Goal: Obtain resource: Obtain resource

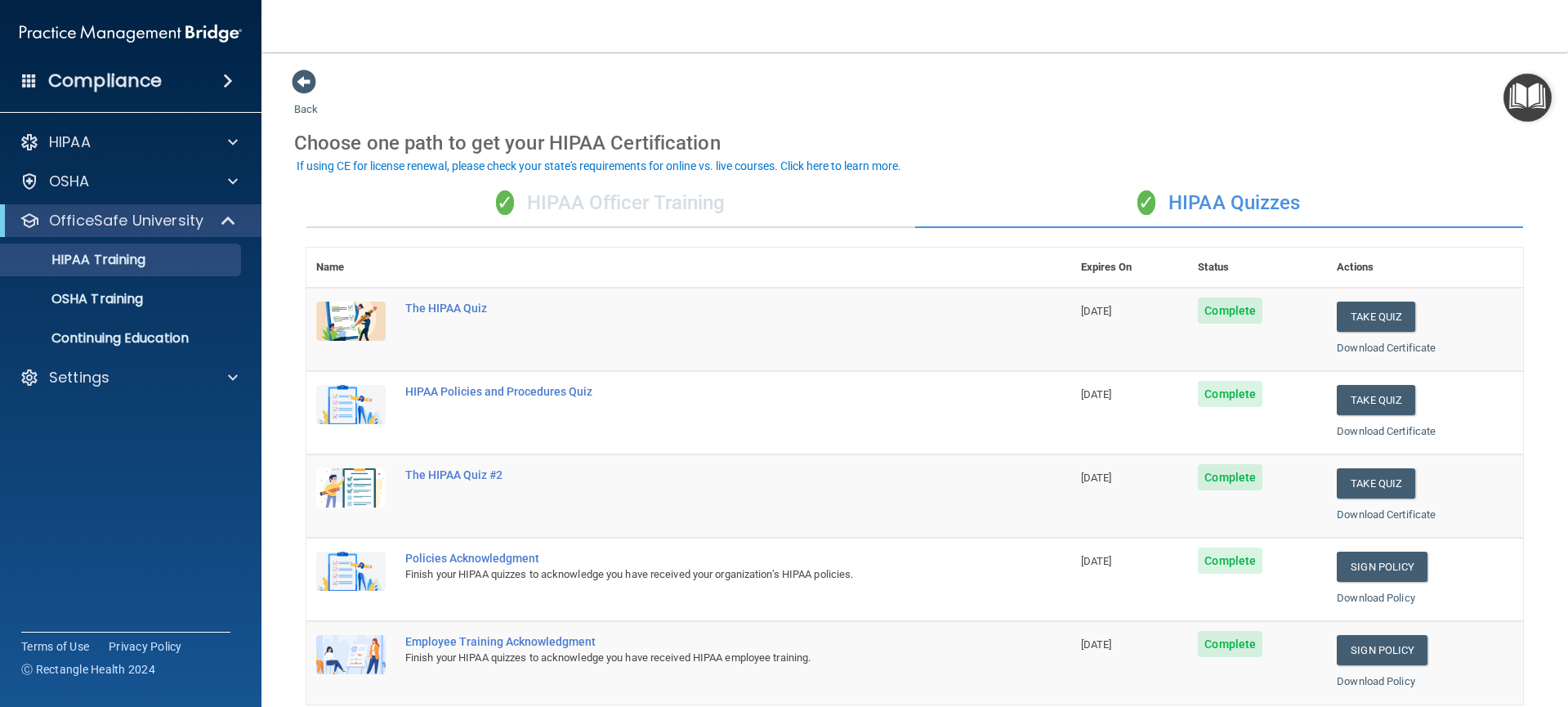
click at [661, 188] on div "✓ HIPAA Officer Training" at bounding box center [611, 203] width 609 height 49
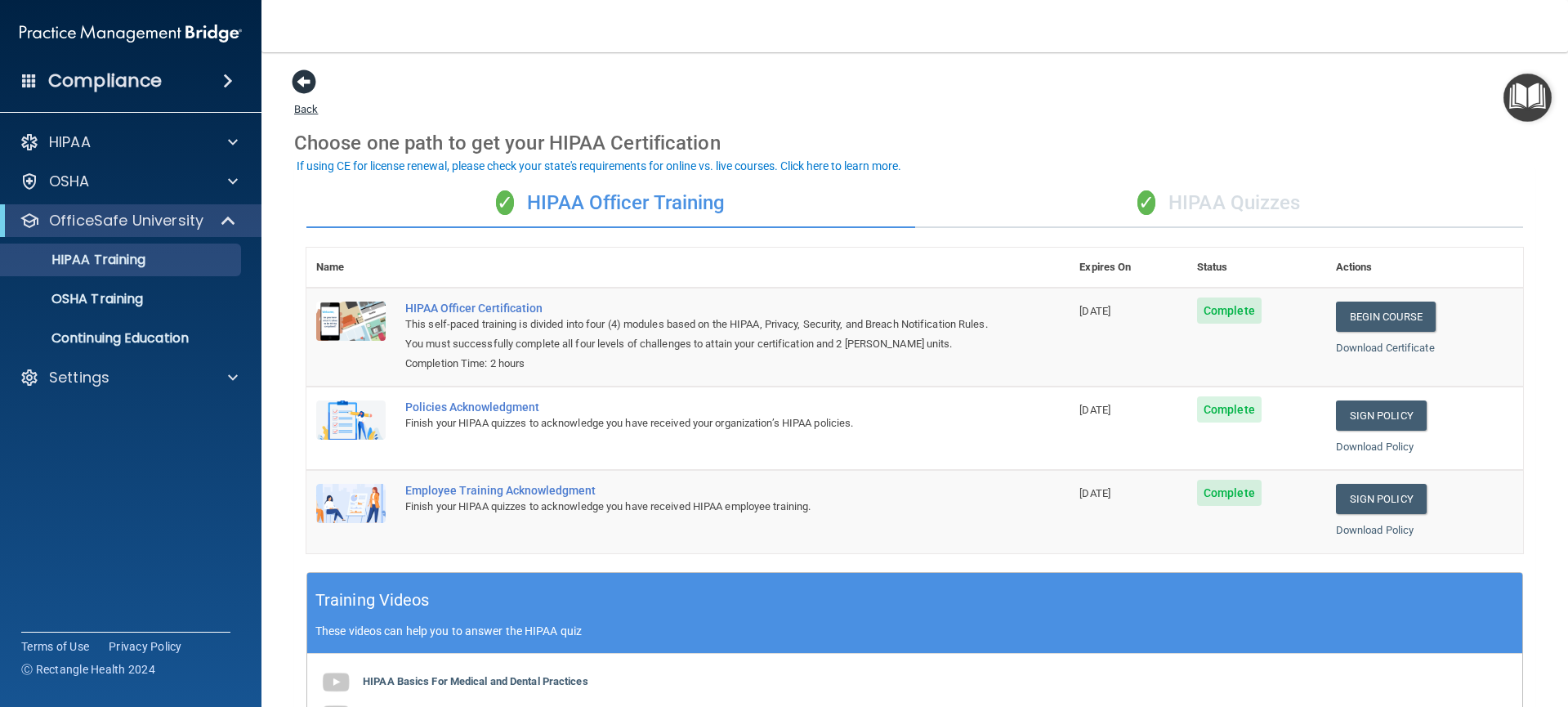
click at [301, 79] on span at bounding box center [304, 81] width 25 height 25
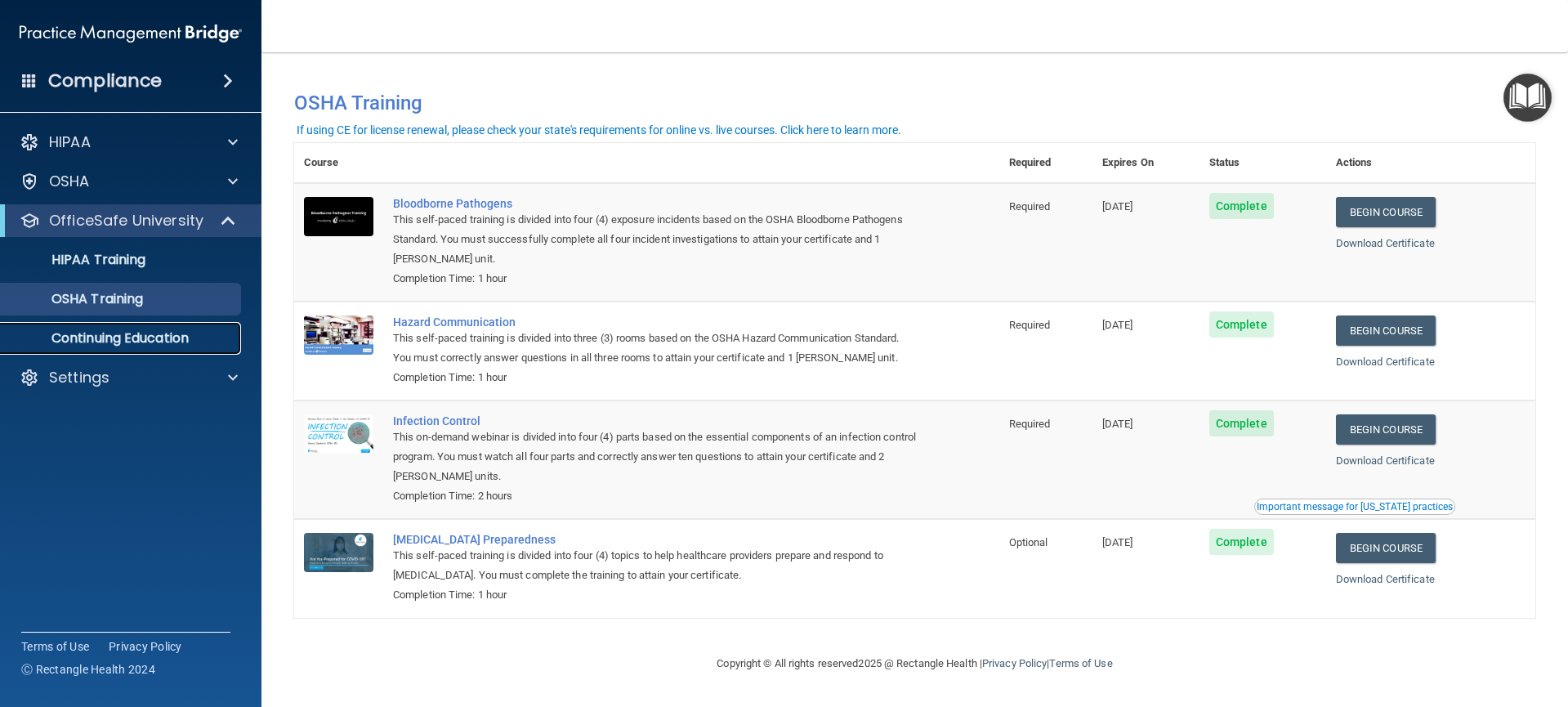
click at [107, 335] on p "Continuing Education" at bounding box center [121, 338] width 223 height 17
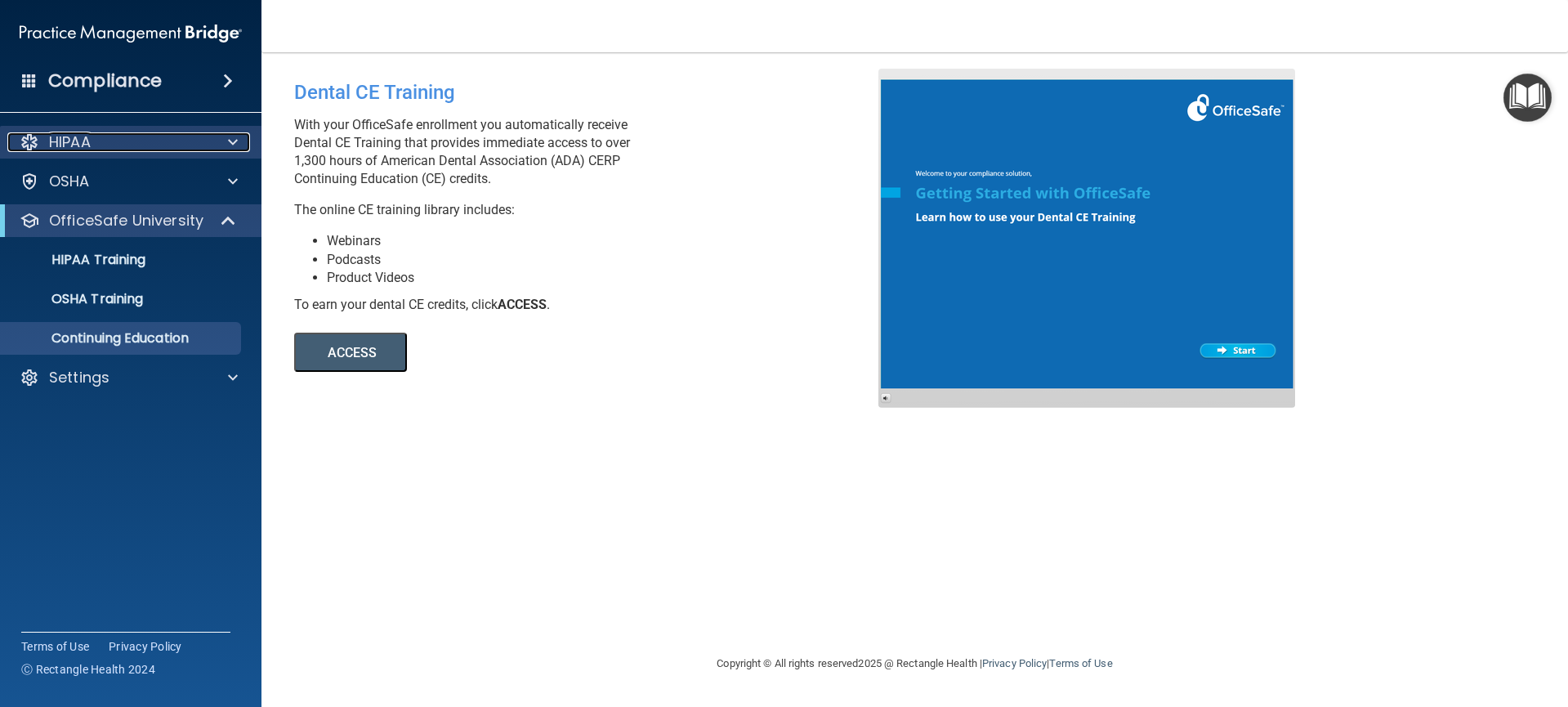
click at [234, 139] on span at bounding box center [233, 141] width 10 height 19
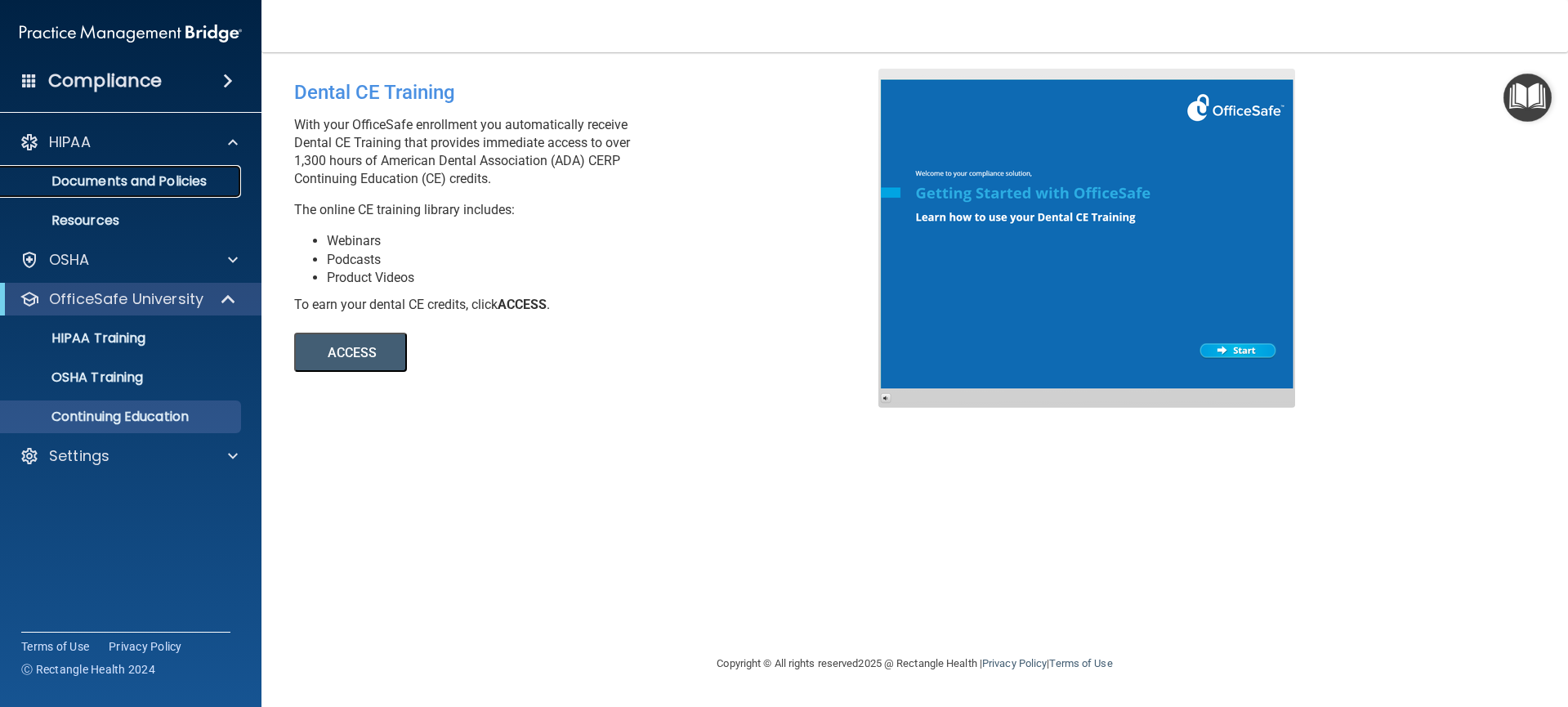
click at [151, 186] on p "Documents and Policies" at bounding box center [121, 181] width 223 height 17
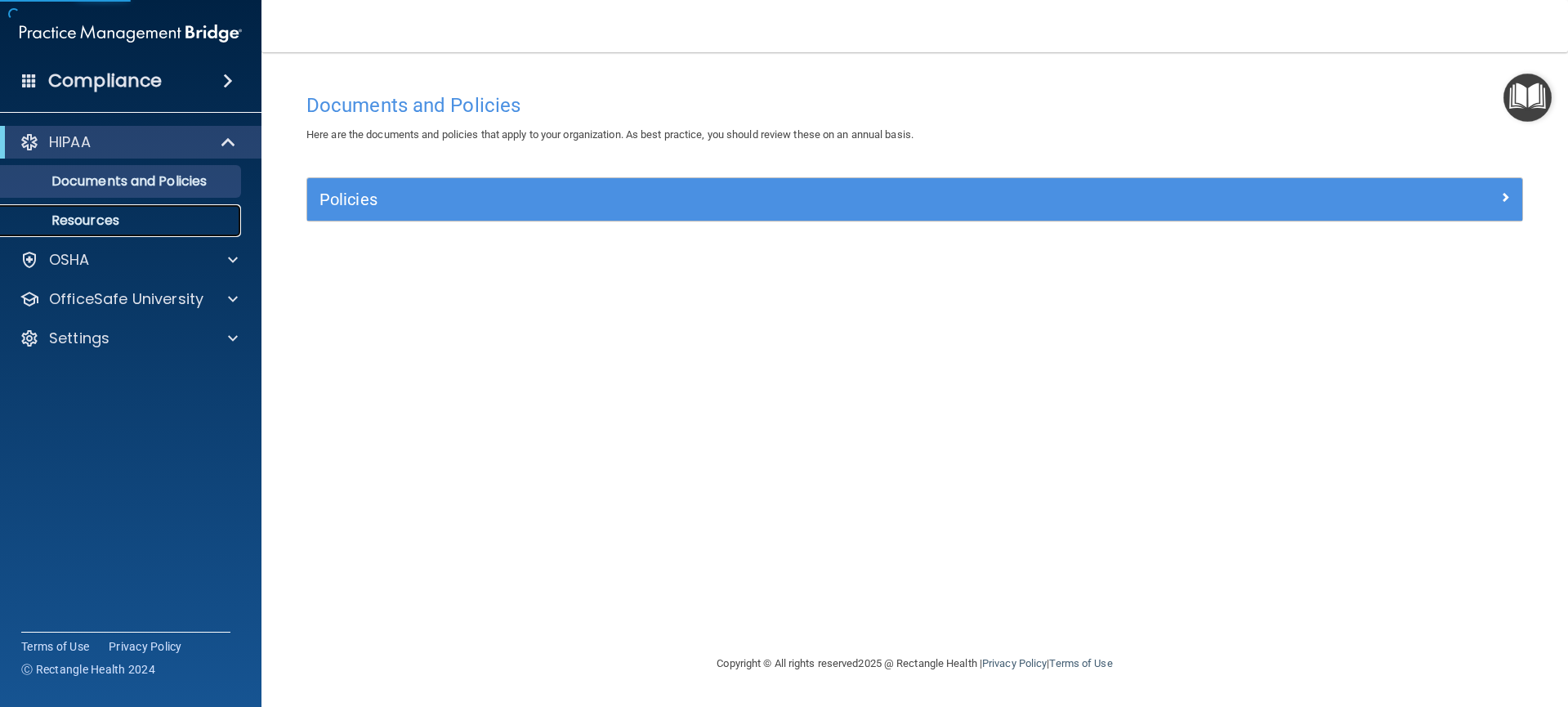
click at [128, 223] on p "Resources" at bounding box center [121, 221] width 223 height 17
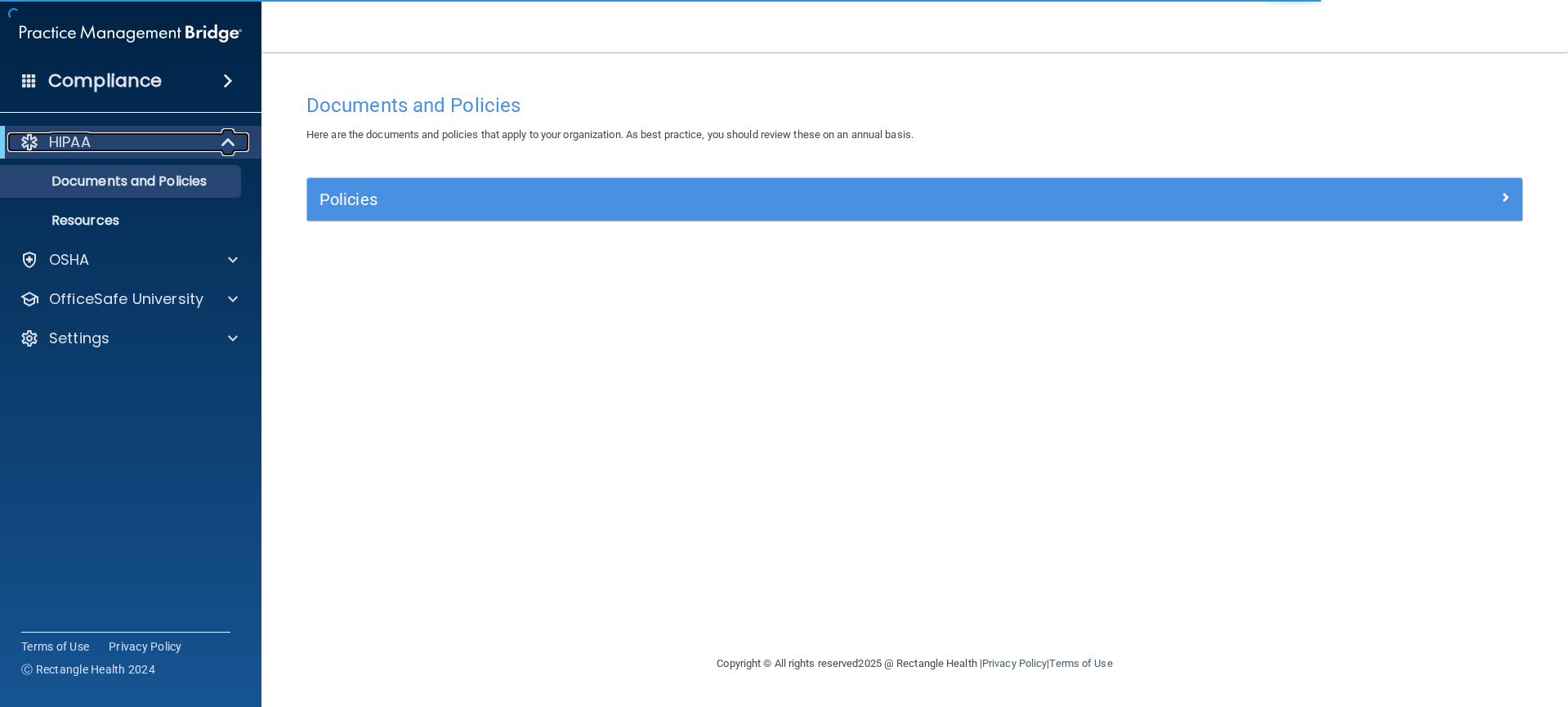
click at [105, 151] on div "HIPAA" at bounding box center [108, 141] width 201 height 19
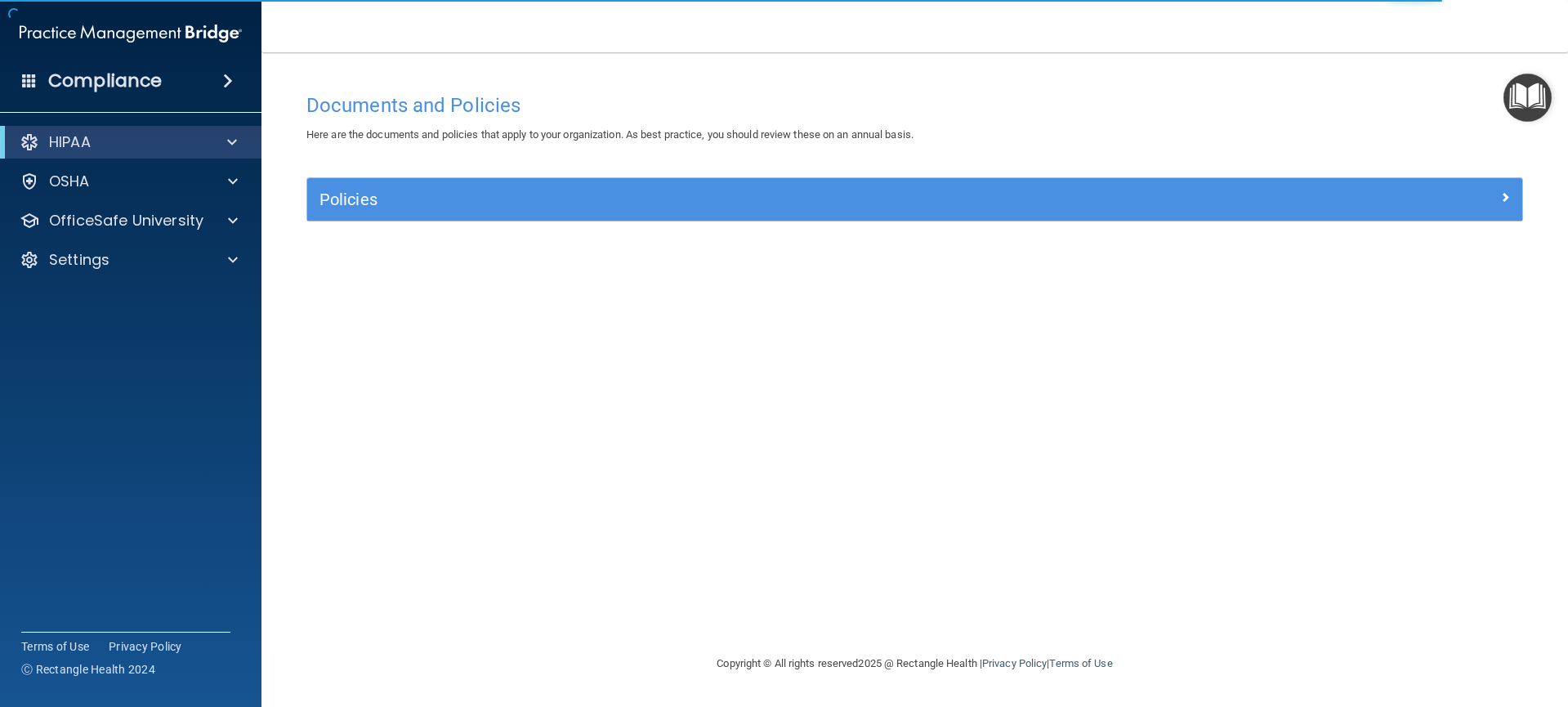
click at [1512, 105] on img "Open Resource Center" at bounding box center [1527, 98] width 48 height 48
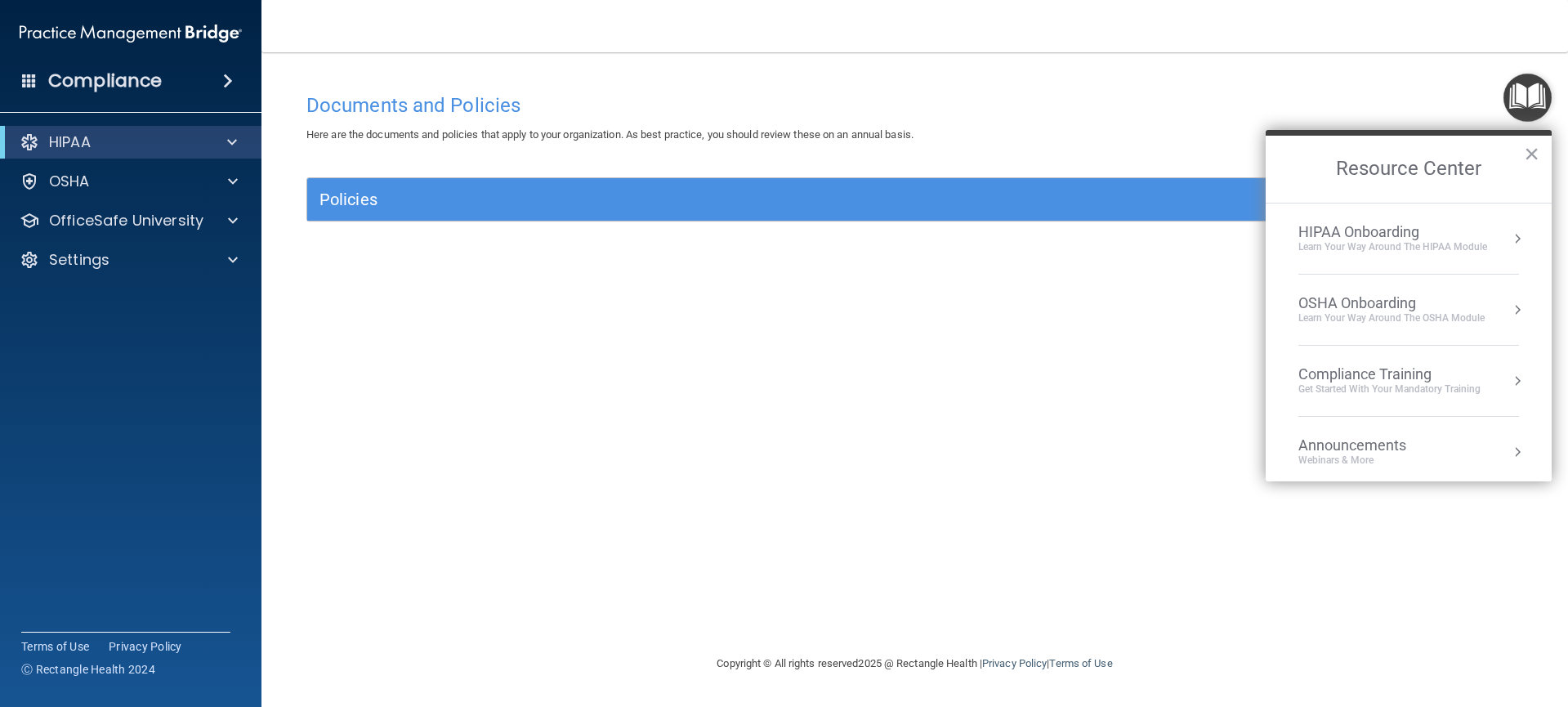
click at [1509, 239] on button "Resource Center" at bounding box center [1517, 238] width 17 height 17
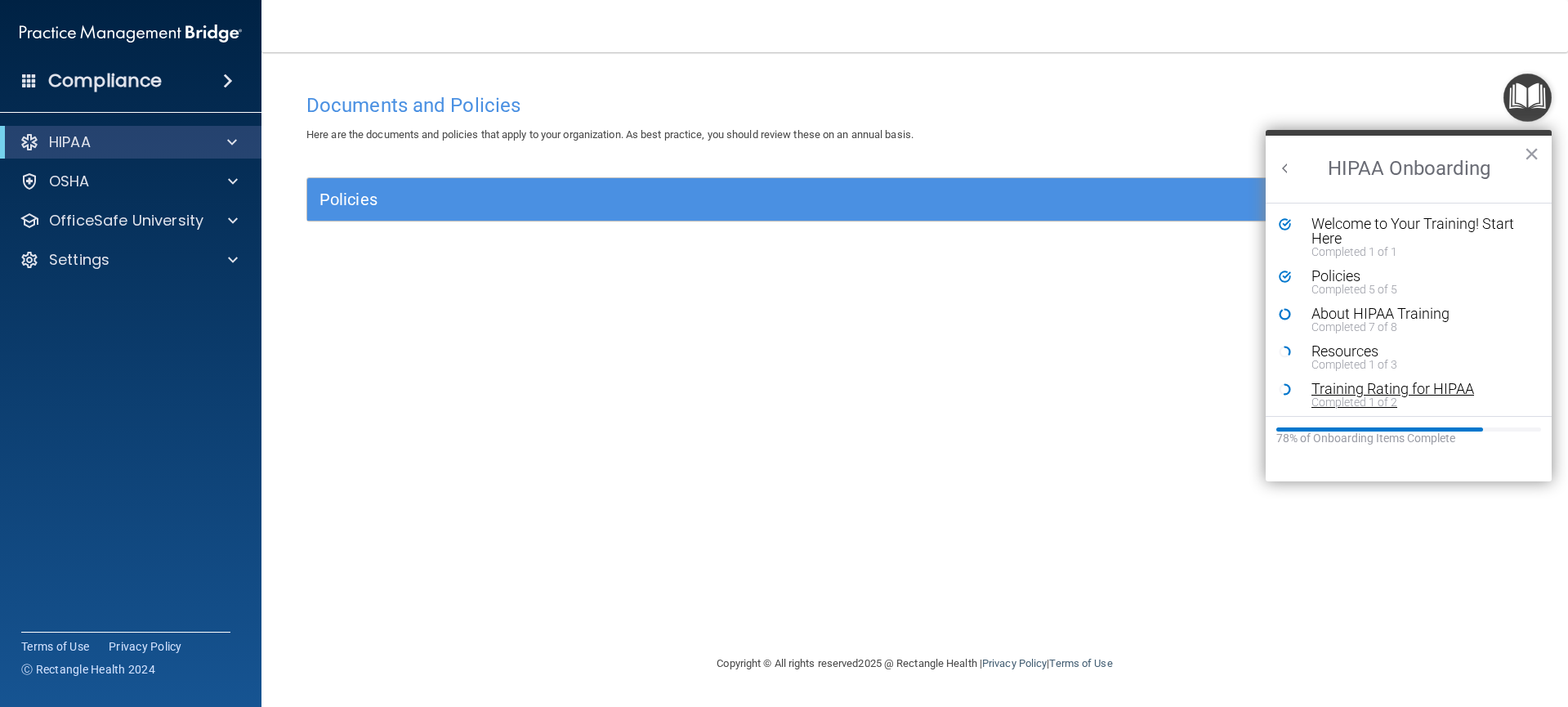
click at [1339, 394] on div "Training Rating for HIPAA" at bounding box center [1415, 389] width 207 height 15
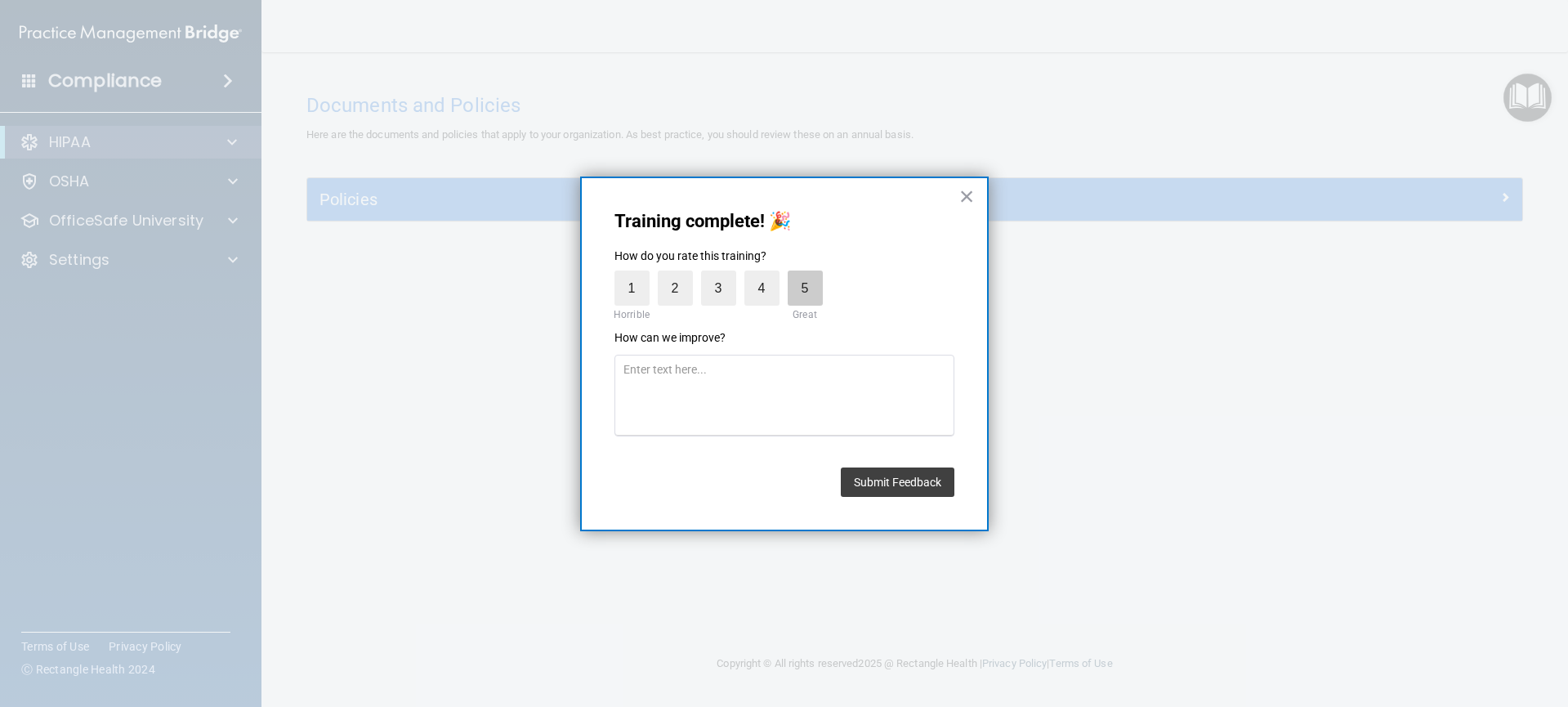
click at [804, 290] on label "5" at bounding box center [806, 288] width 35 height 35
click at [767, 274] on input "5" at bounding box center [767, 274] width 0 height 0
click at [881, 485] on button "Submit Feedback" at bounding box center [897, 482] width 114 height 30
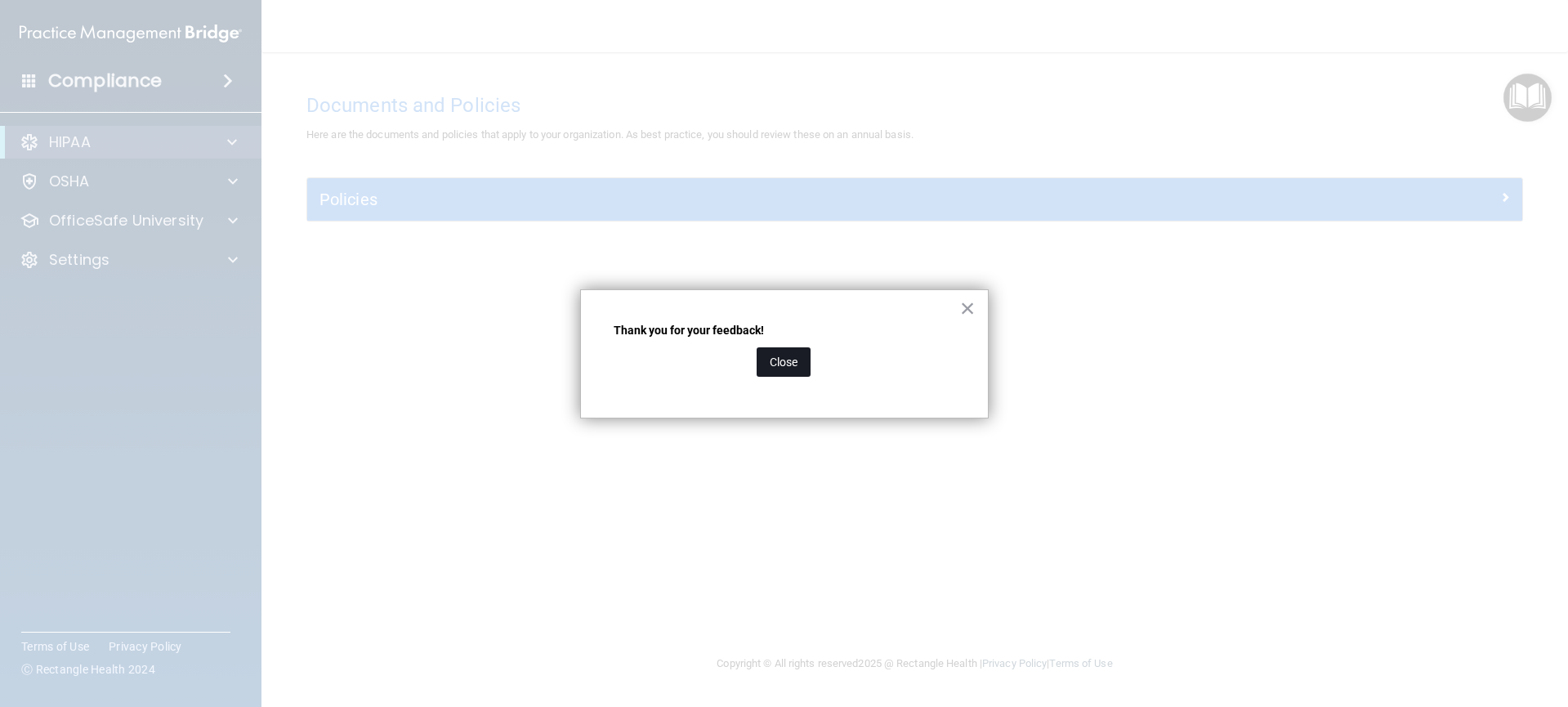
click at [788, 372] on button "Close" at bounding box center [784, 362] width 54 height 30
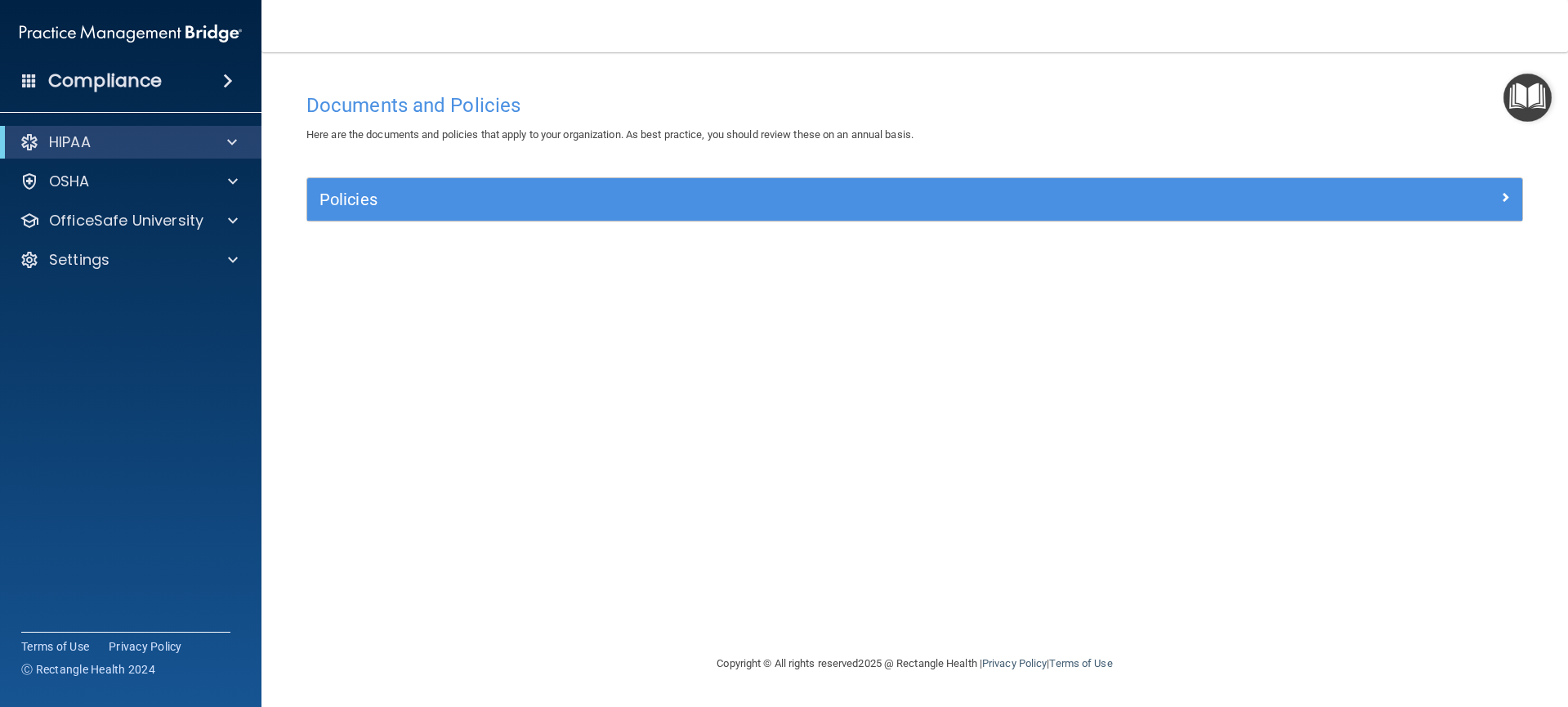
click at [1538, 95] on img "Open Resource Center" at bounding box center [1527, 98] width 48 height 48
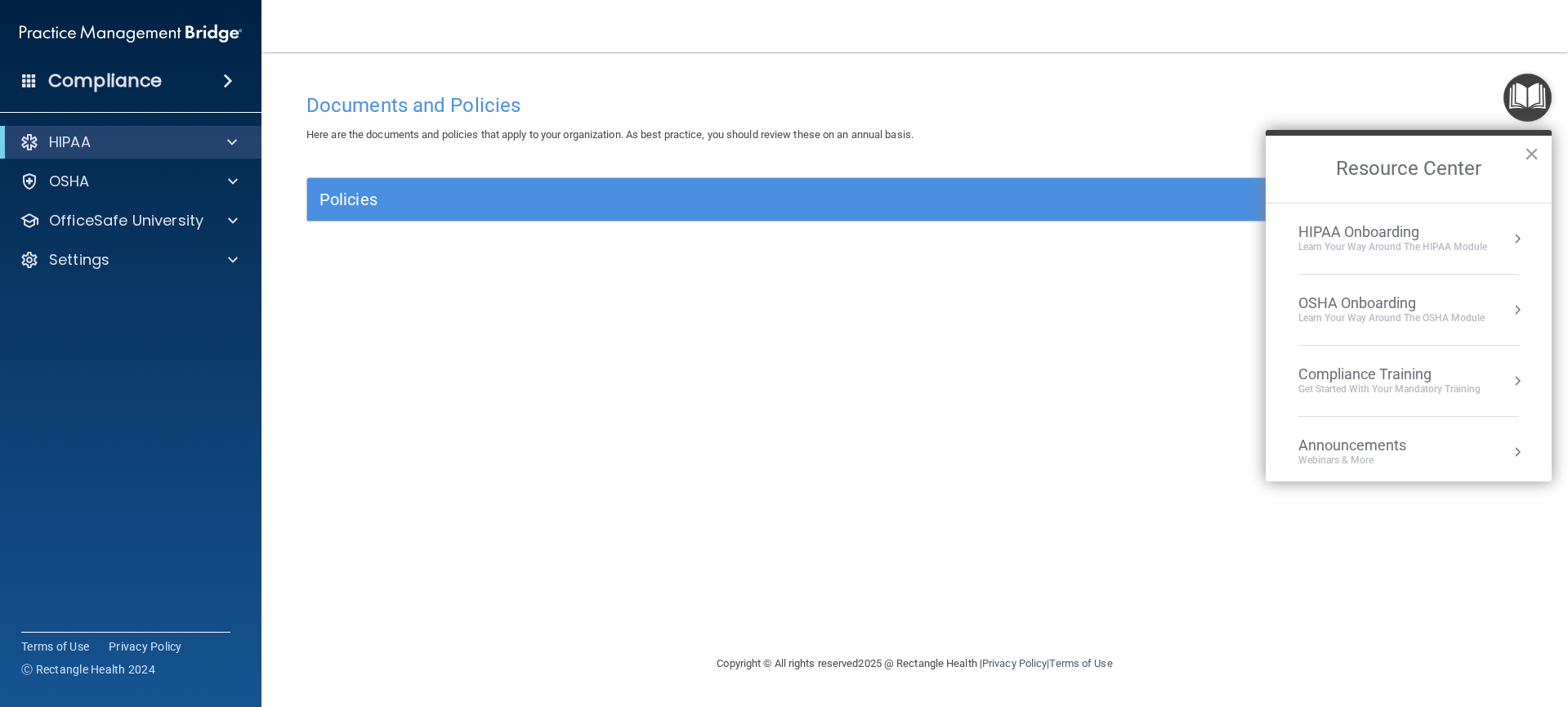
click at [1485, 256] on li "HIPAA Onboarding Learn Your Way around the HIPAA module" at bounding box center [1408, 238] width 221 height 71
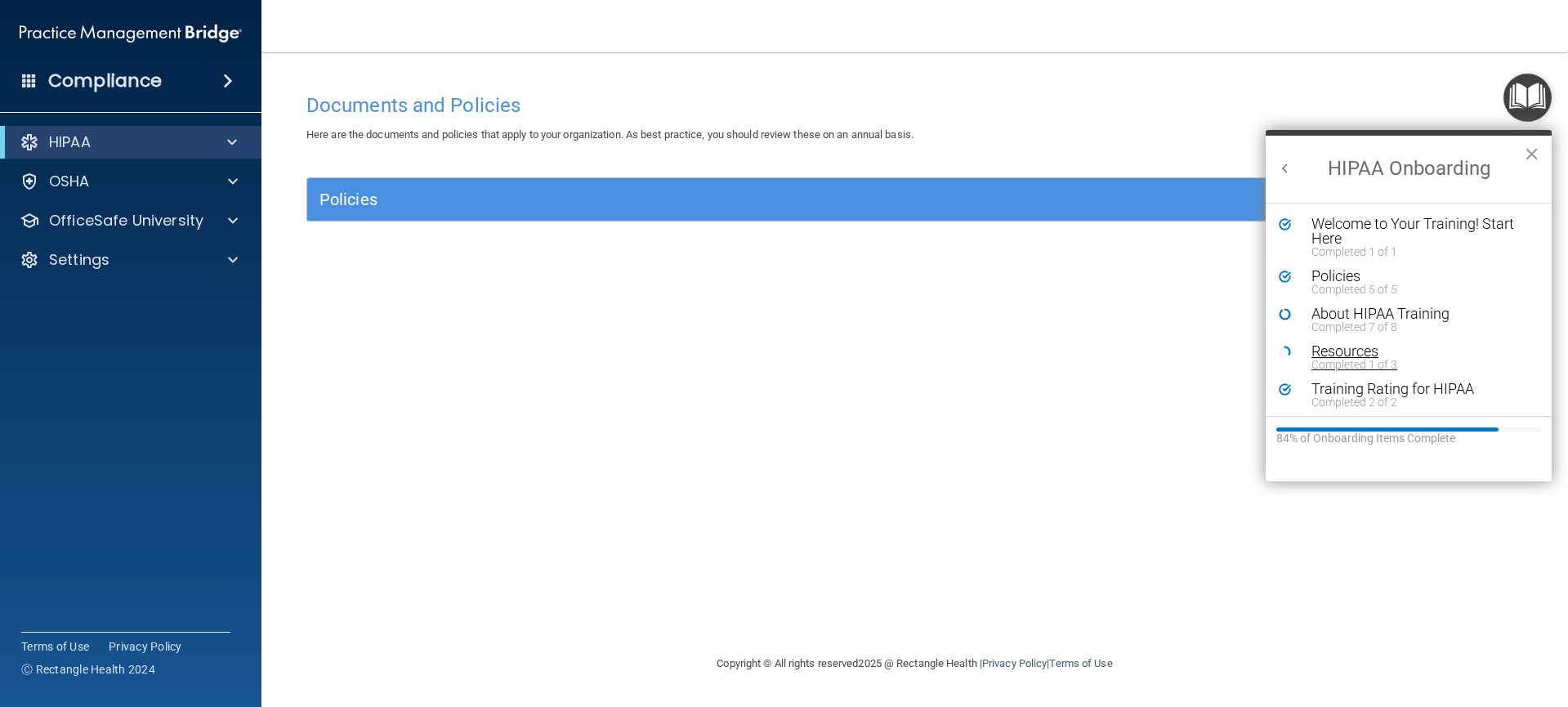
click at [1350, 356] on div "Resources" at bounding box center [1415, 351] width 207 height 15
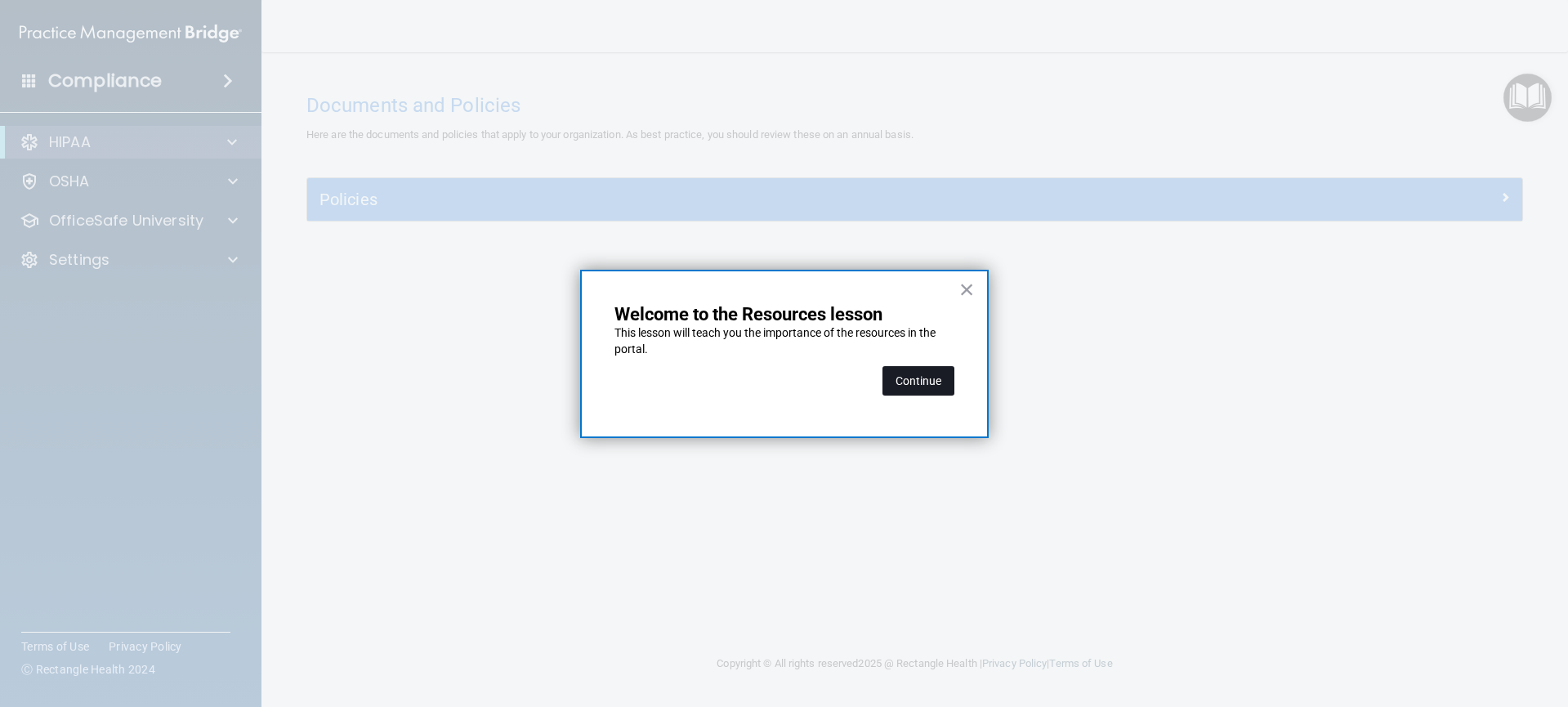
click at [909, 382] on button "Continue" at bounding box center [918, 381] width 72 height 30
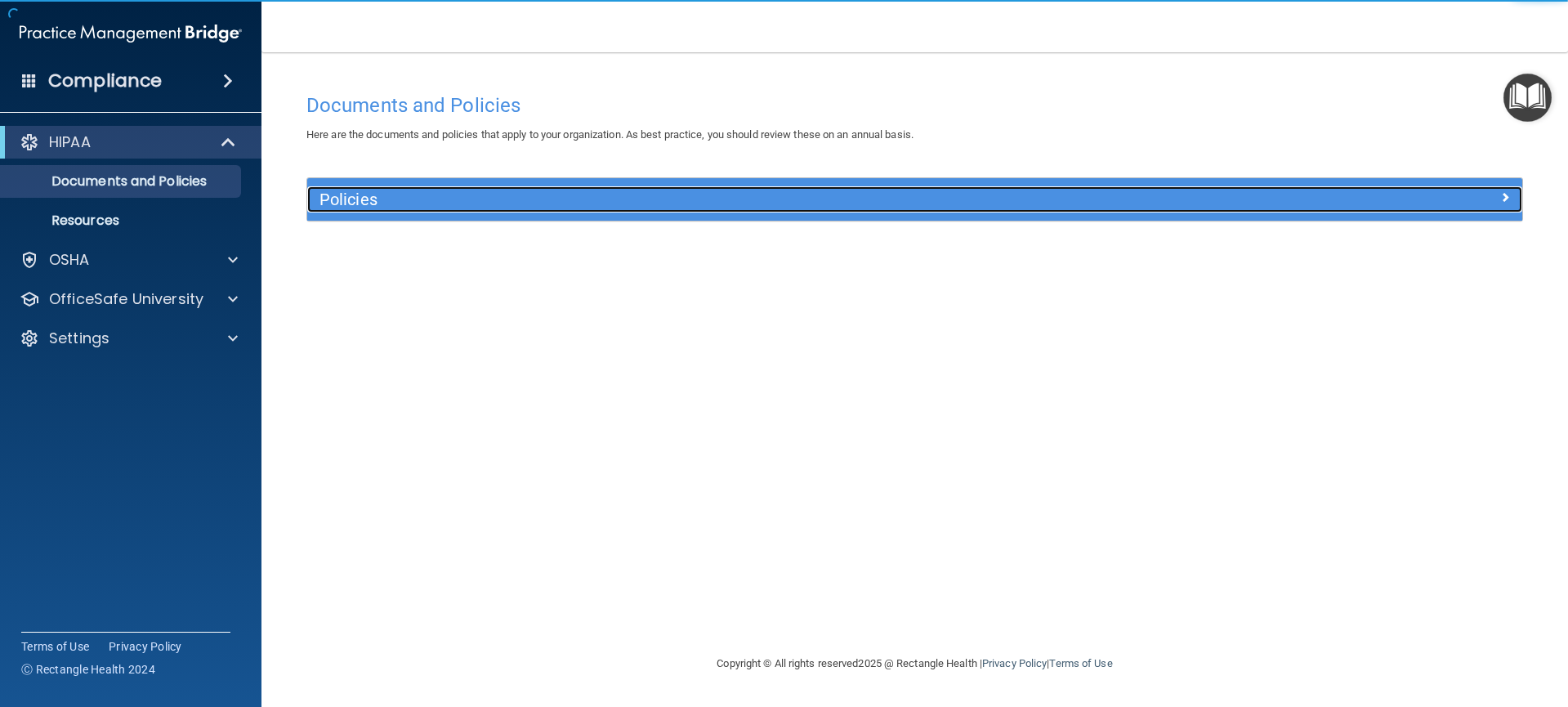
click at [1503, 201] on span at bounding box center [1505, 197] width 10 height 19
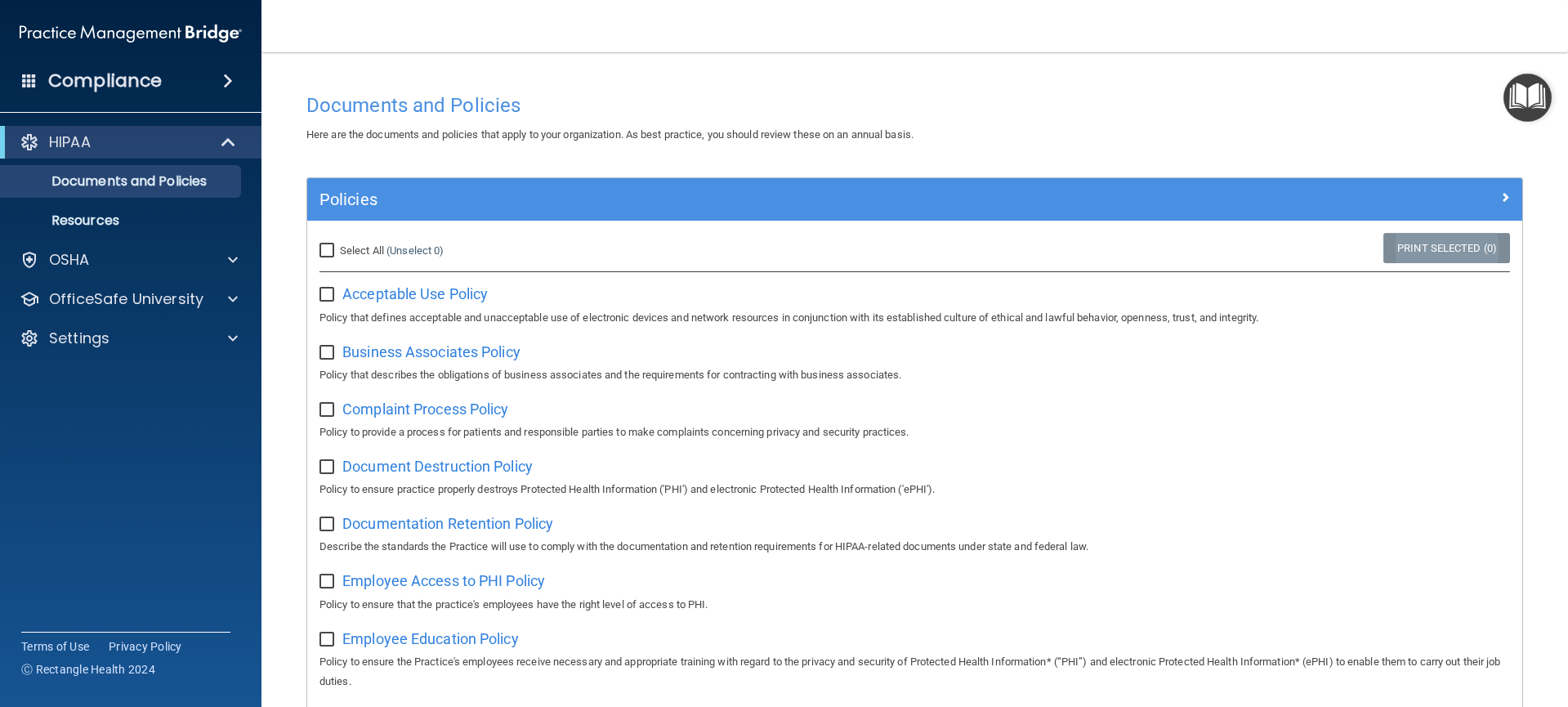
click at [1465, 252] on link "Print Selected (0)" at bounding box center [1446, 248] width 127 height 30
click at [1540, 90] on img "Open Resource Center" at bounding box center [1527, 98] width 48 height 48
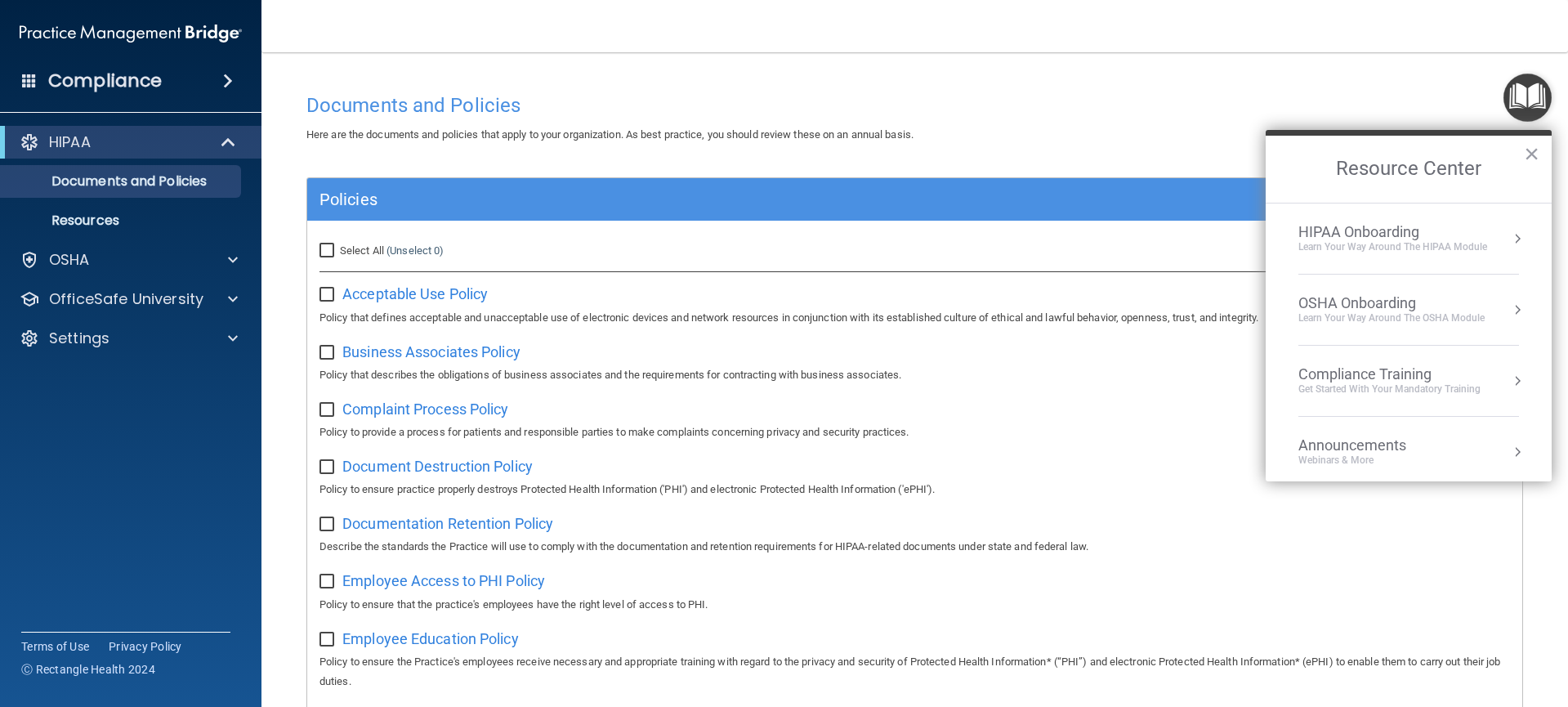
click at [1459, 244] on div "Learn Your Way around the HIPAA module" at bounding box center [1392, 247] width 188 height 14
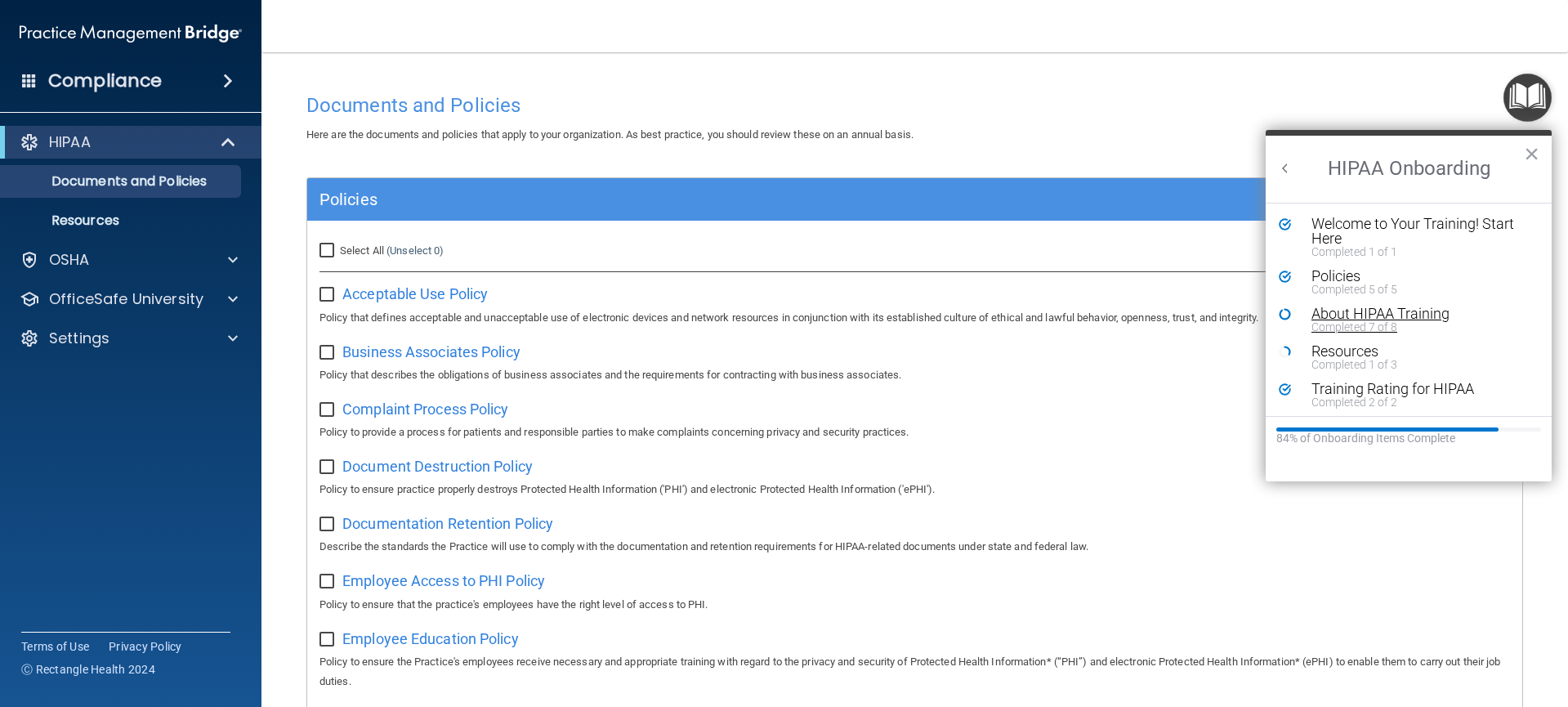
click at [1366, 314] on div "About HIPAA Training" at bounding box center [1415, 314] width 207 height 15
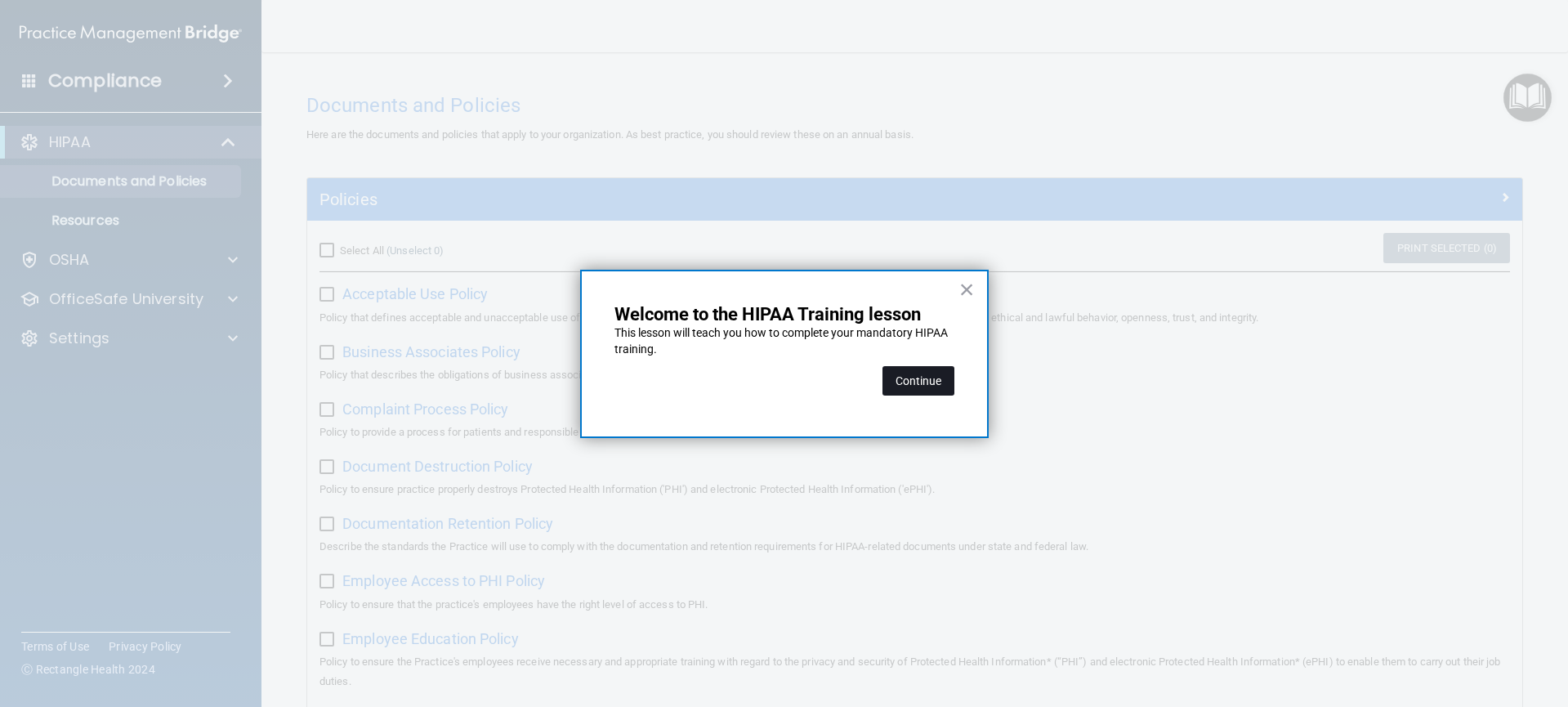
click at [895, 378] on button "Continue" at bounding box center [918, 381] width 72 height 30
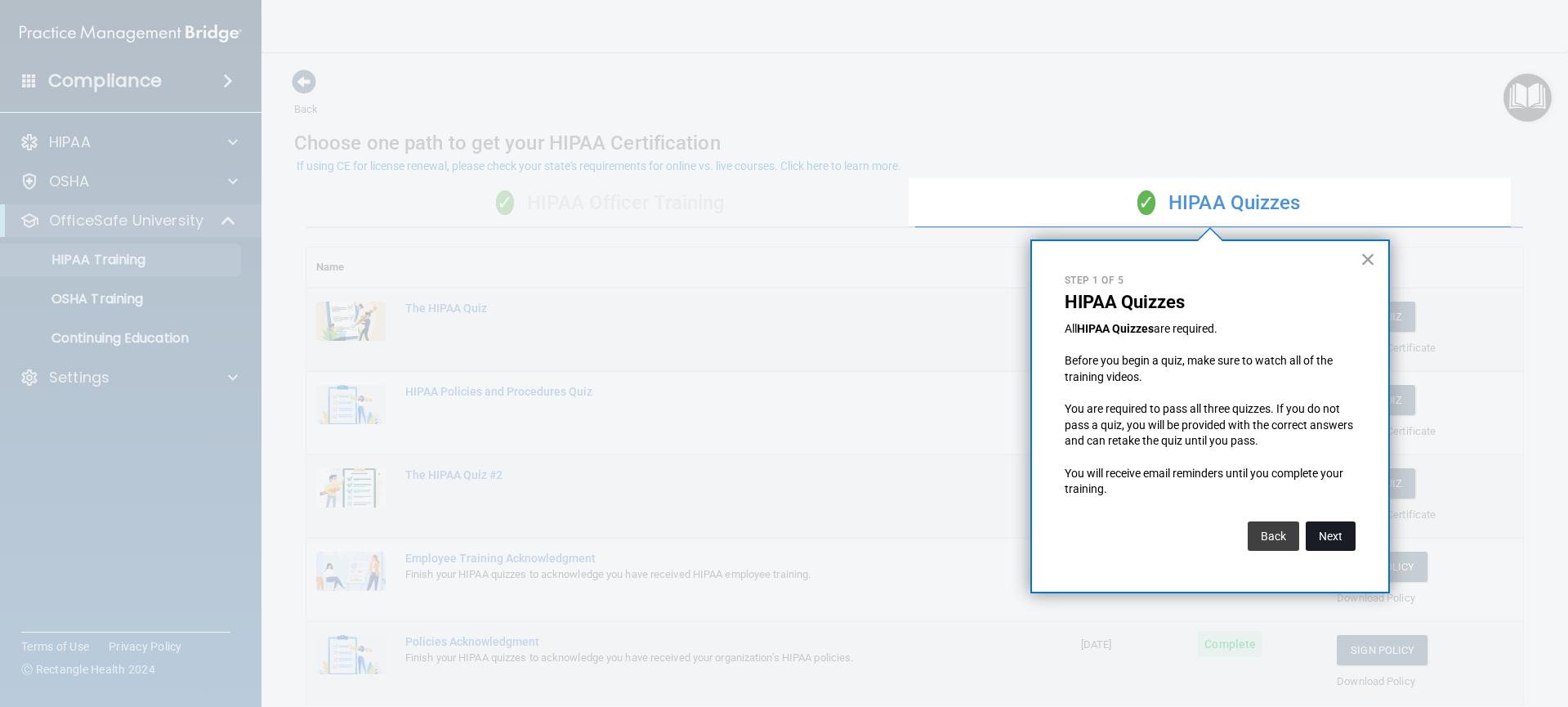
click at [1323, 539] on button "Next" at bounding box center [1331, 536] width 50 height 30
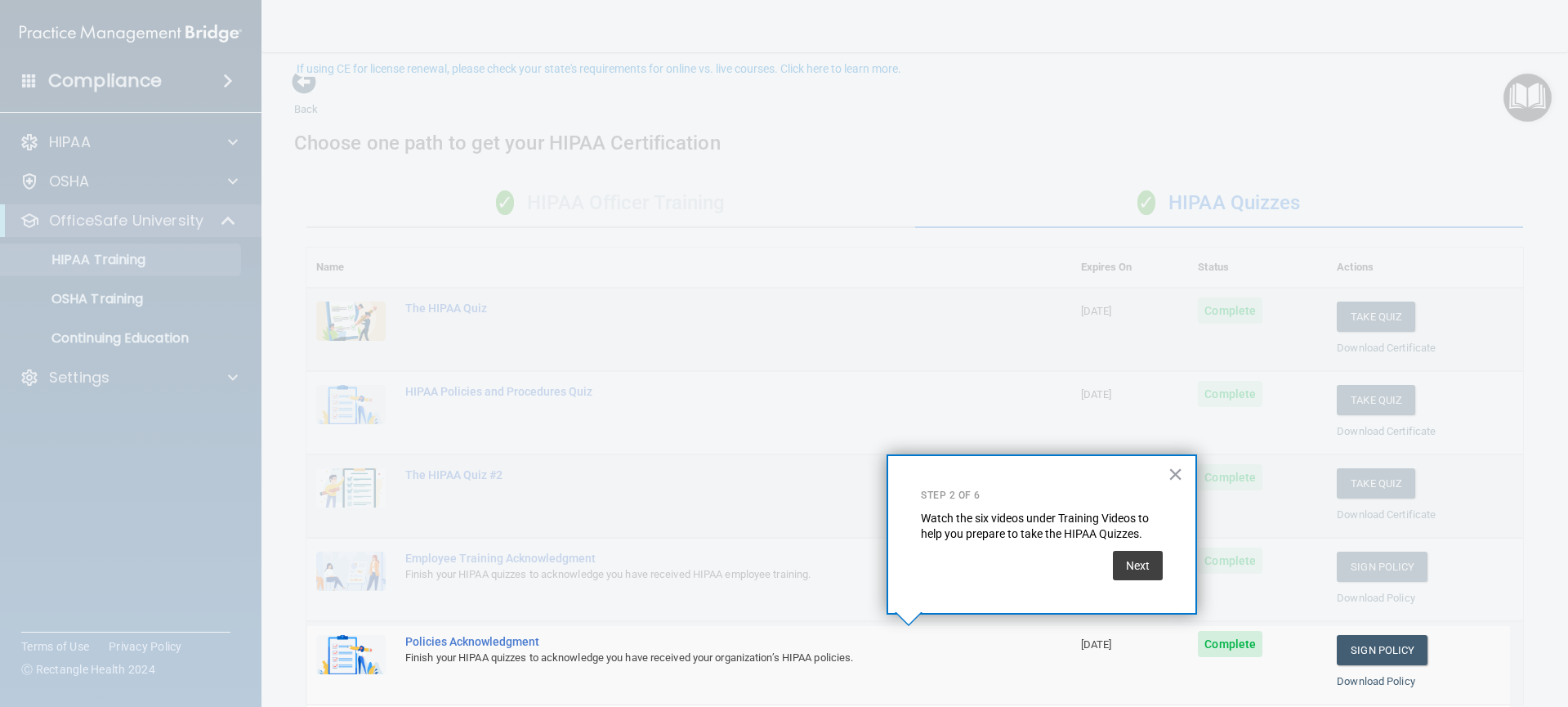
scroll to position [97, 0]
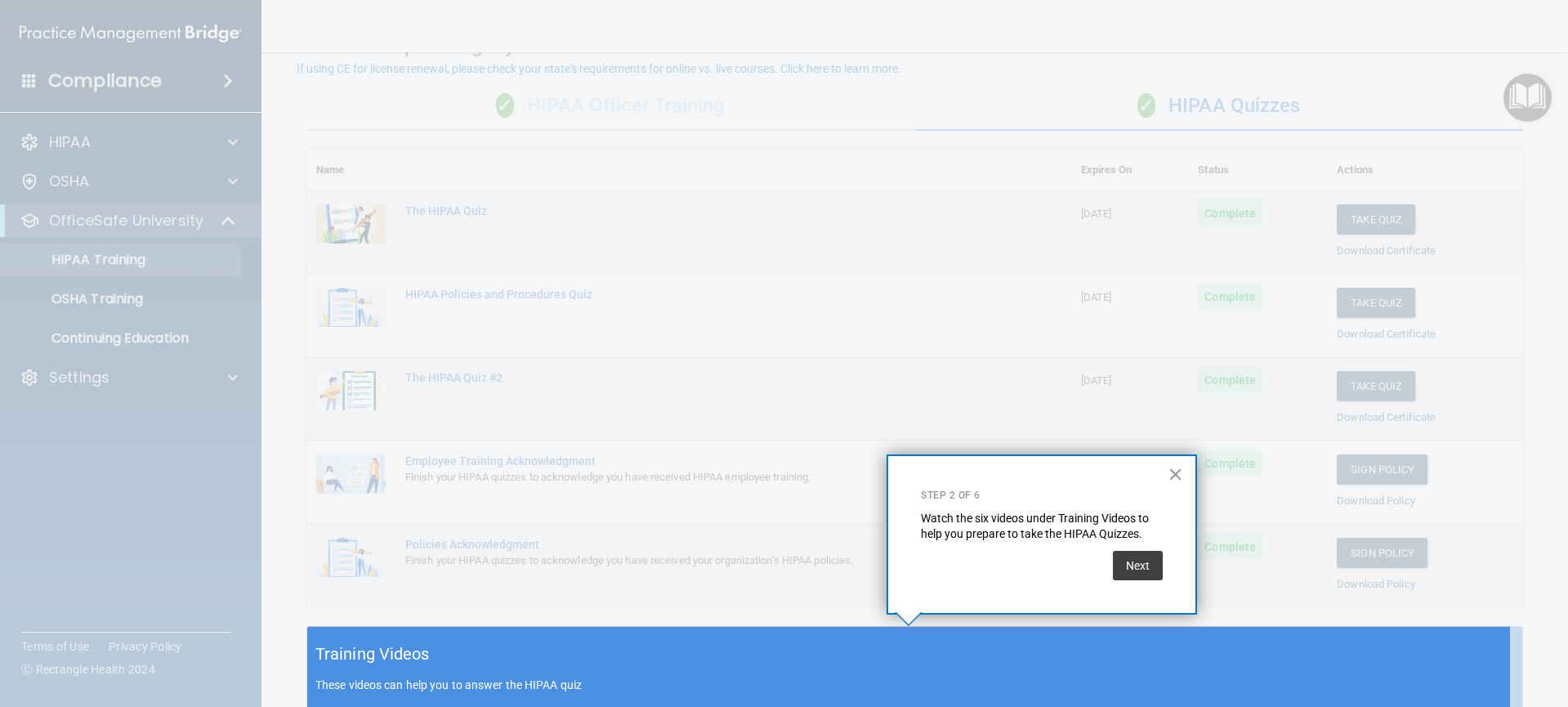
click at [1112, 658] on div "Training Videos These videos can help you to answer the HIPAA quiz" at bounding box center [915, 667] width 1215 height 81
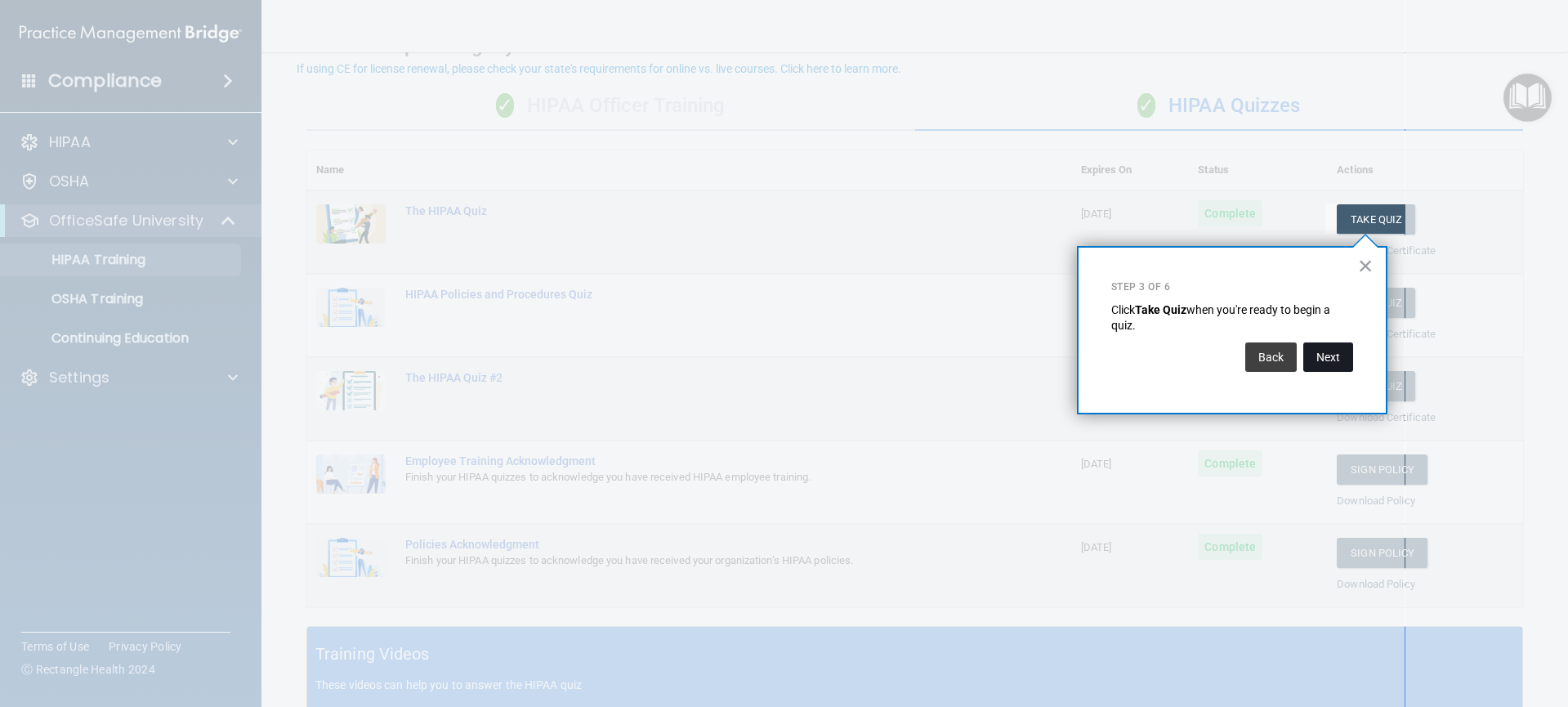
click at [1334, 366] on button "Next" at bounding box center [1329, 358] width 50 height 30
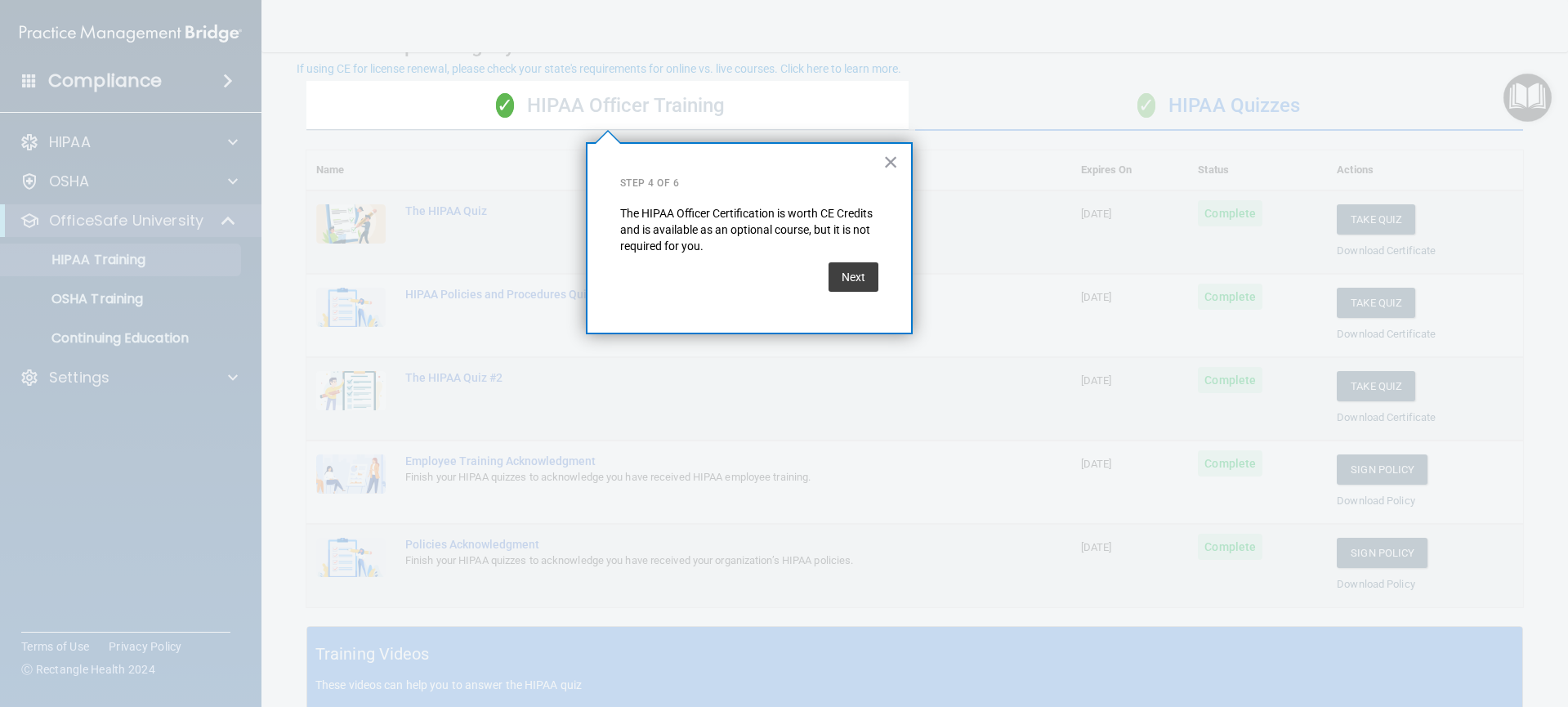
click at [642, 92] on div "✓ HIPAA Officer Training" at bounding box center [611, 105] width 609 height 49
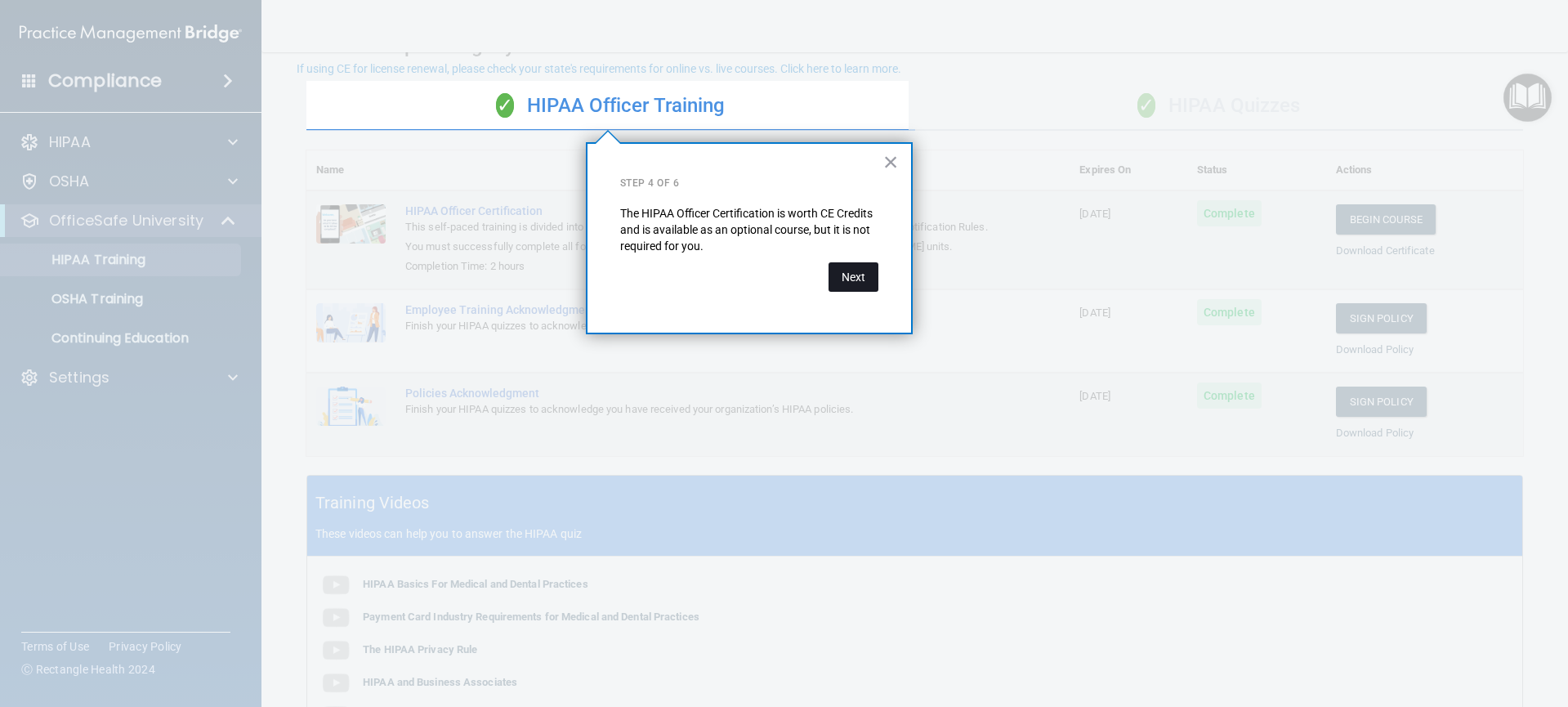
click at [834, 279] on button "Next" at bounding box center [854, 277] width 50 height 30
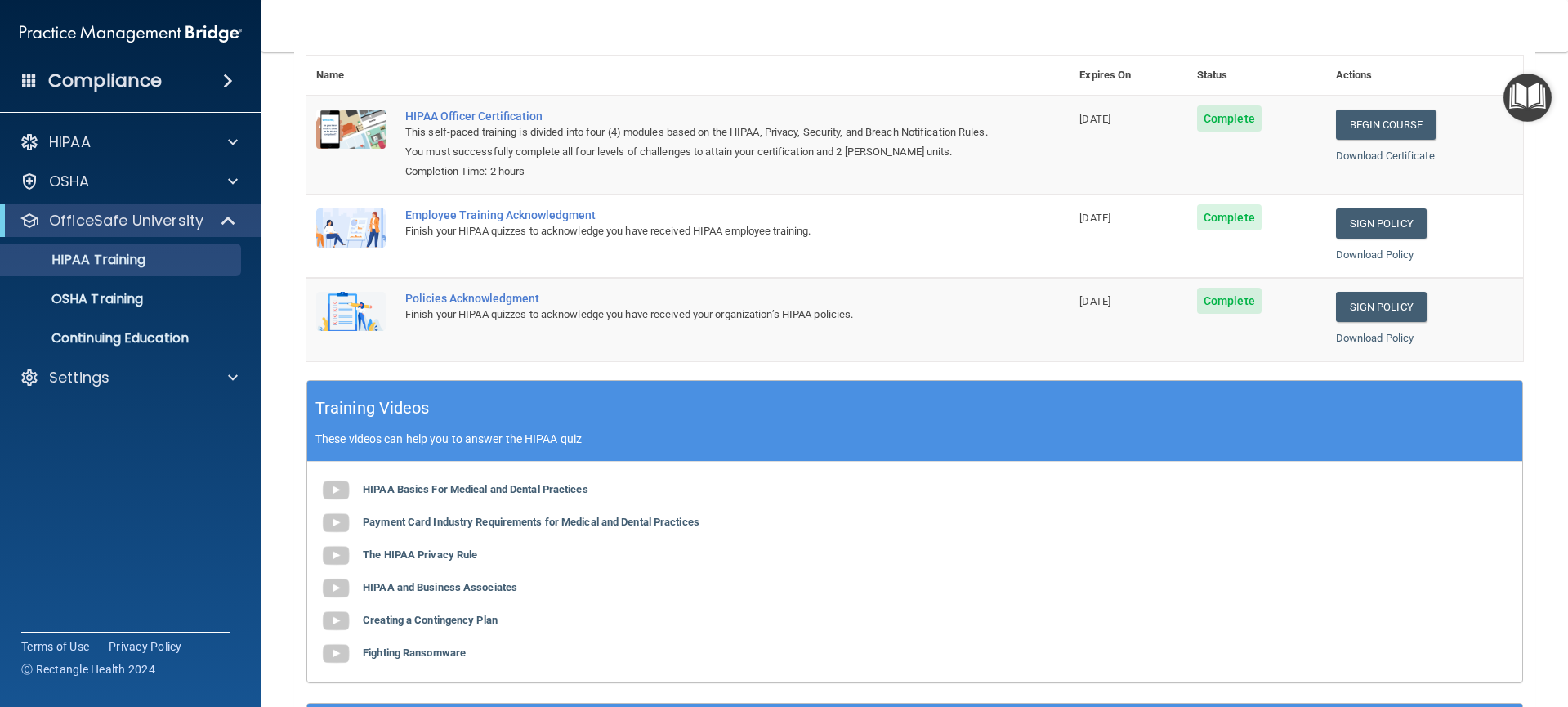
scroll to position [0, 0]
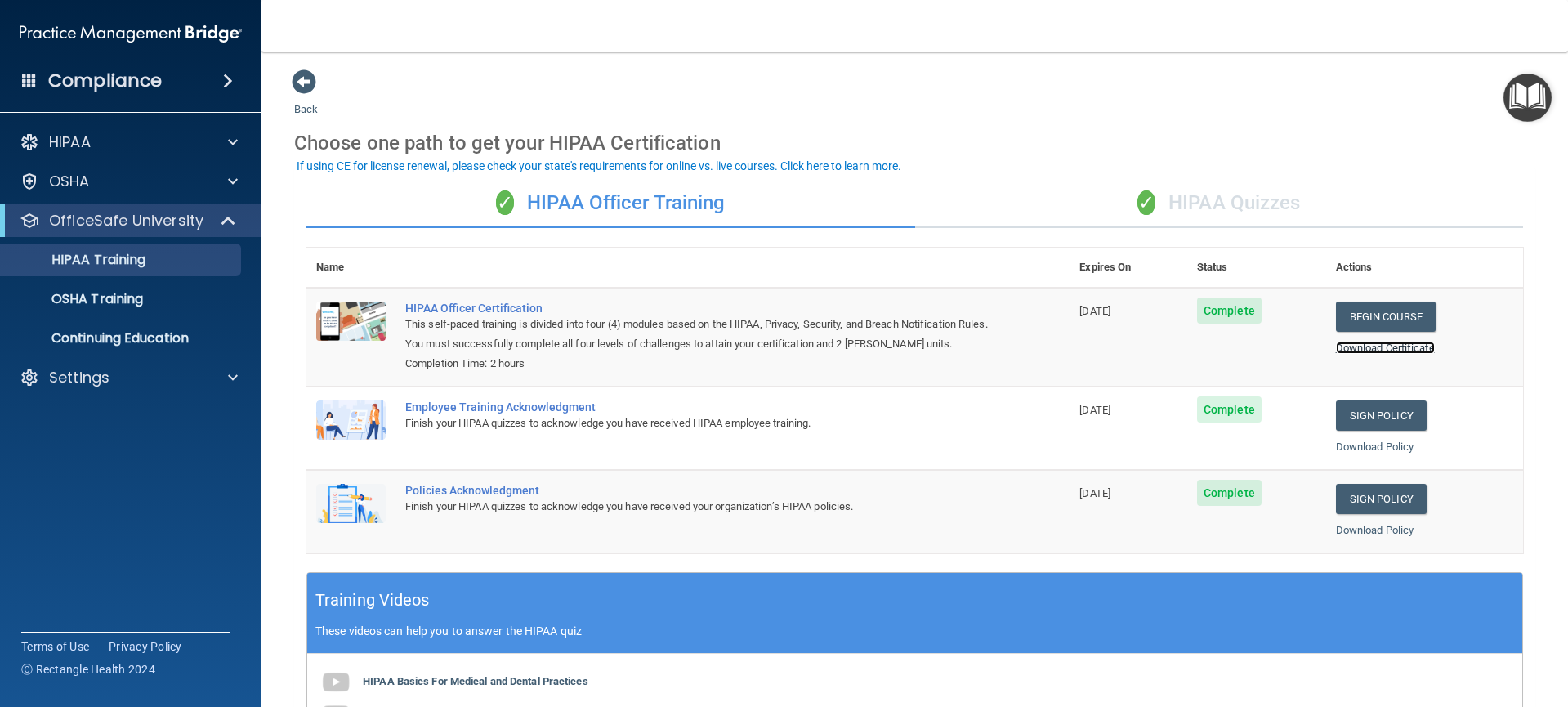
click at [1388, 352] on link "Download Certificate" at bounding box center [1385, 347] width 99 height 12
click at [1349, 446] on link "Download Policy" at bounding box center [1375, 446] width 79 height 12
click at [1358, 530] on link "Download Policy" at bounding box center [1375, 530] width 79 height 12
click at [1525, 91] on img "Open Resource Center" at bounding box center [1527, 98] width 48 height 48
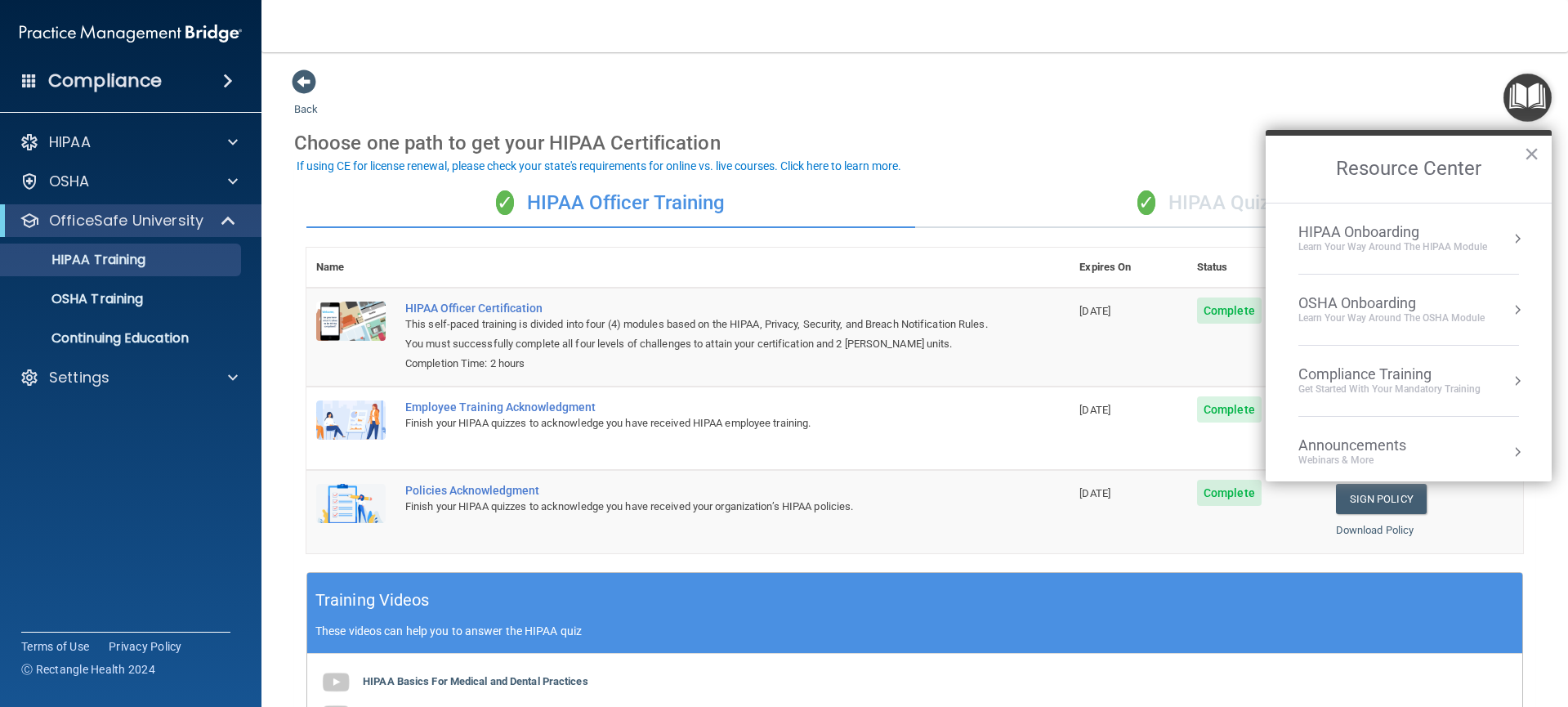
click at [1509, 241] on button "Resource Center" at bounding box center [1517, 238] width 17 height 17
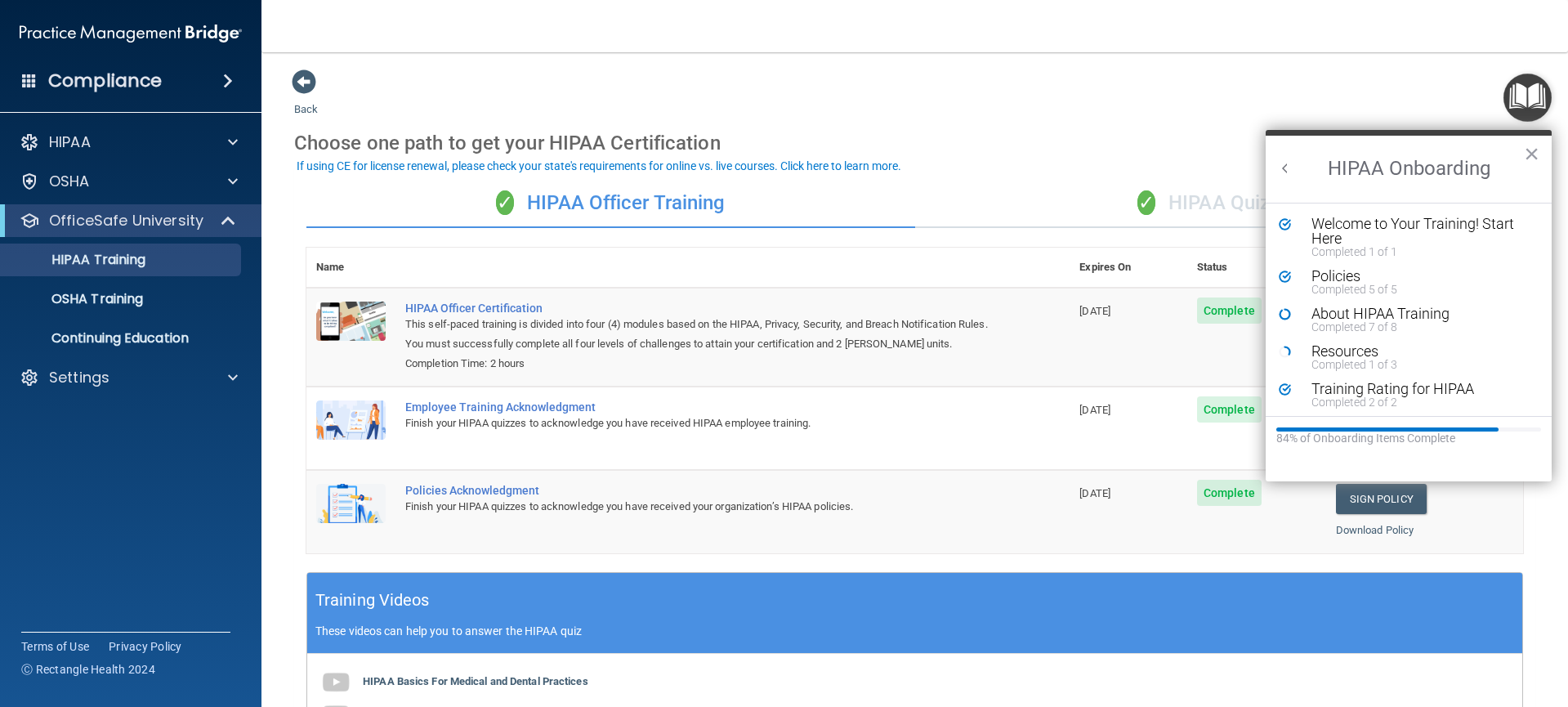
drag, startPoint x: 1024, startPoint y: 157, endPoint x: 1020, endPoint y: 130, distance: 27.3
click at [1024, 155] on div "Choose one path to get your HIPAA Certification" at bounding box center [914, 142] width 1241 height 47
click at [1366, 314] on div "About HIPAA Training" at bounding box center [1415, 314] width 207 height 15
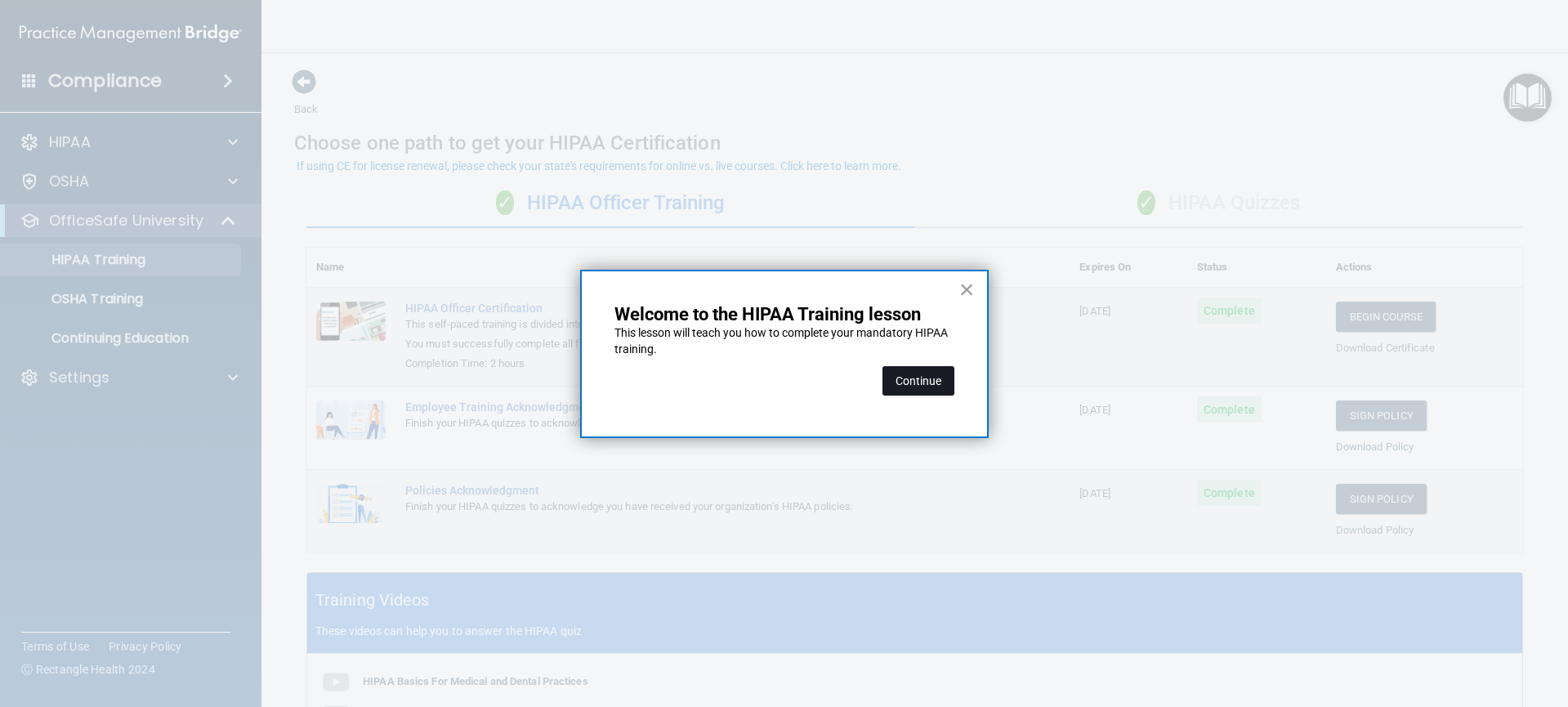
click at [904, 384] on button "Continue" at bounding box center [918, 381] width 72 height 30
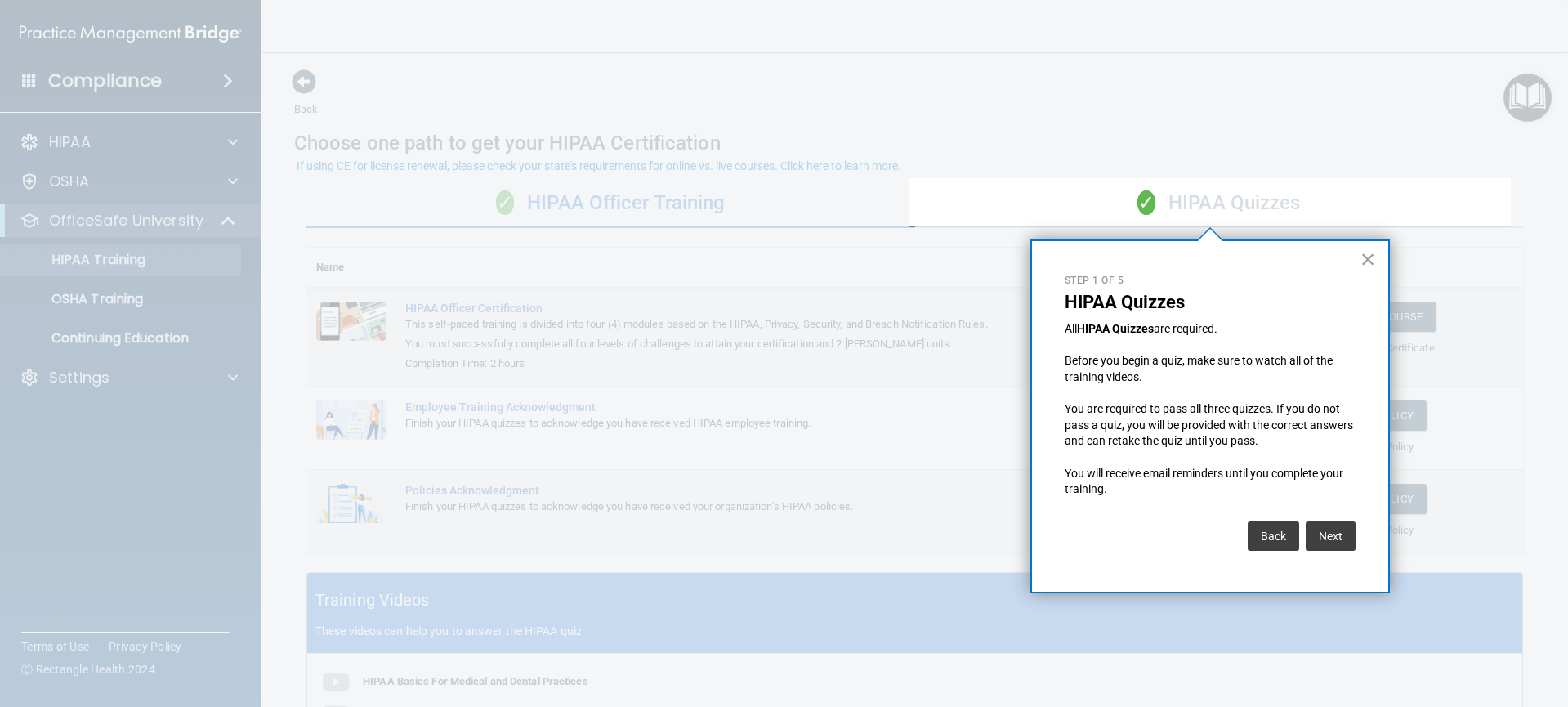
click at [1162, 207] on div "✓ HIPAA Quizzes" at bounding box center [1219, 203] width 609 height 49
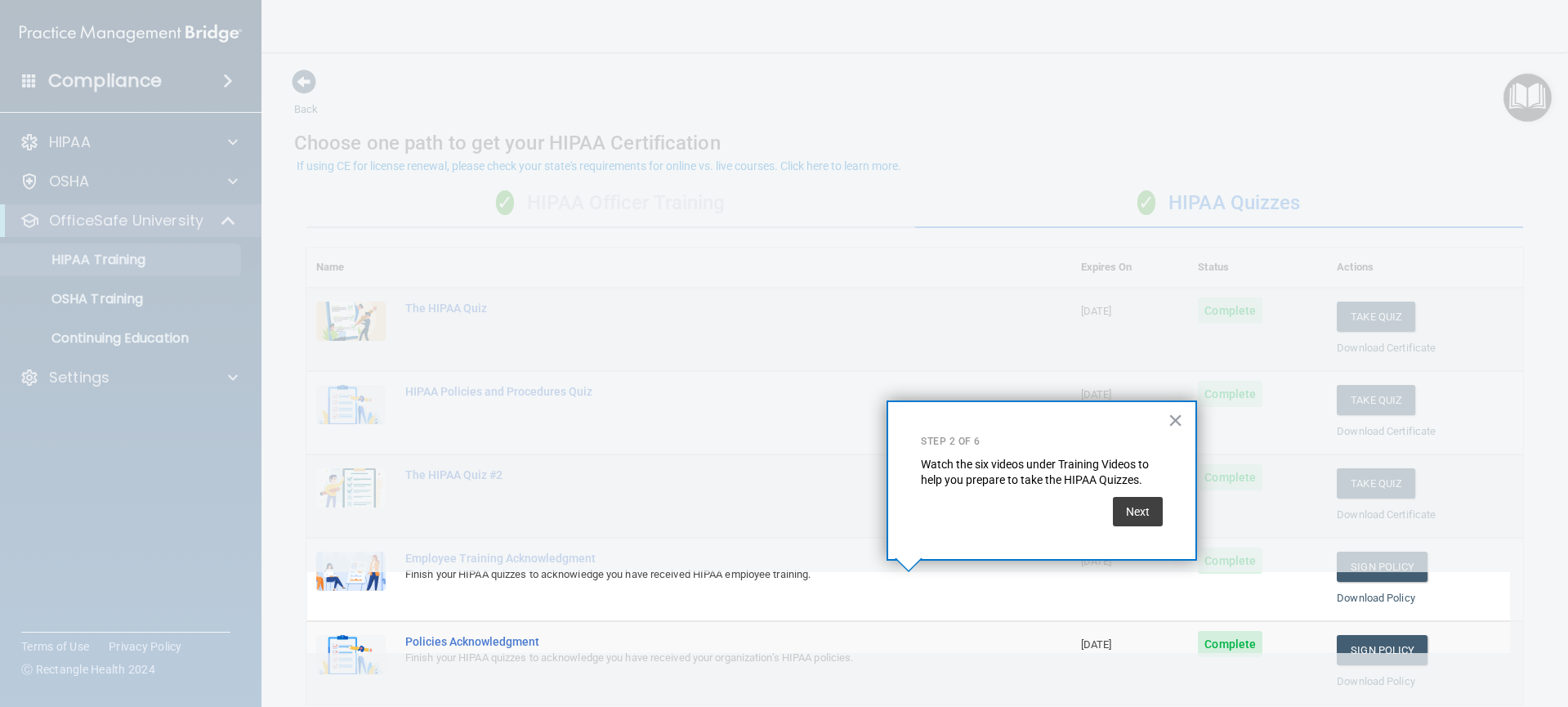
click at [845, 604] on td "Employee Training Acknowledgment Finish your HIPAA quizzes to acknowledge you h…" at bounding box center [733, 579] width 675 height 83
click at [856, 598] on td "Employee Training Acknowledgment Finish your HIPAA quizzes to acknowledge you h…" at bounding box center [733, 579] width 675 height 83
click at [896, 598] on td "Employee Training Acknowledgment Finish your HIPAA quizzes to acknowledge you h…" at bounding box center [733, 579] width 675 height 83
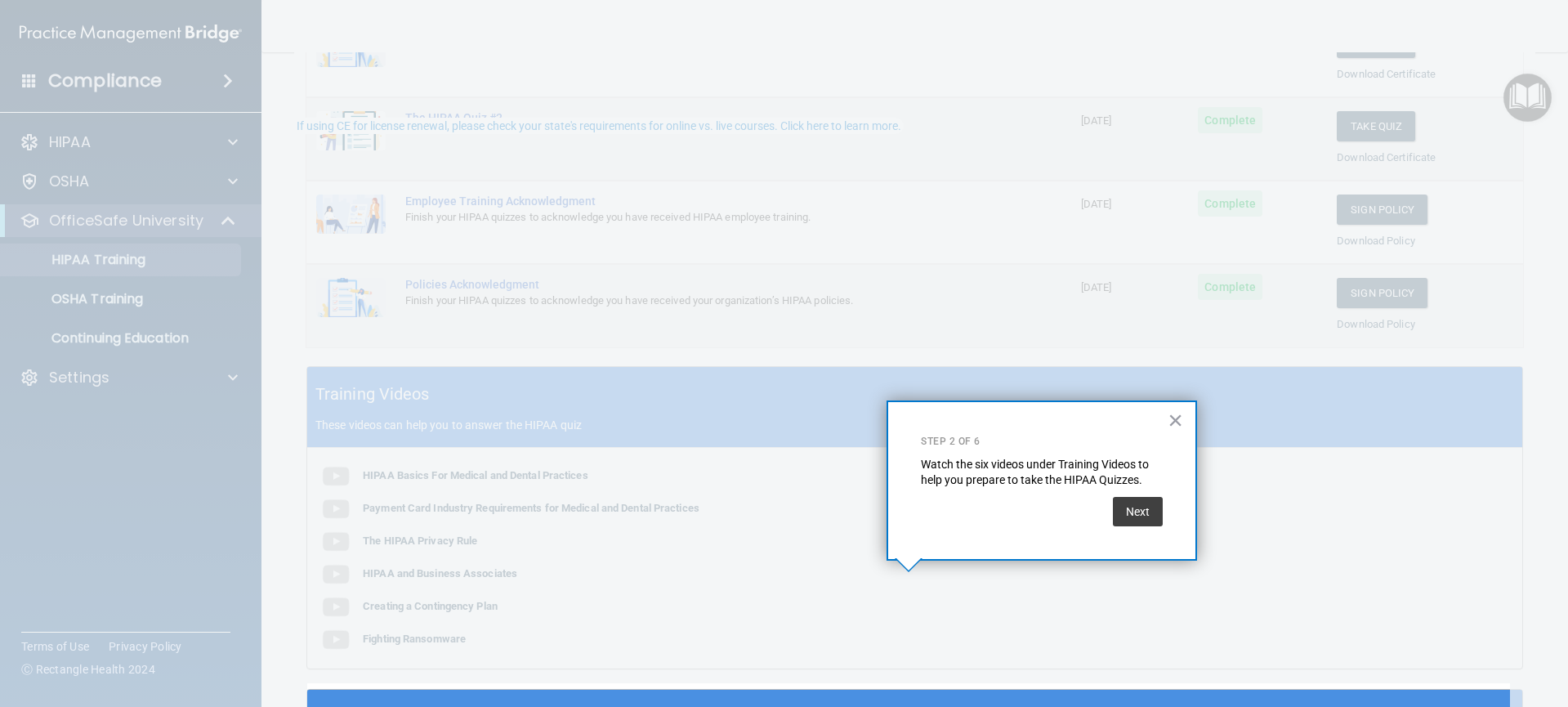
scroll to position [523, 0]
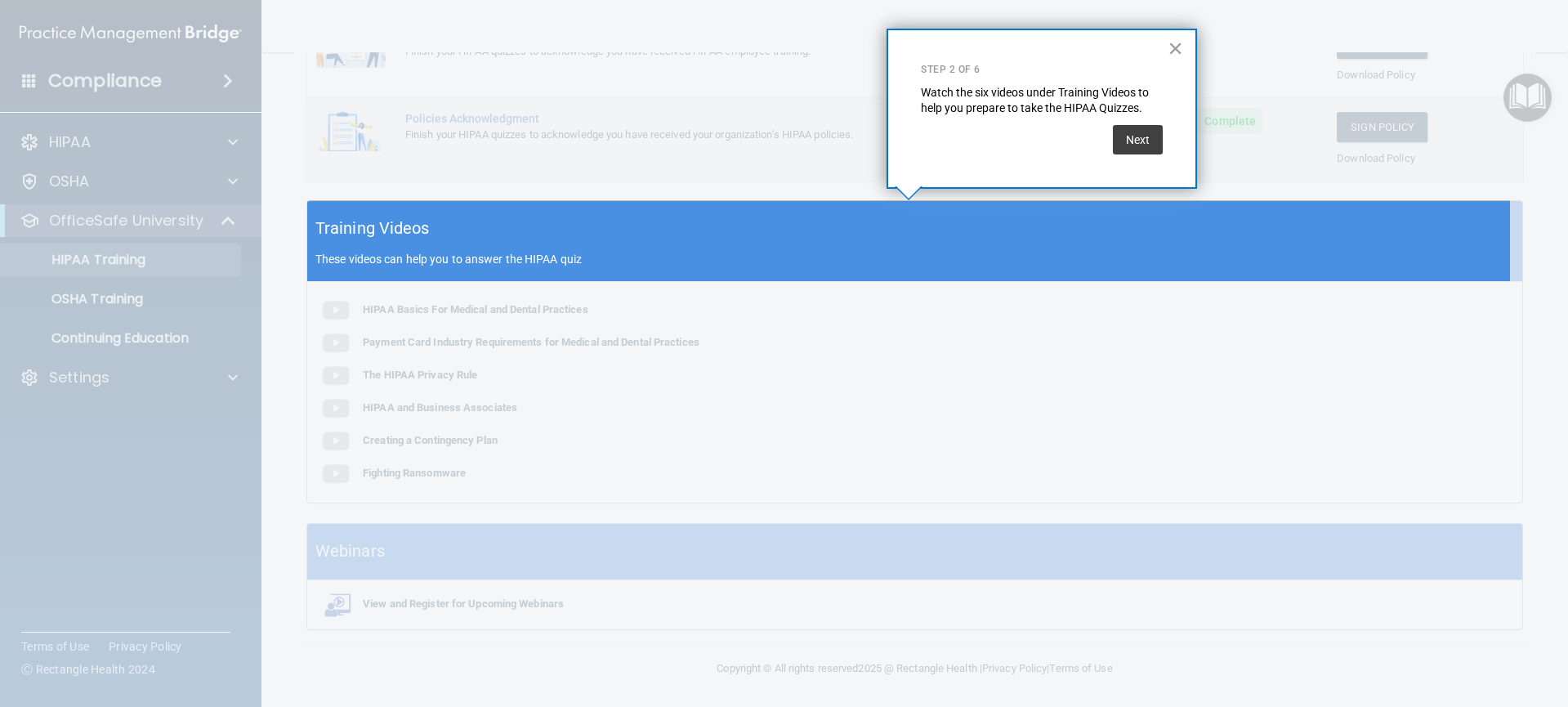
click at [818, 254] on p "These videos can help you to answer the HIPAA quiz" at bounding box center [914, 259] width 1198 height 13
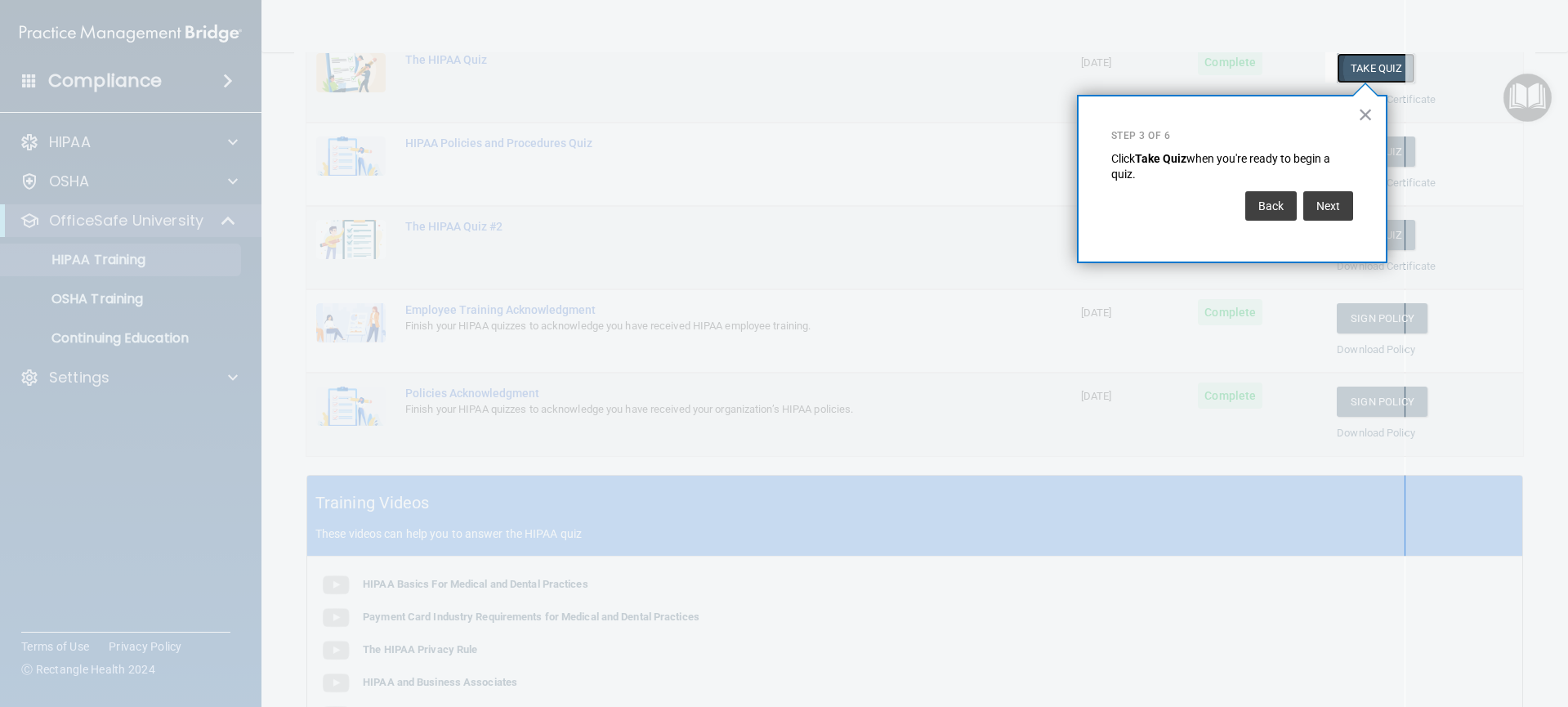
click at [1370, 74] on button "Take Quiz" at bounding box center [1376, 67] width 79 height 30
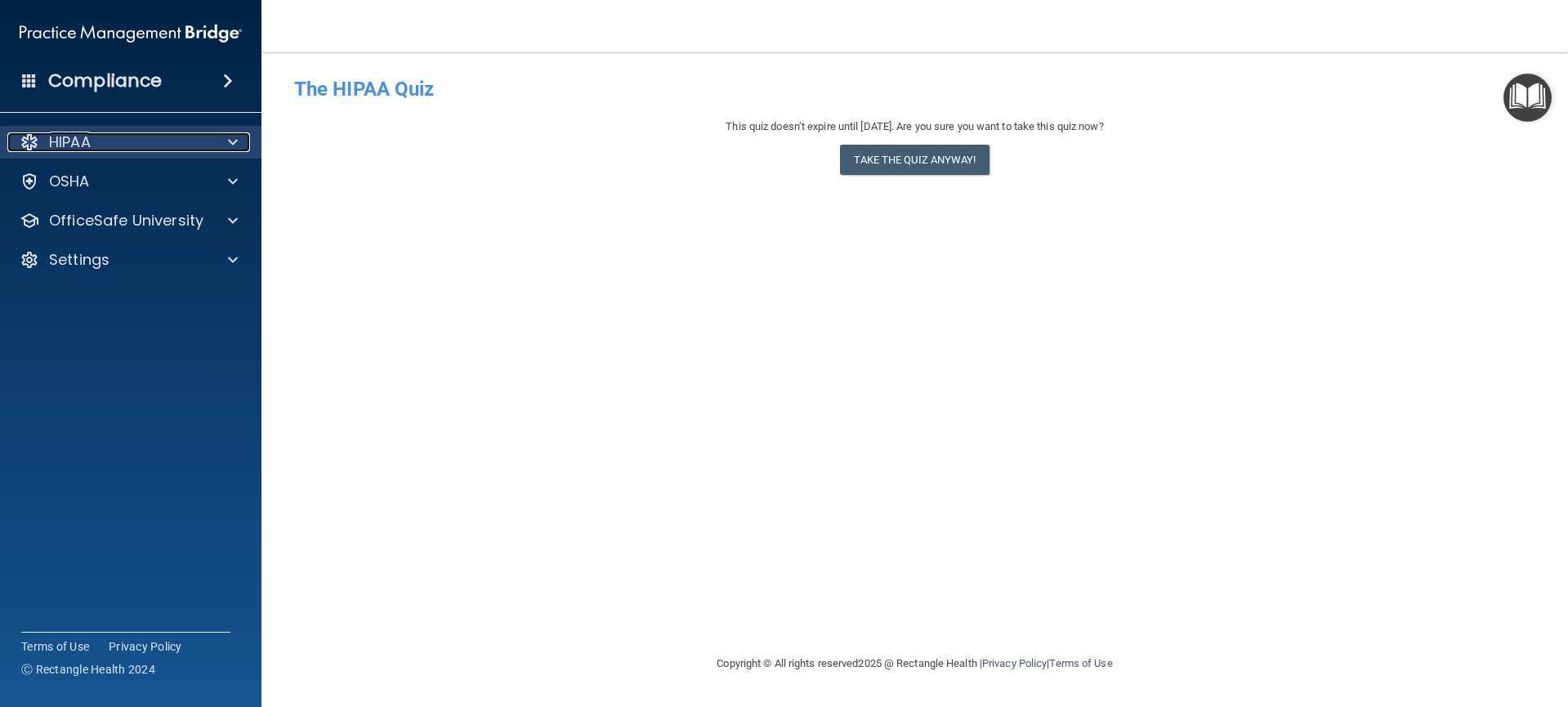
click at [223, 143] on div at bounding box center [230, 141] width 41 height 19
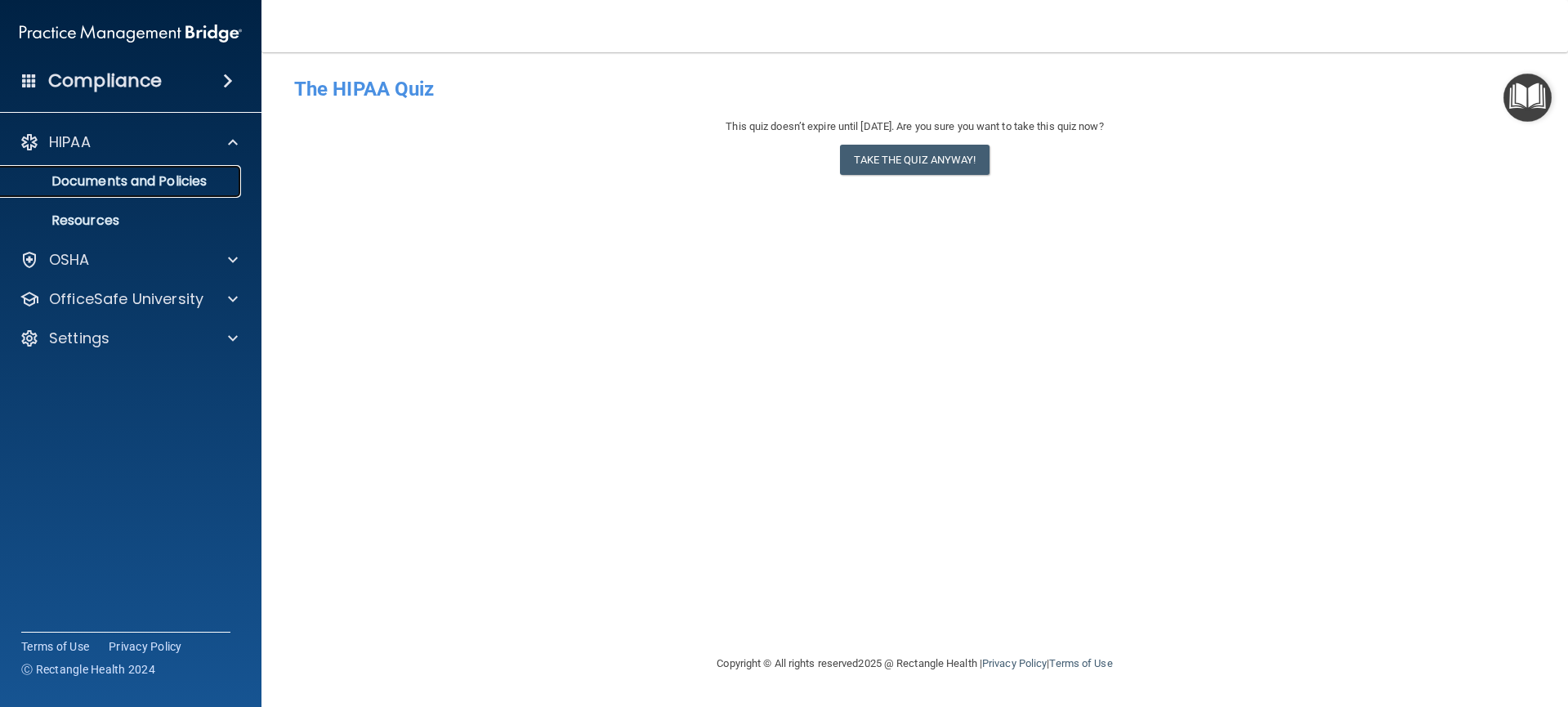
click at [217, 180] on p "Documents and Policies" at bounding box center [121, 181] width 223 height 17
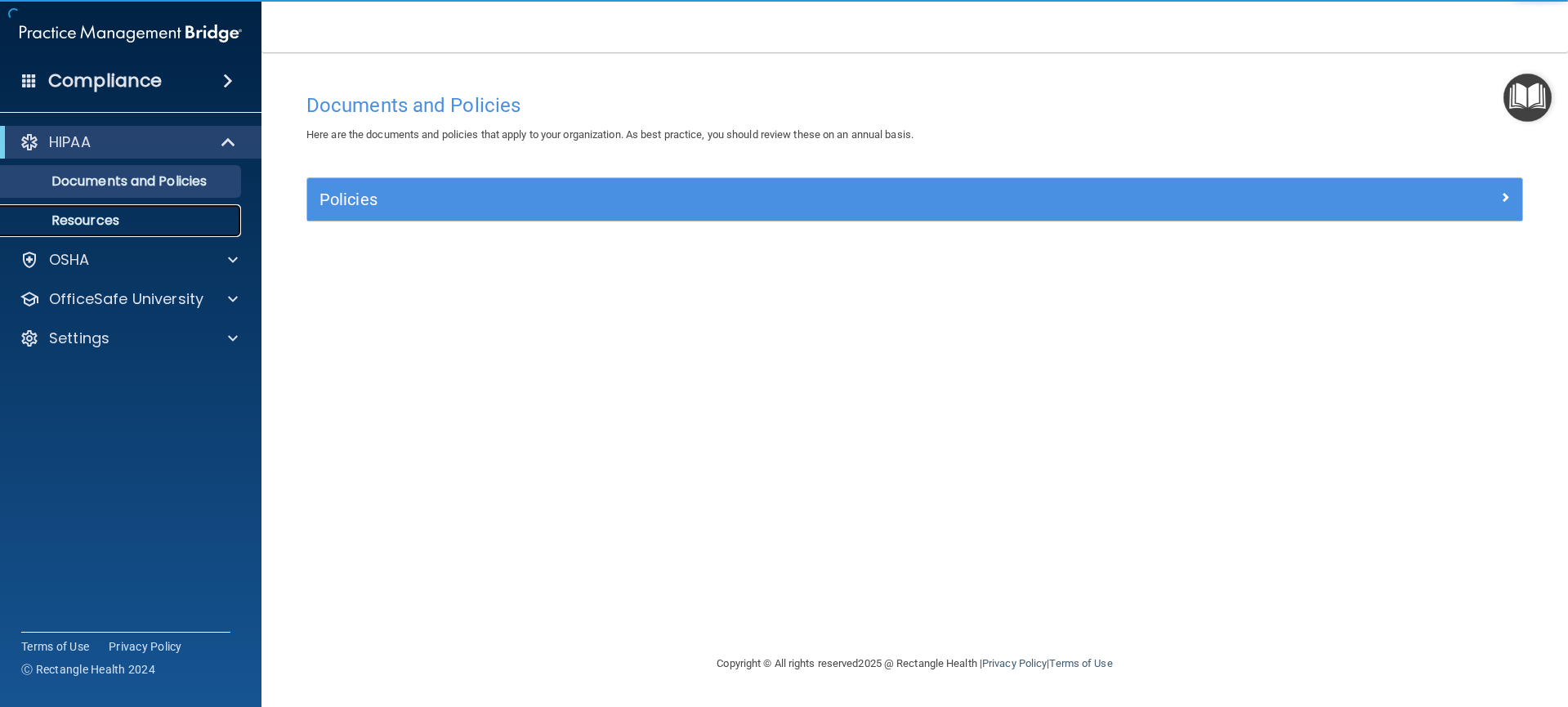
click at [214, 223] on p "Resources" at bounding box center [121, 221] width 223 height 17
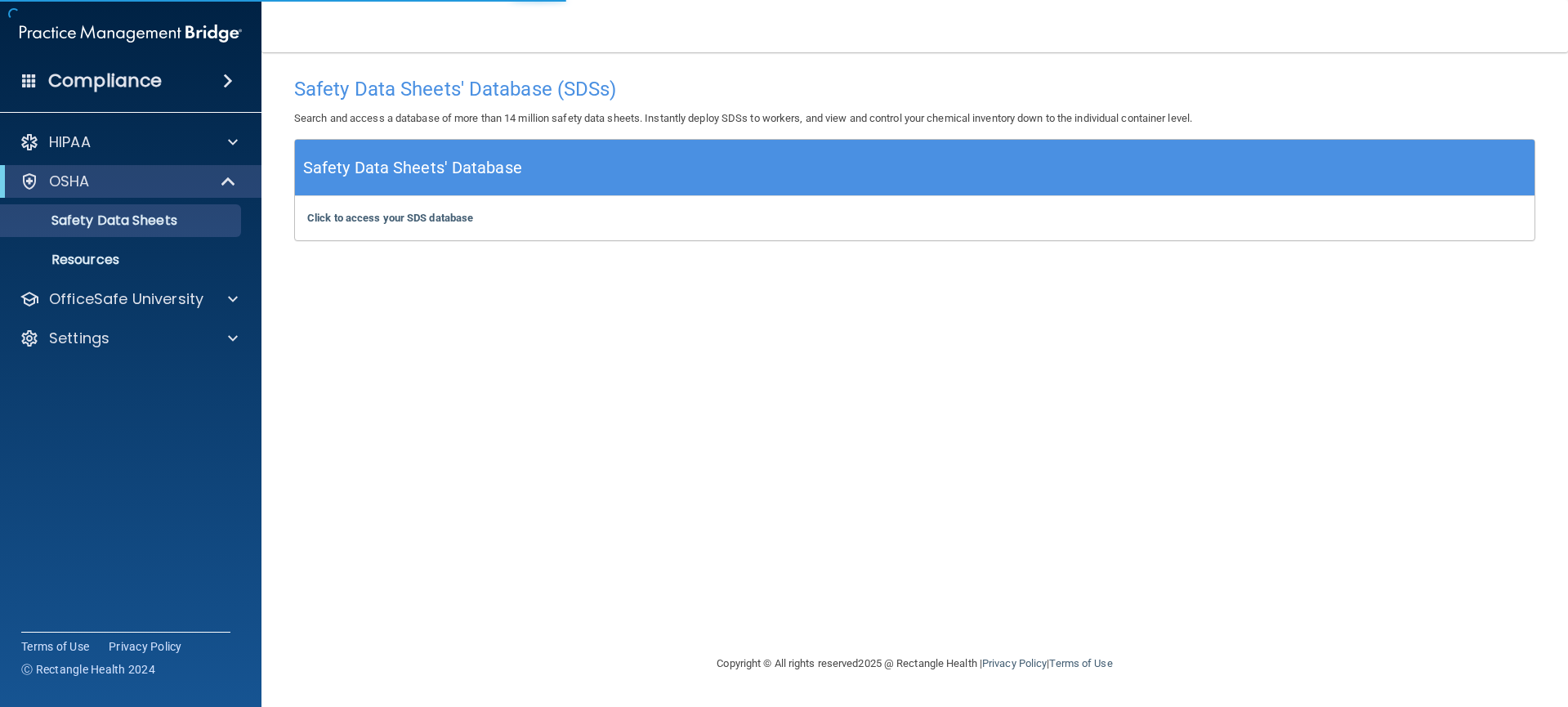
click at [1529, 104] on div "Safety Data Sheets' Database (SDSs) Search and access a database of more than 1…" at bounding box center [915, 104] width 1266 height 70
click at [1526, 100] on div "Safety Data Sheets' Database (SDSs) Search and access a database of more than 1…" at bounding box center [915, 104] width 1266 height 70
click at [1514, 94] on h4 "Safety Data Sheets' Database (SDSs)" at bounding box center [914, 89] width 1241 height 21
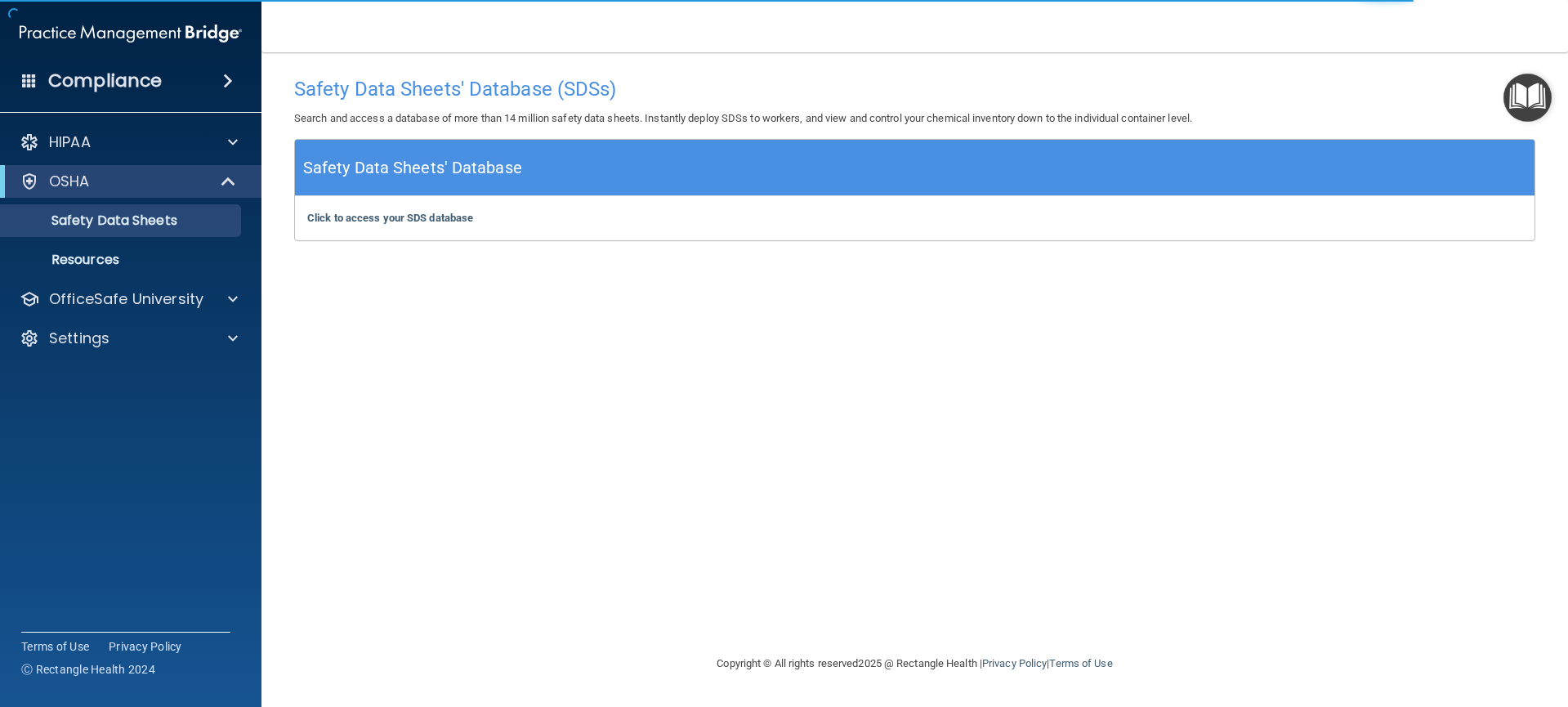
click at [1518, 101] on img "Open Resource Center" at bounding box center [1527, 98] width 48 height 48
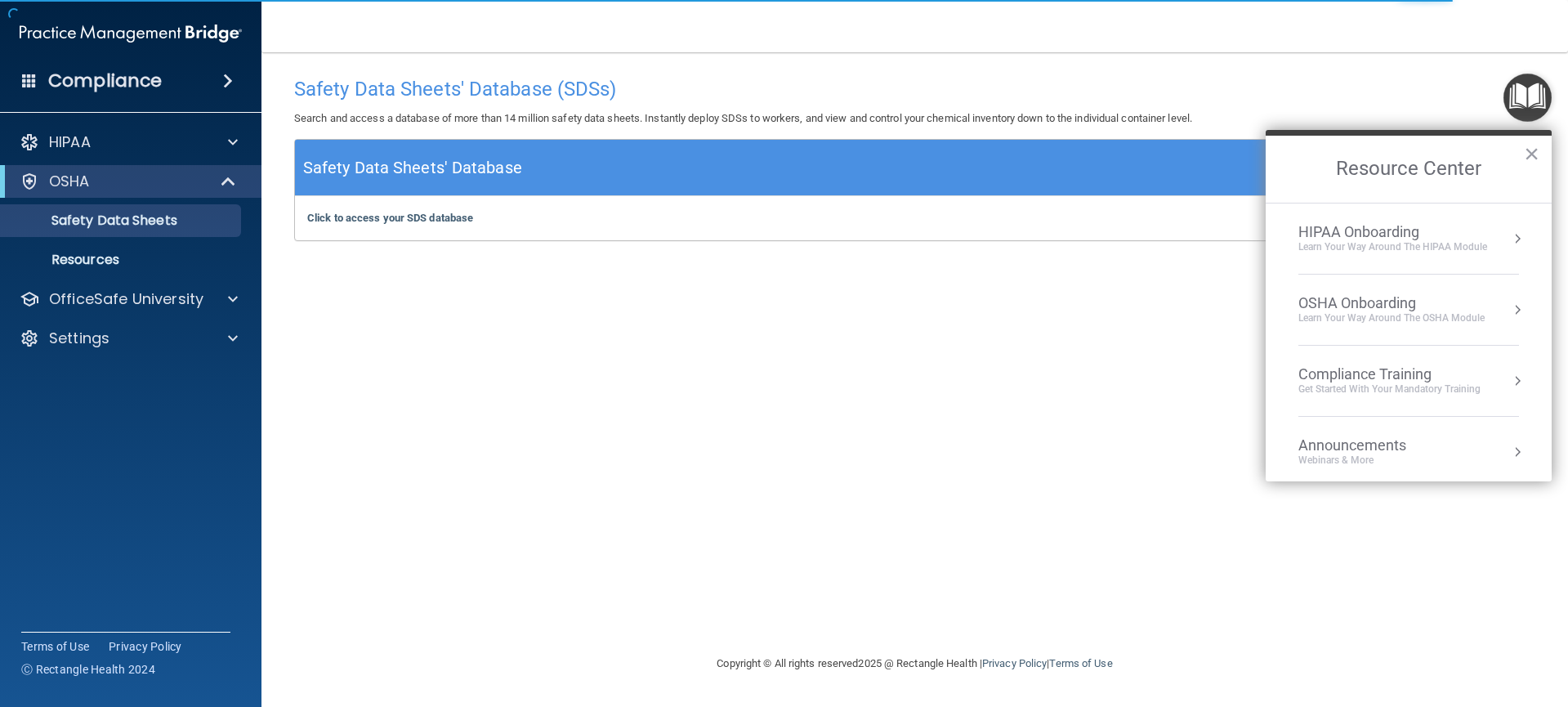
click at [1444, 238] on div "HIPAA Onboarding" at bounding box center [1392, 231] width 188 height 18
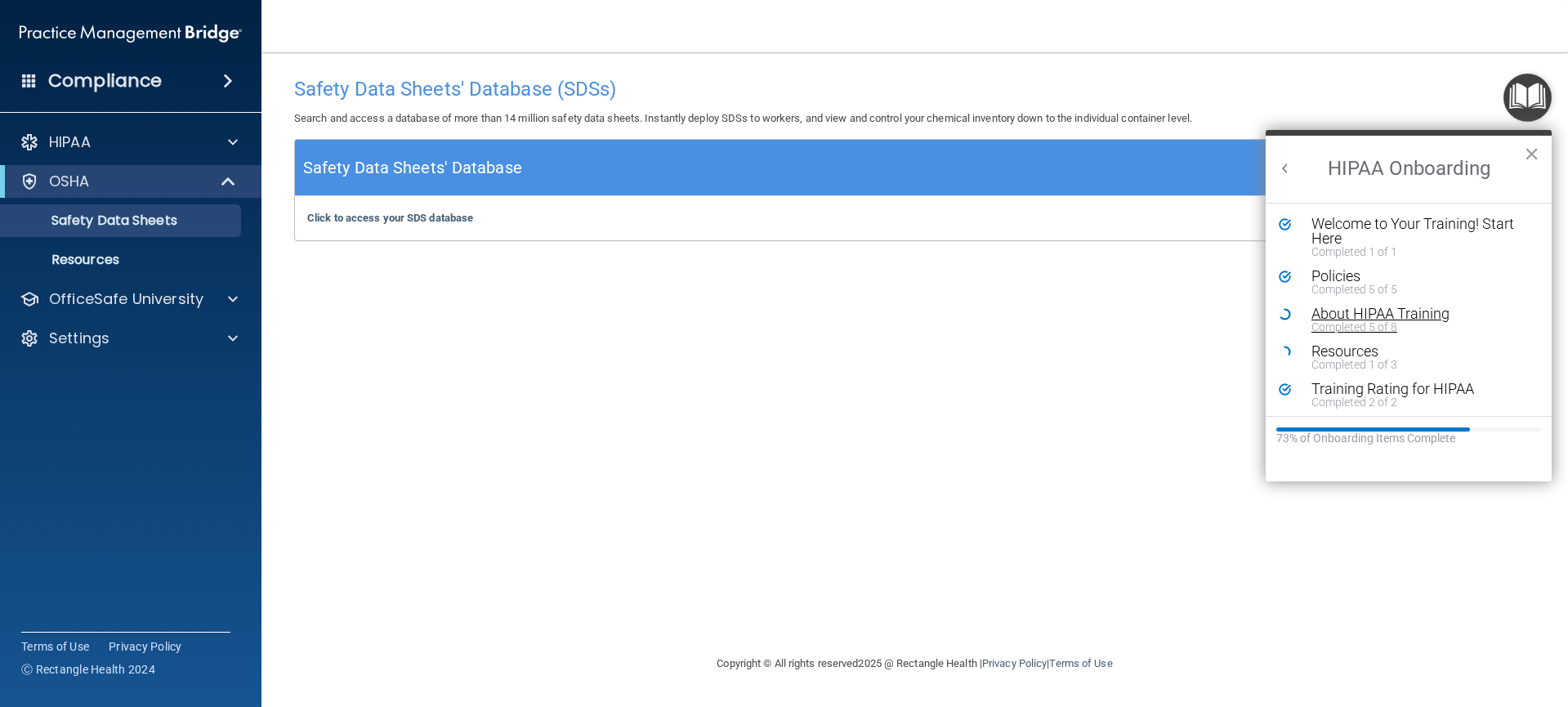
click at [1333, 322] on div "Completed 5 of 8" at bounding box center [1415, 327] width 207 height 11
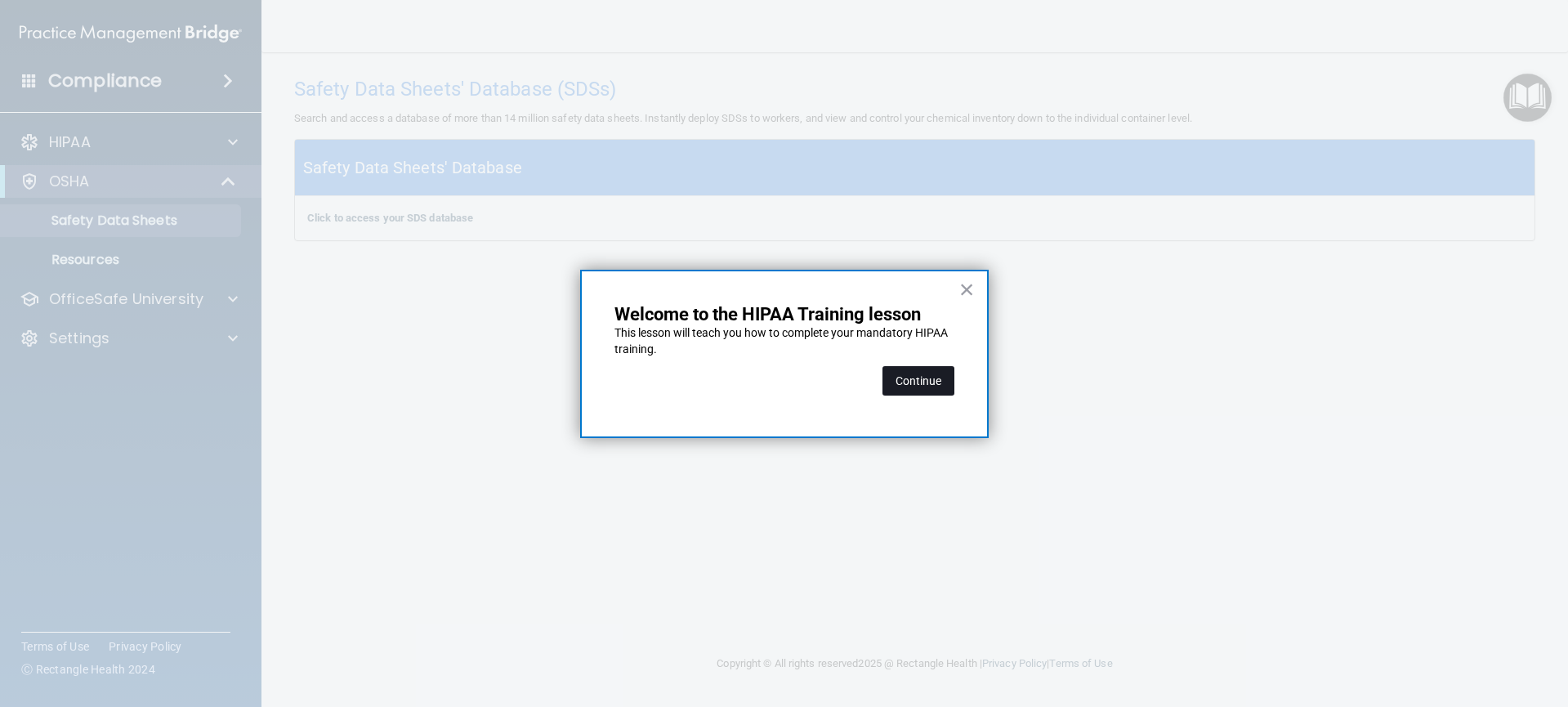
click at [903, 385] on button "Continue" at bounding box center [918, 381] width 72 height 30
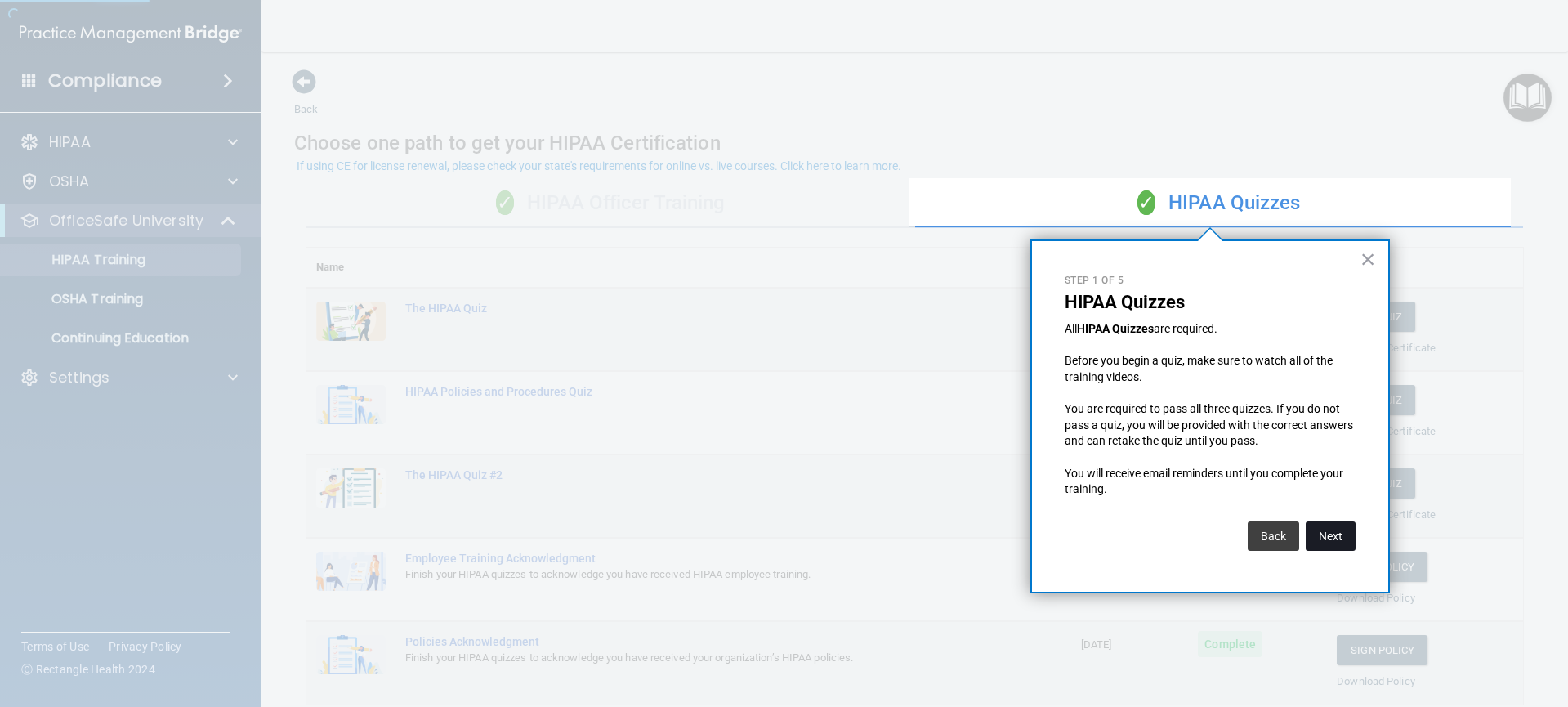
click at [1329, 535] on button "Next" at bounding box center [1331, 536] width 50 height 30
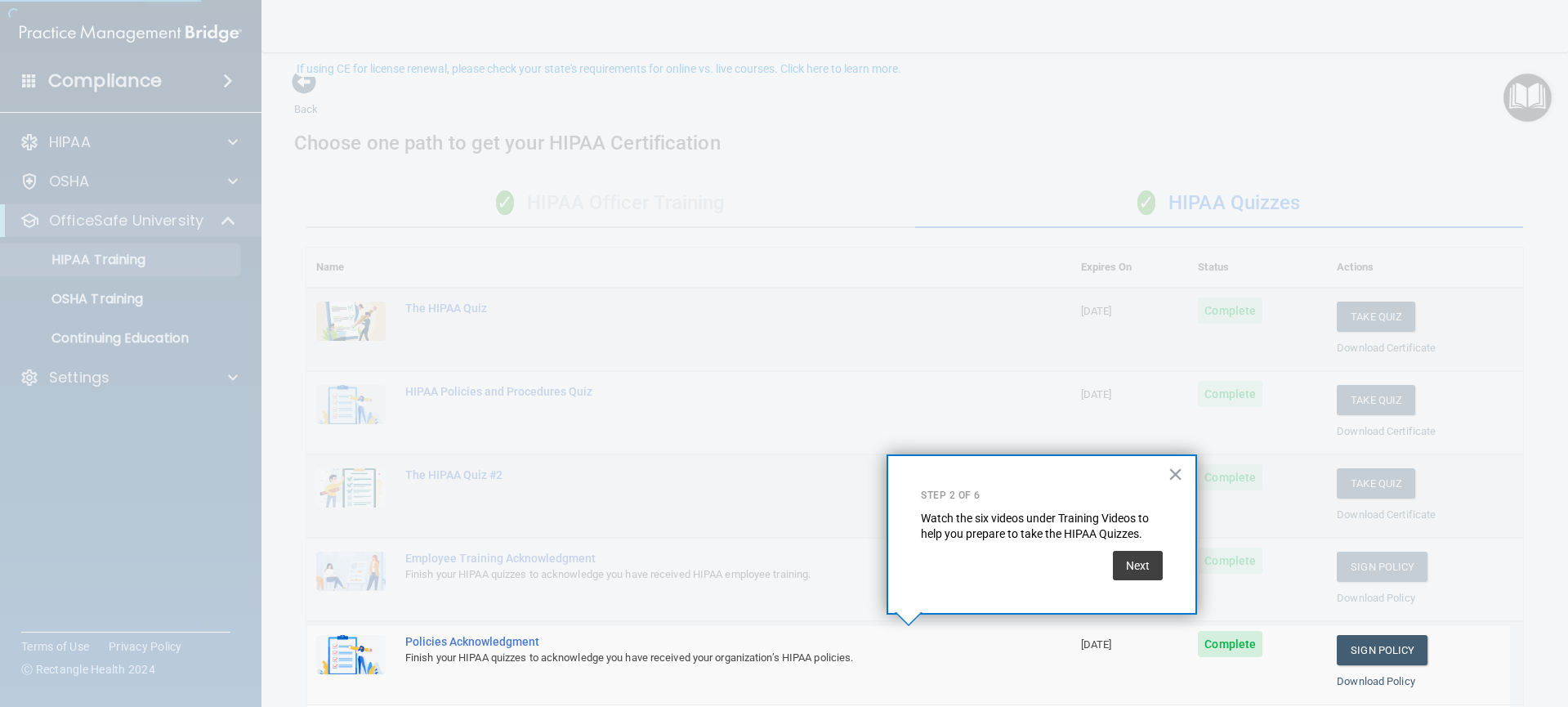
scroll to position [97, 0]
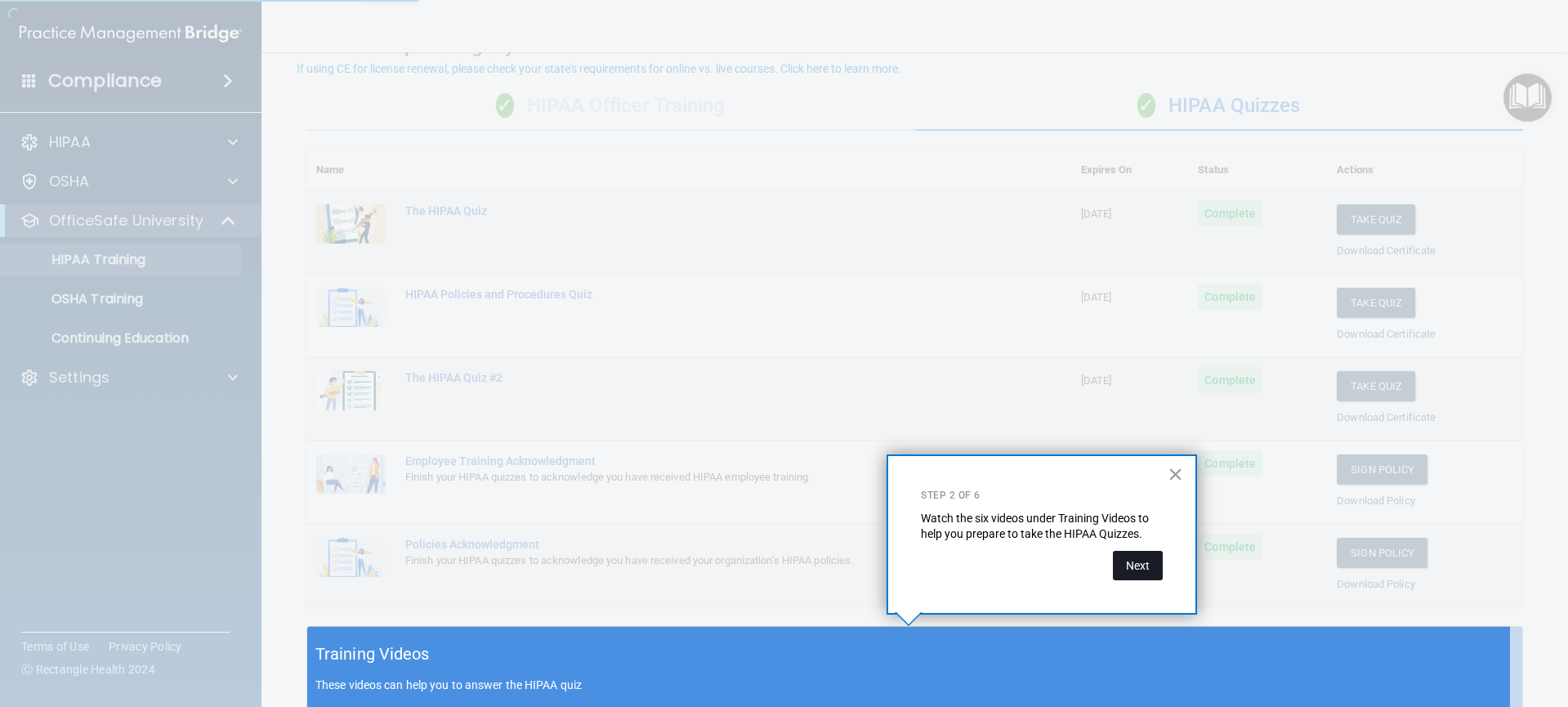
click at [1131, 568] on button "Next" at bounding box center [1137, 566] width 50 height 30
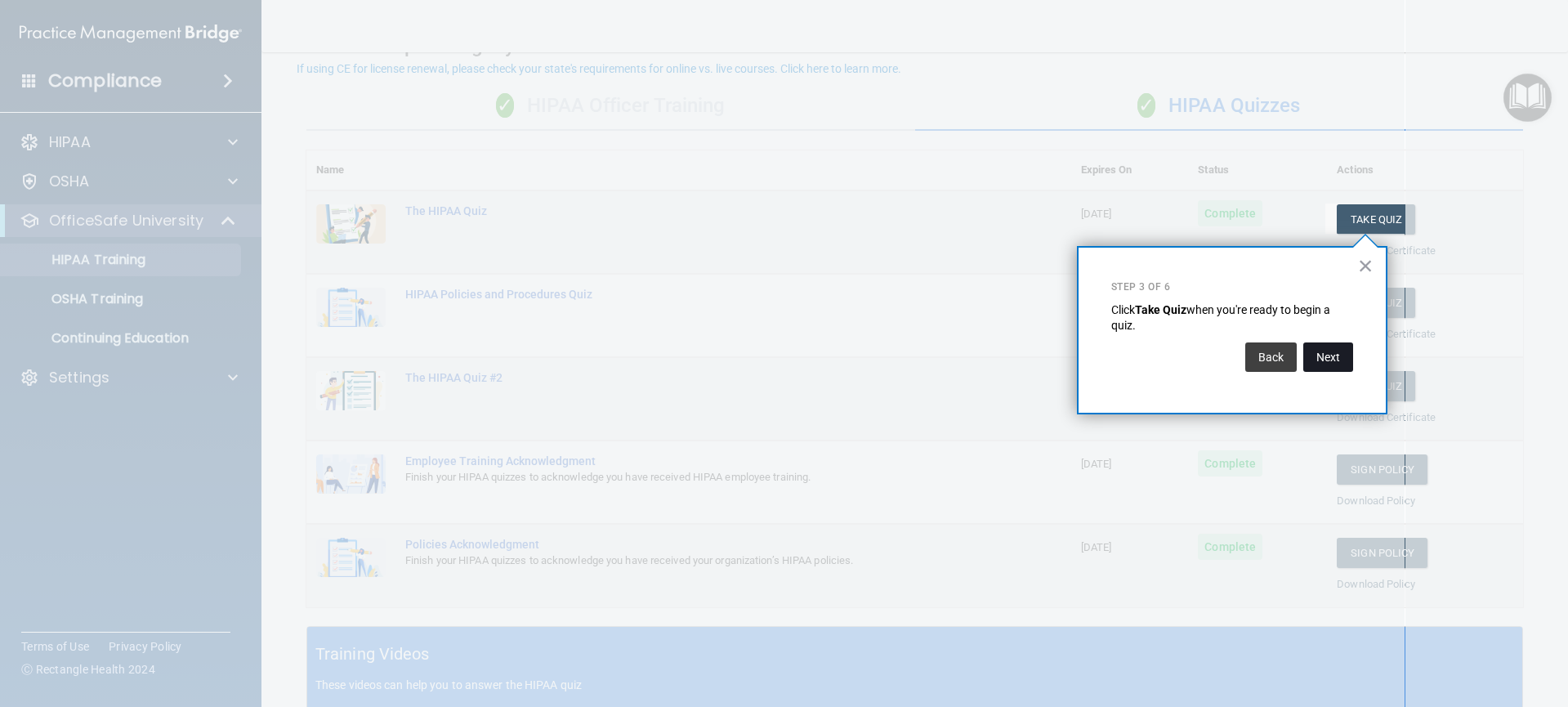
click at [1331, 357] on button "Next" at bounding box center [1329, 358] width 50 height 30
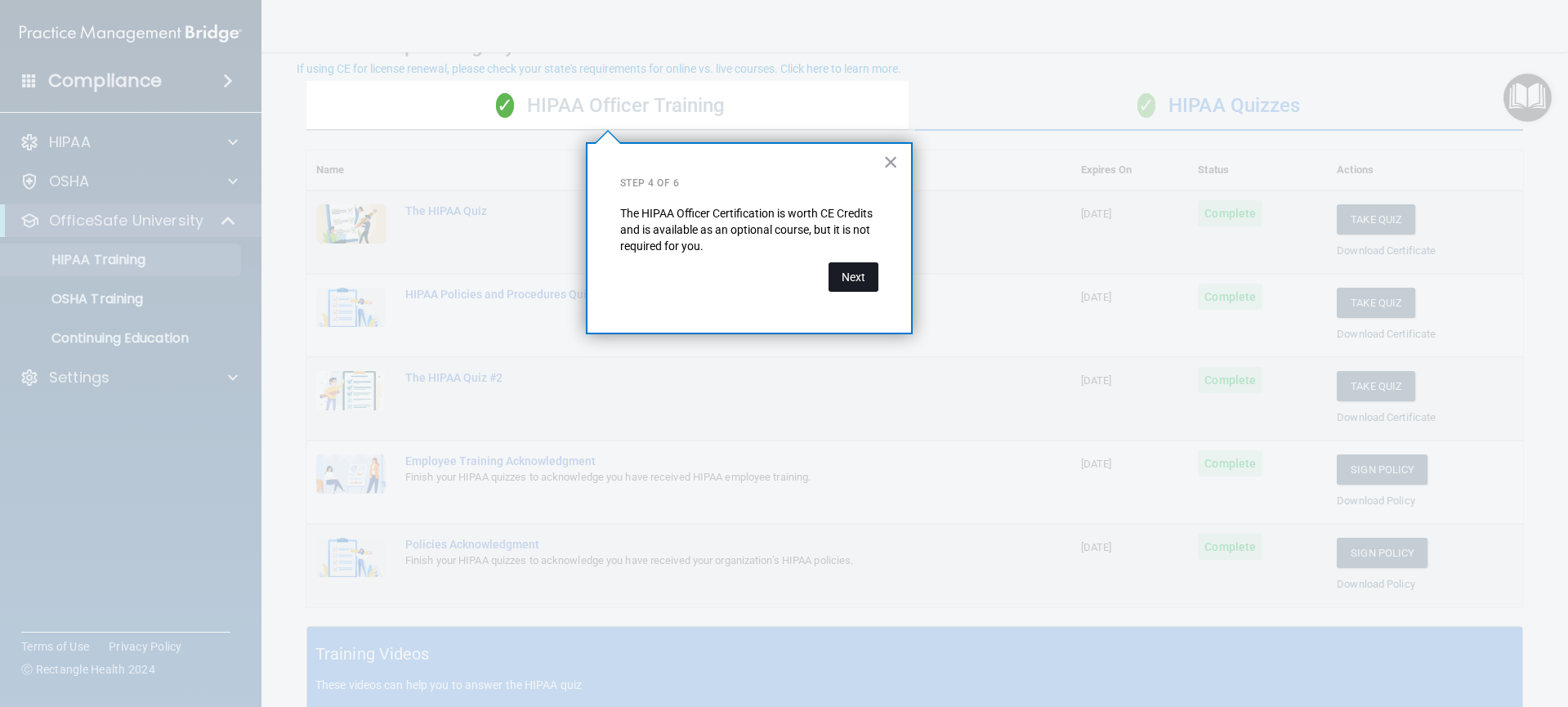
click at [845, 279] on button "Next" at bounding box center [854, 277] width 50 height 30
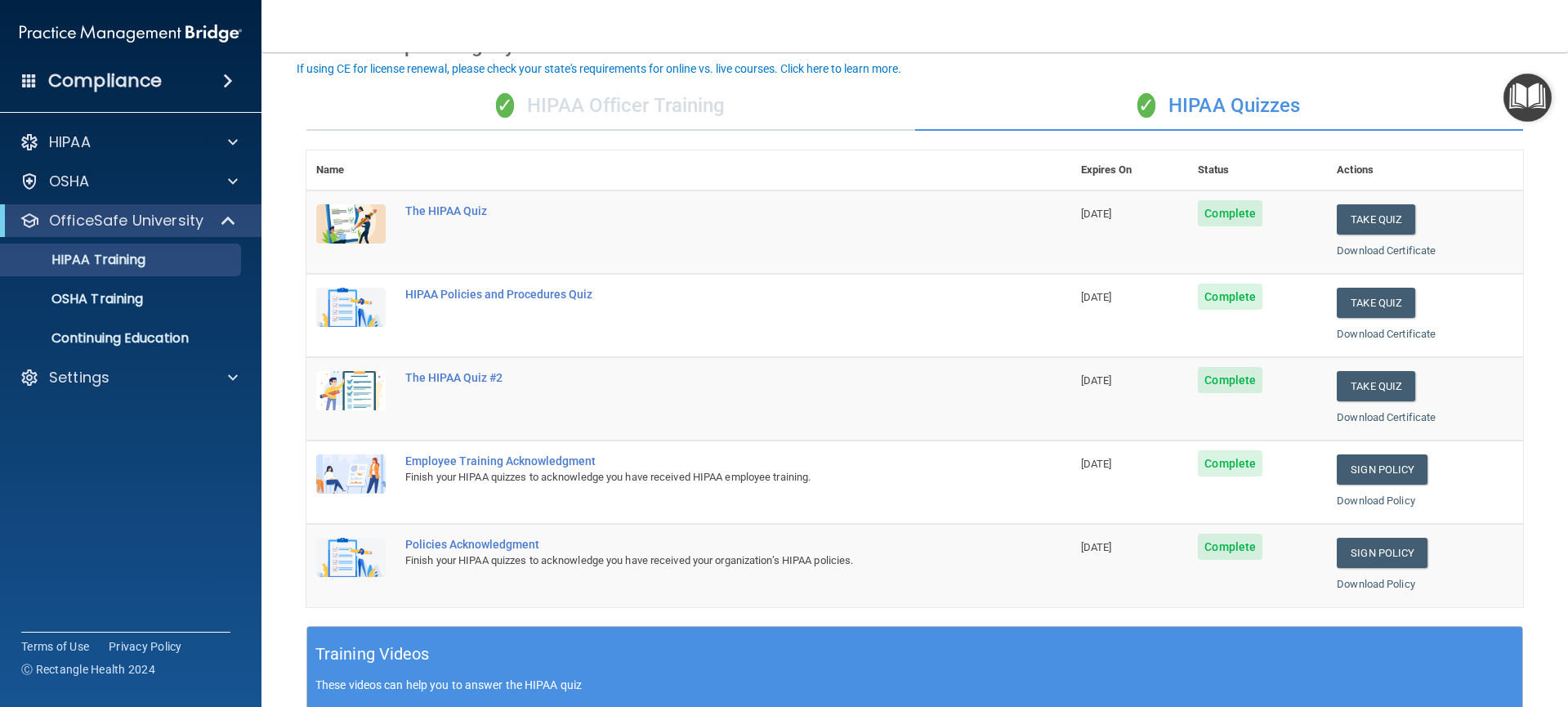
click at [454, 116] on div "✓ HIPAA Officer Training" at bounding box center [611, 105] width 609 height 49
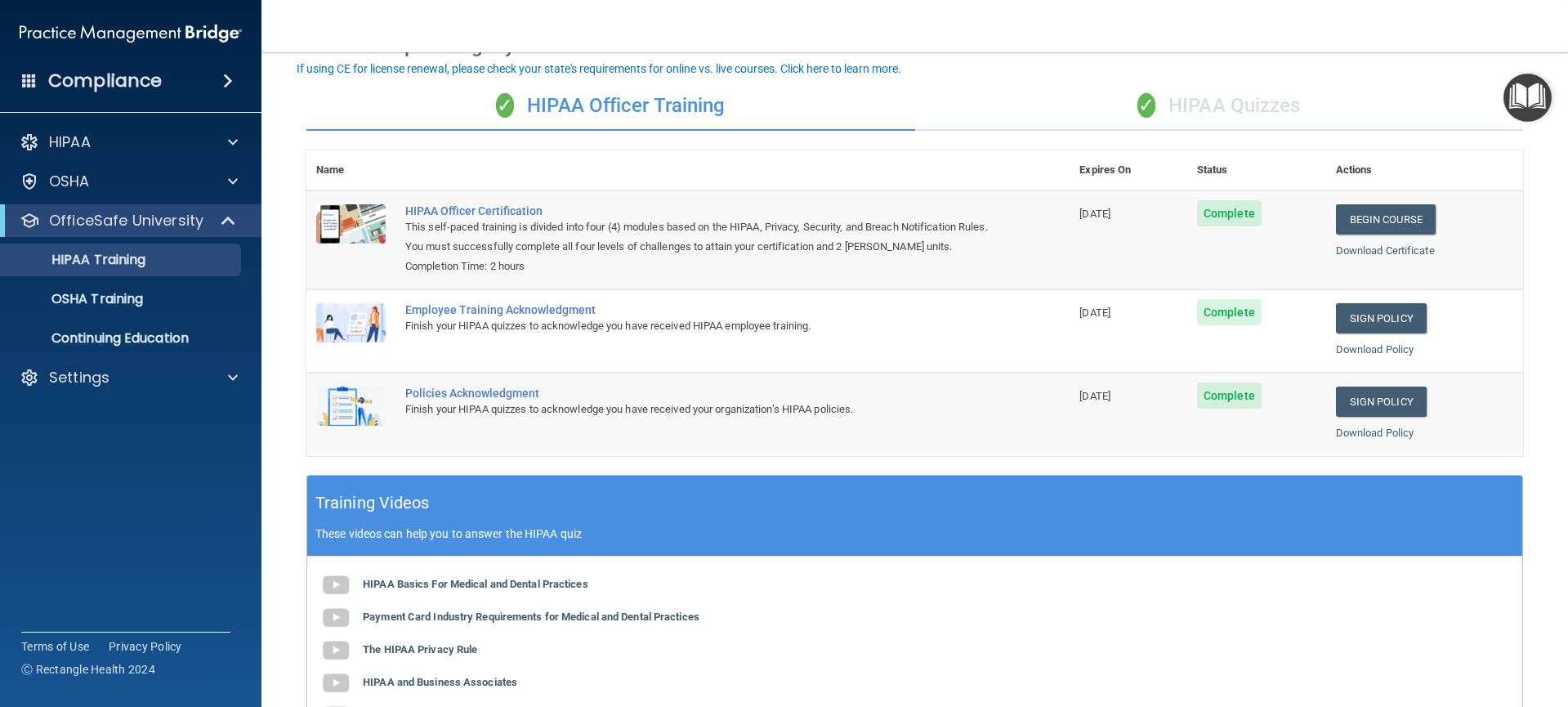
click at [1523, 108] on img "Open Resource Center" at bounding box center [1527, 98] width 48 height 48
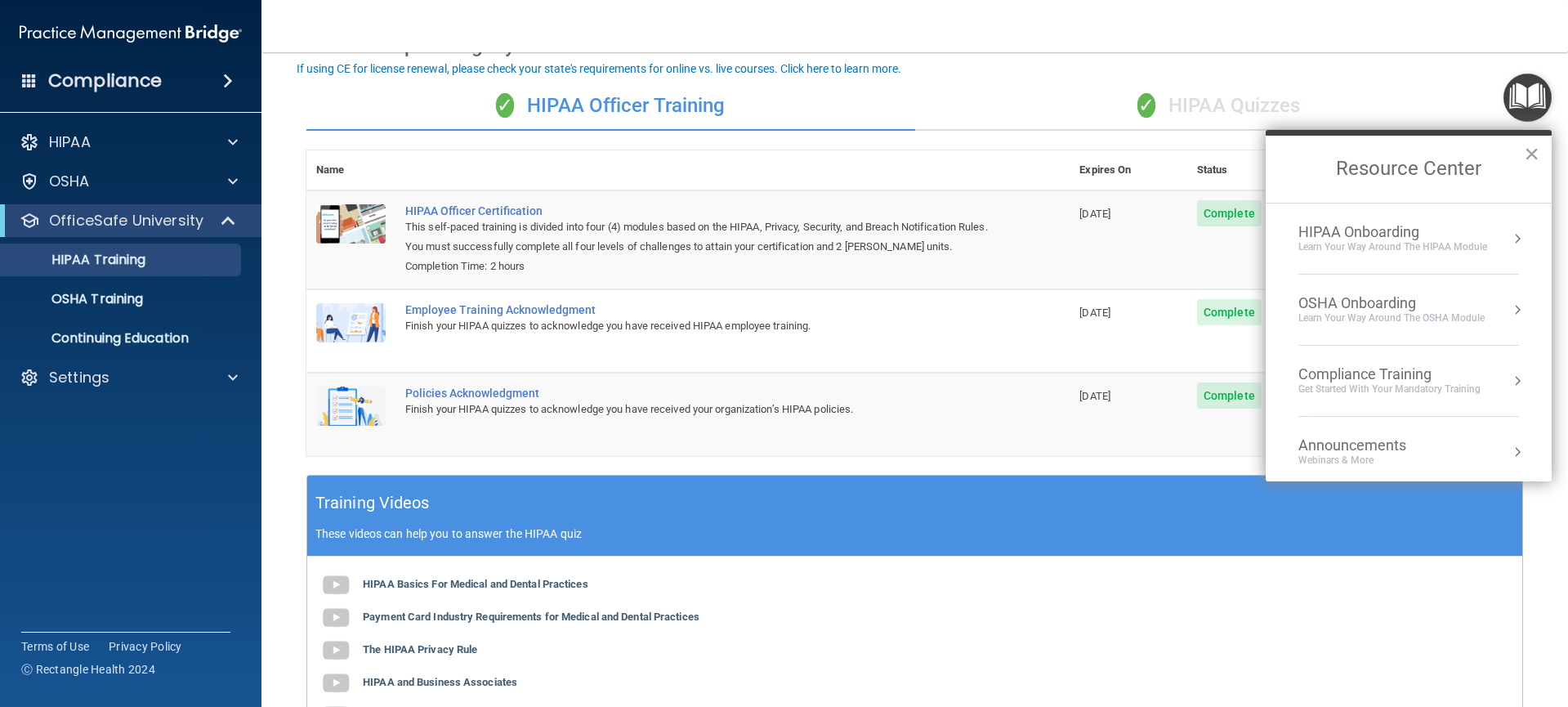
click at [1510, 230] on button "Resource Center" at bounding box center [1517, 238] width 17 height 17
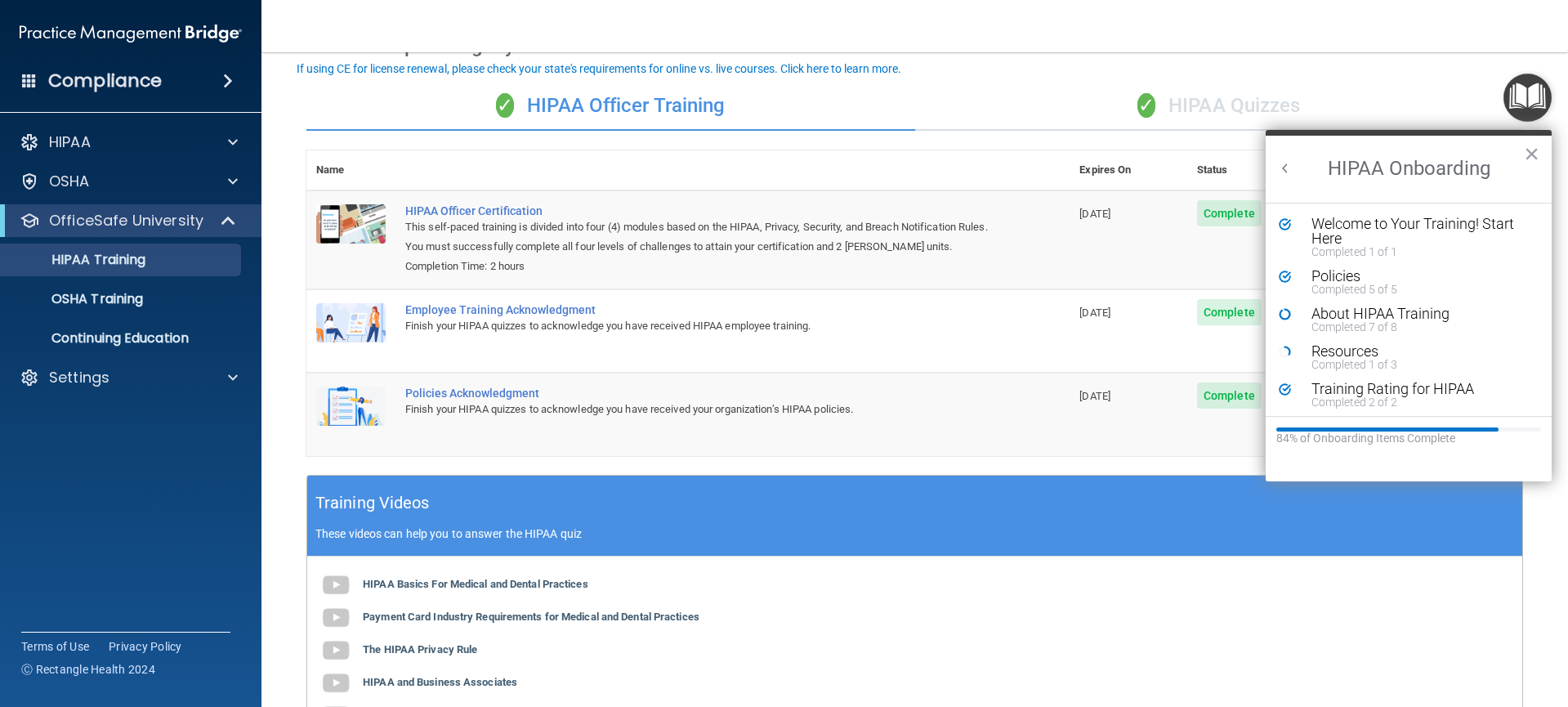
scroll to position [0, 0]
click at [1509, 233] on div "Welcome to Your Training! Start Here" at bounding box center [1415, 231] width 207 height 30
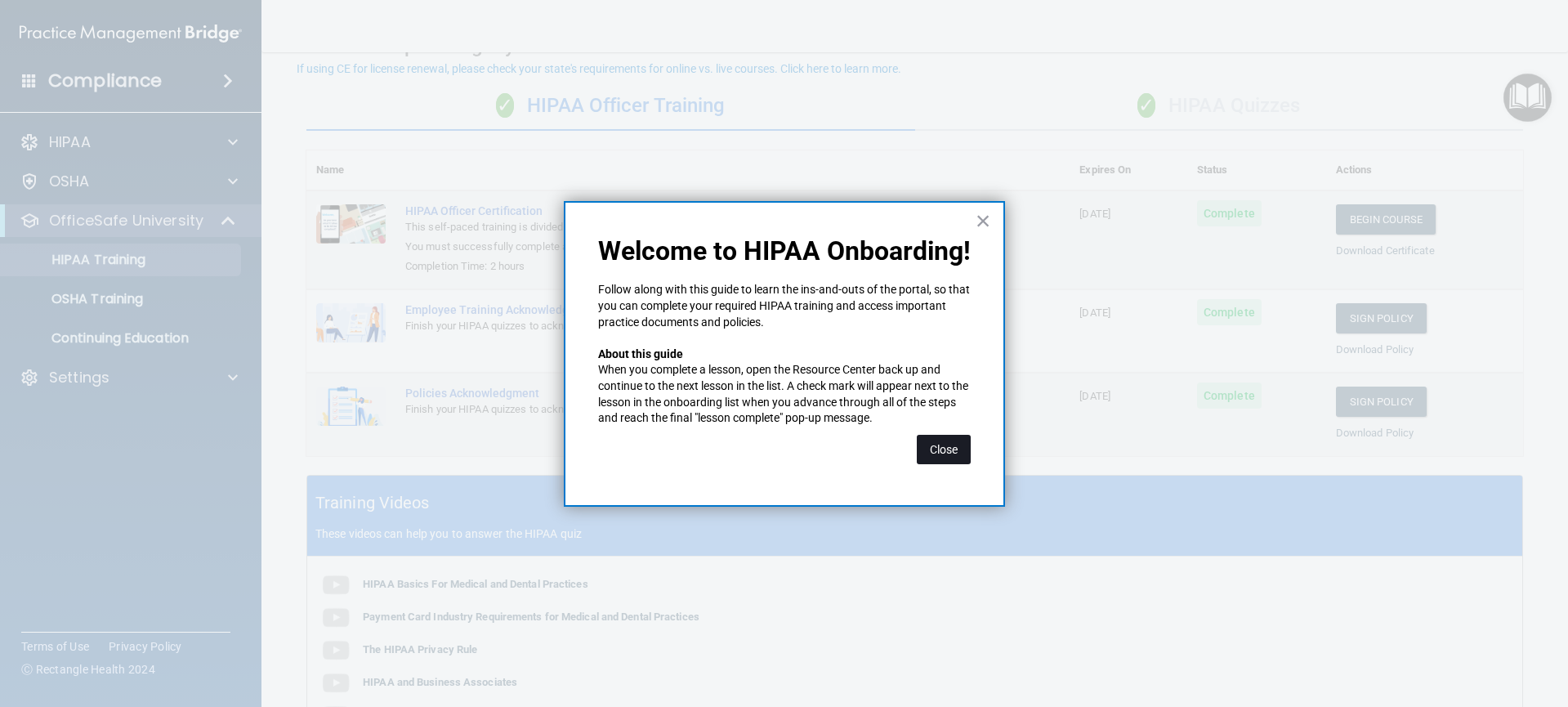
click at [964, 457] on button "Close" at bounding box center [943, 449] width 54 height 30
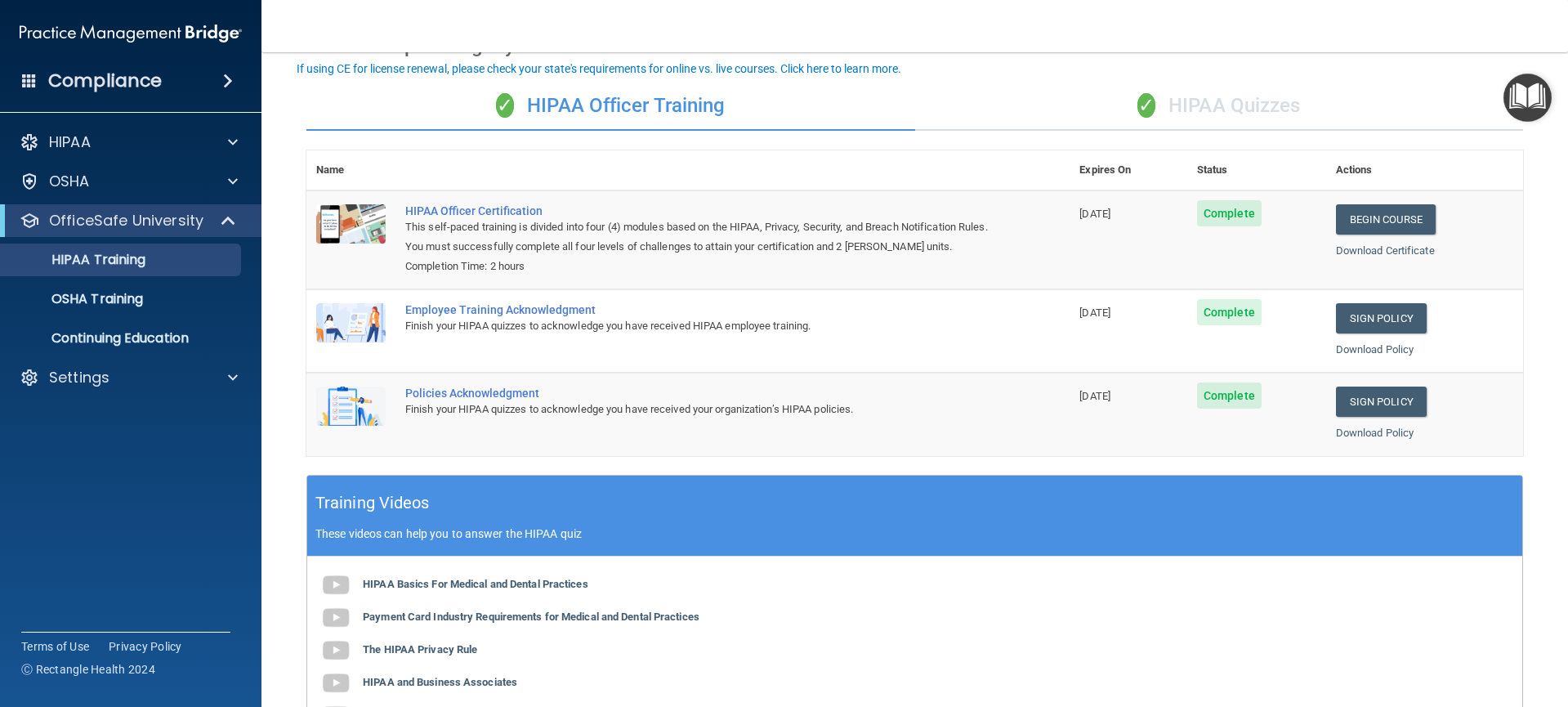
click at [496, 508] on div "Training Videos These videos can help you to answer the HIPAA quiz" at bounding box center [915, 517] width 1215 height 81
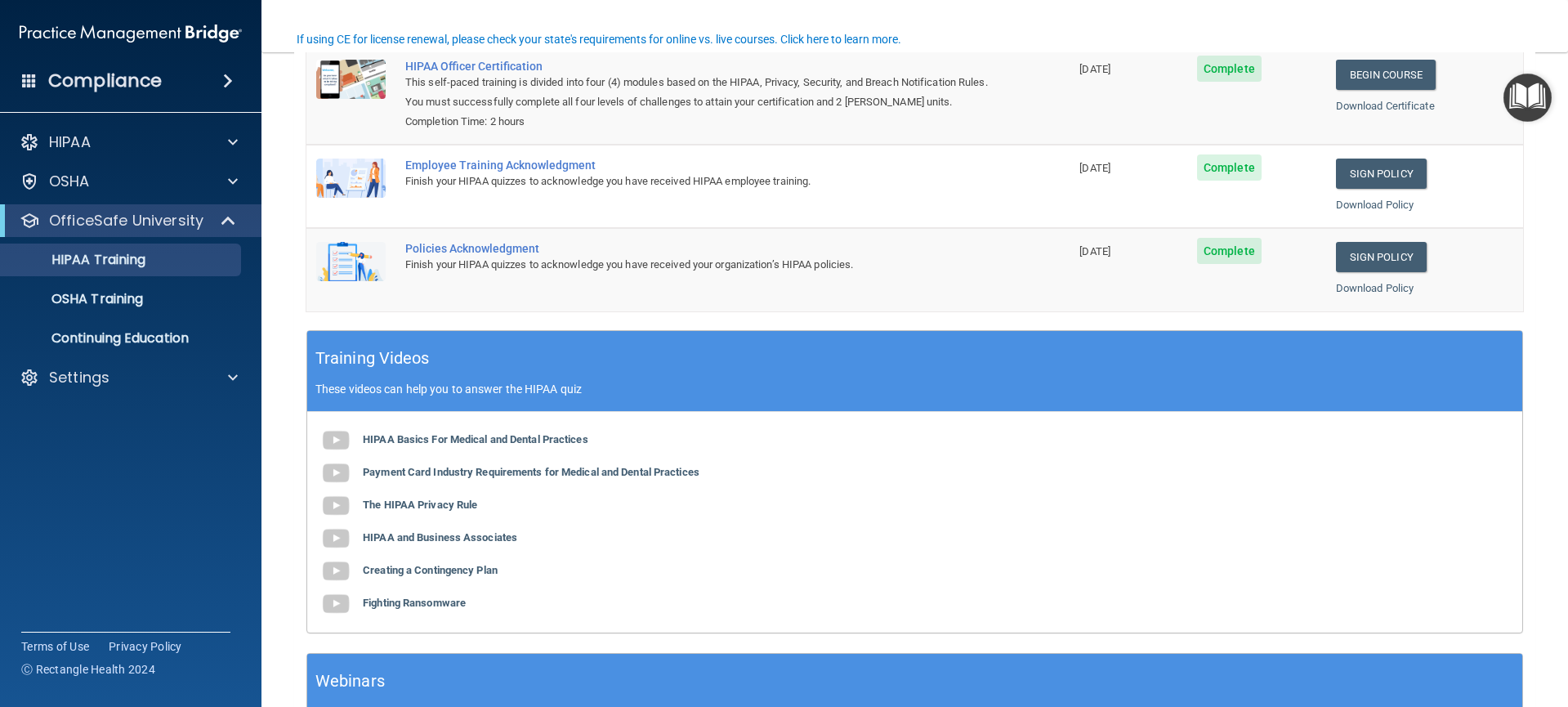
scroll to position [372, 0]
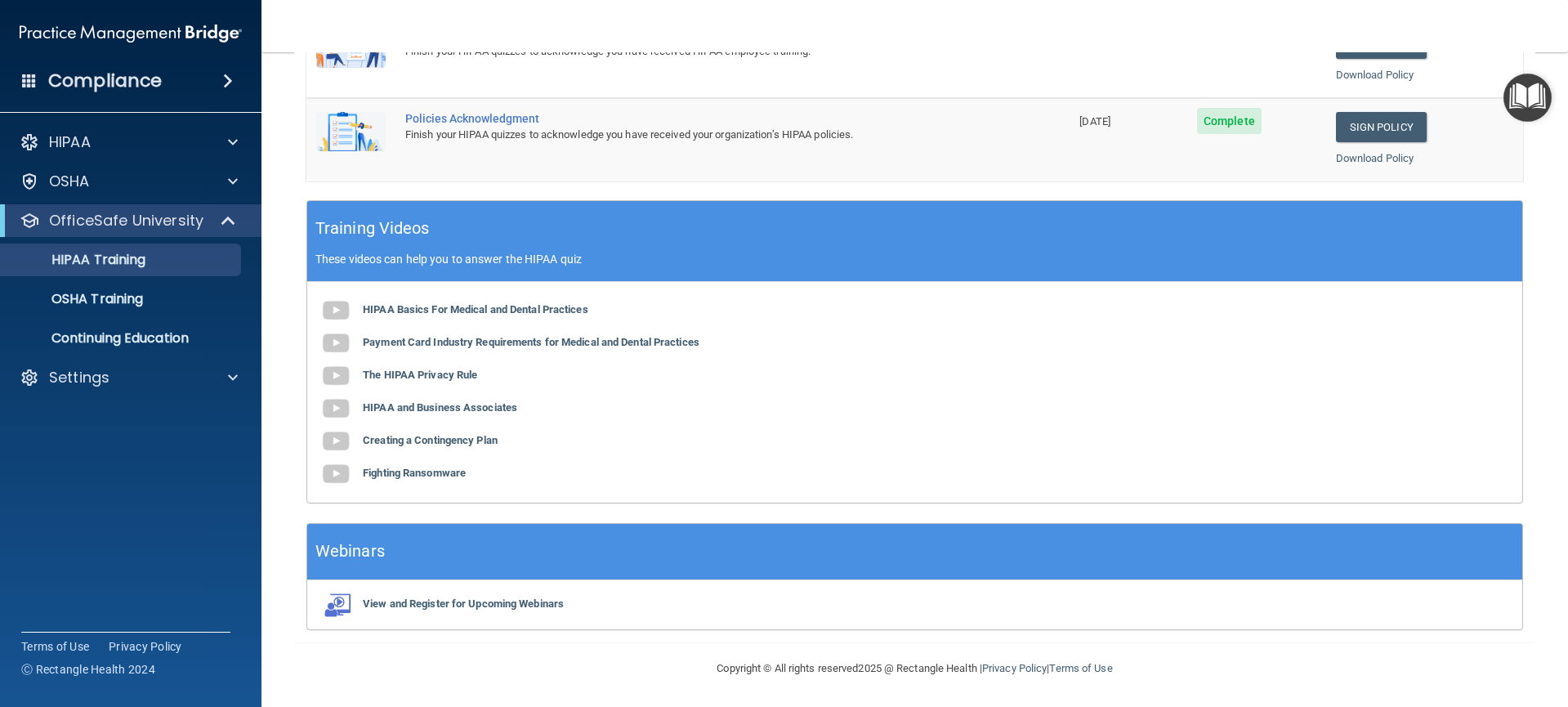
click at [365, 219] on h5 "Training Videos" at bounding box center [372, 228] width 115 height 29
click at [381, 551] on h5 "Webinars" at bounding box center [349, 551] width 69 height 29
click at [361, 550] on h5 "Webinars" at bounding box center [349, 551] width 69 height 29
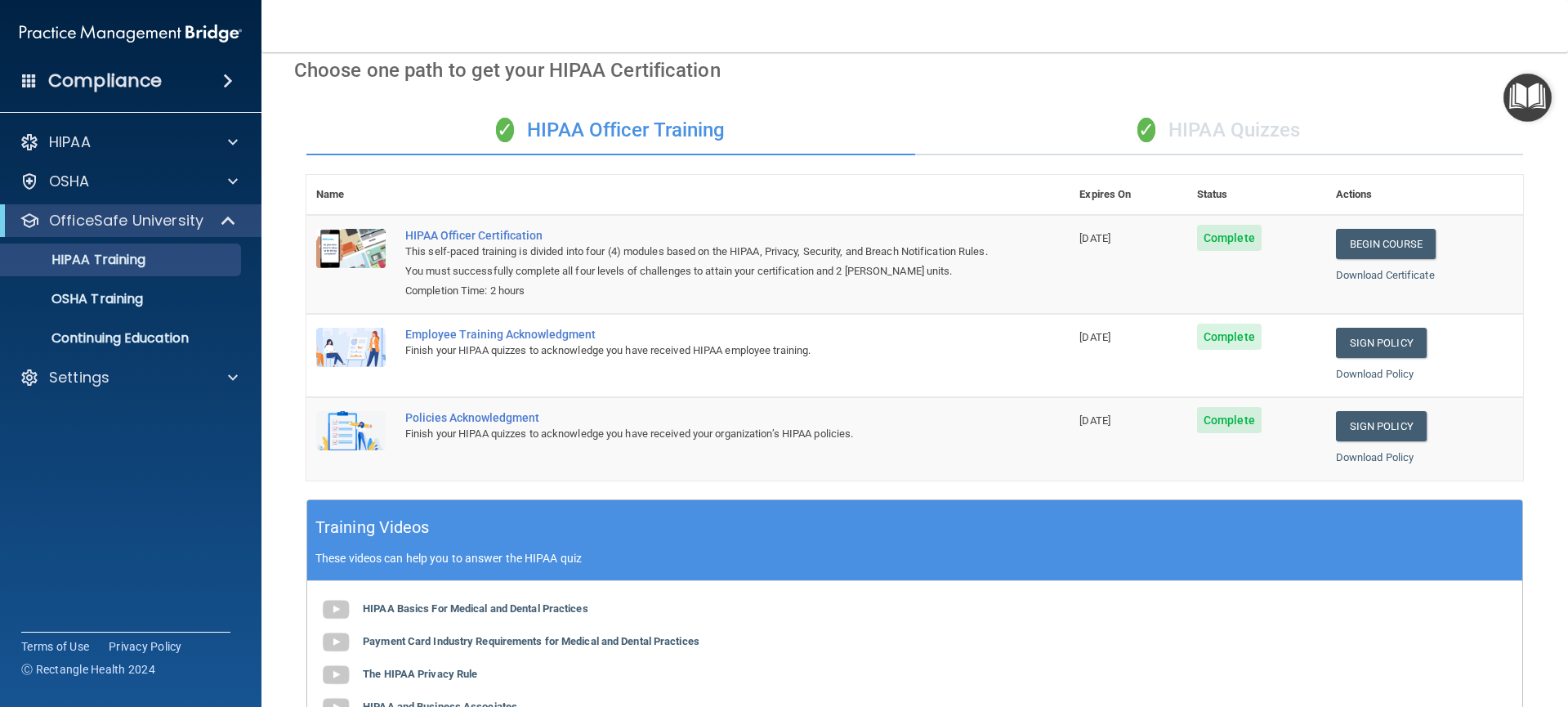
scroll to position [0, 0]
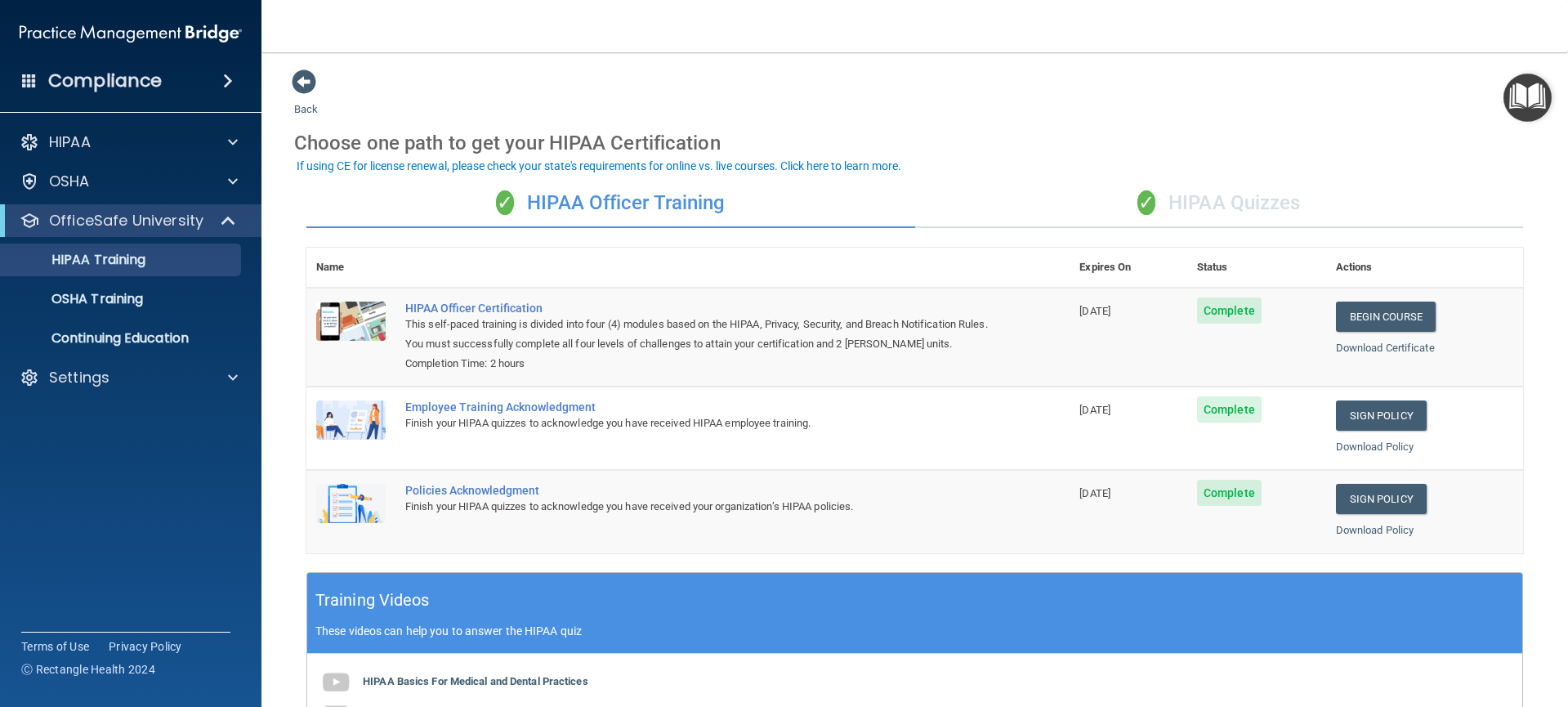
click at [1467, 360] on td "Begin Course Download Certificate" at bounding box center [1424, 336] width 197 height 99
click at [553, 201] on div "✓ HIPAA Officer Training" at bounding box center [611, 203] width 609 height 49
click at [1169, 201] on div "✓ HIPAA Quizzes" at bounding box center [1219, 203] width 609 height 49
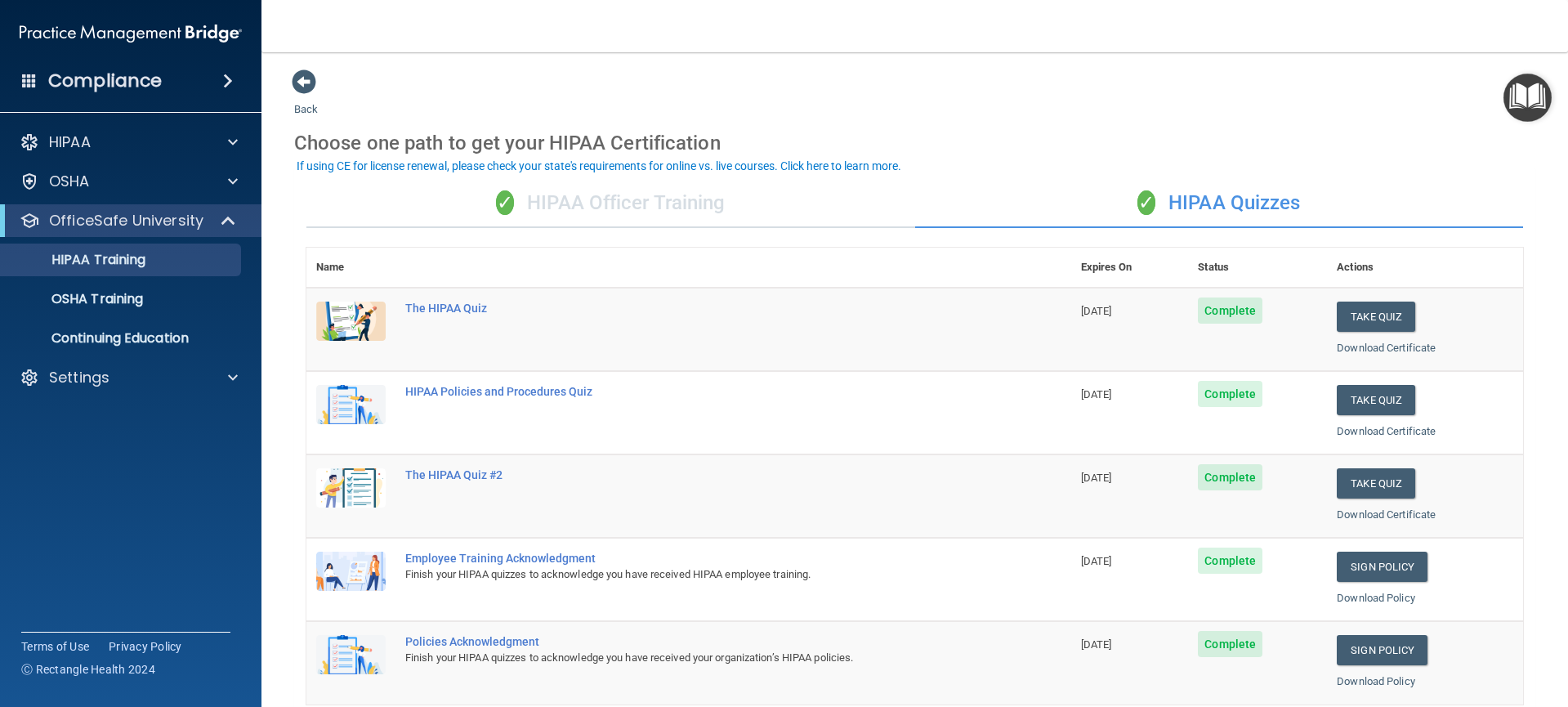
click at [698, 198] on div "✓ HIPAA Officer Training" at bounding box center [611, 203] width 609 height 49
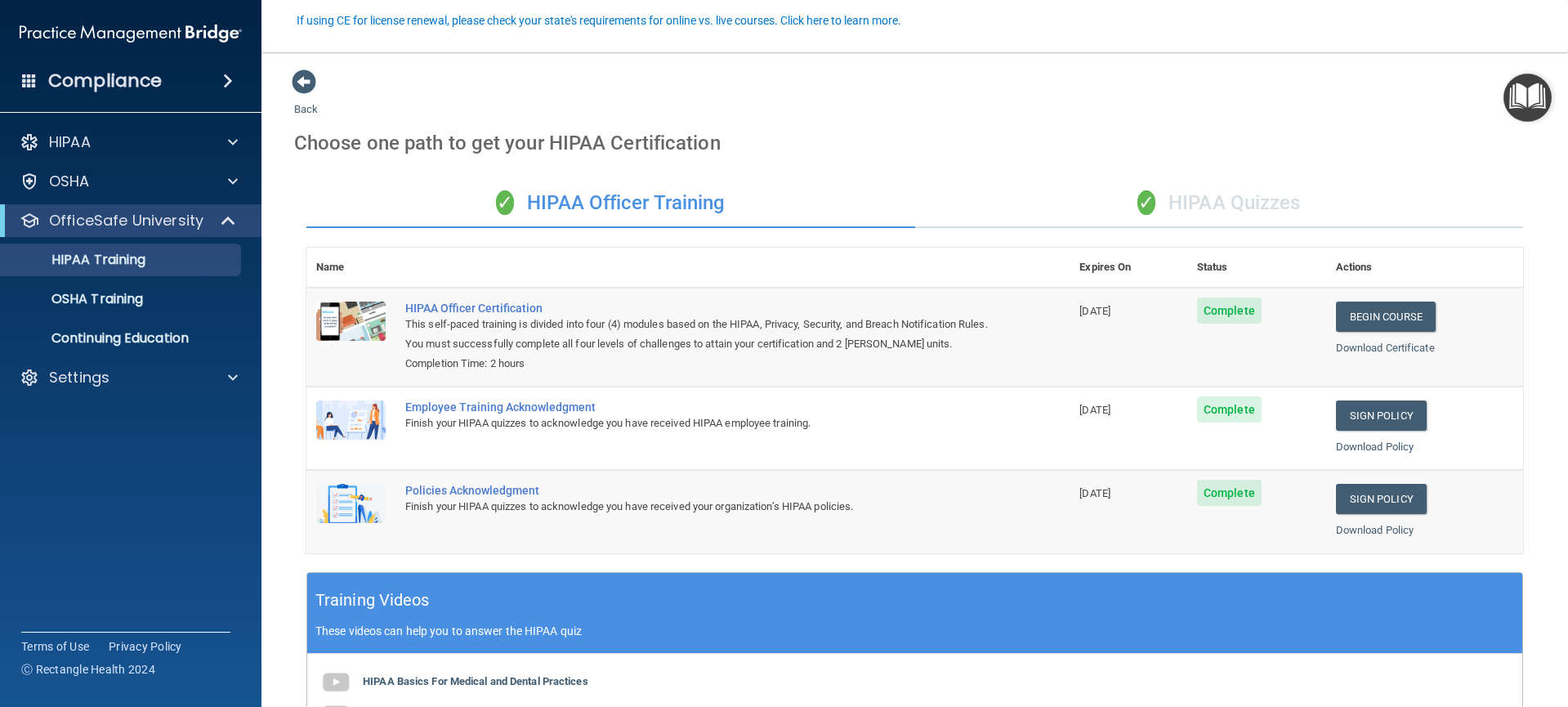
scroll to position [372, 0]
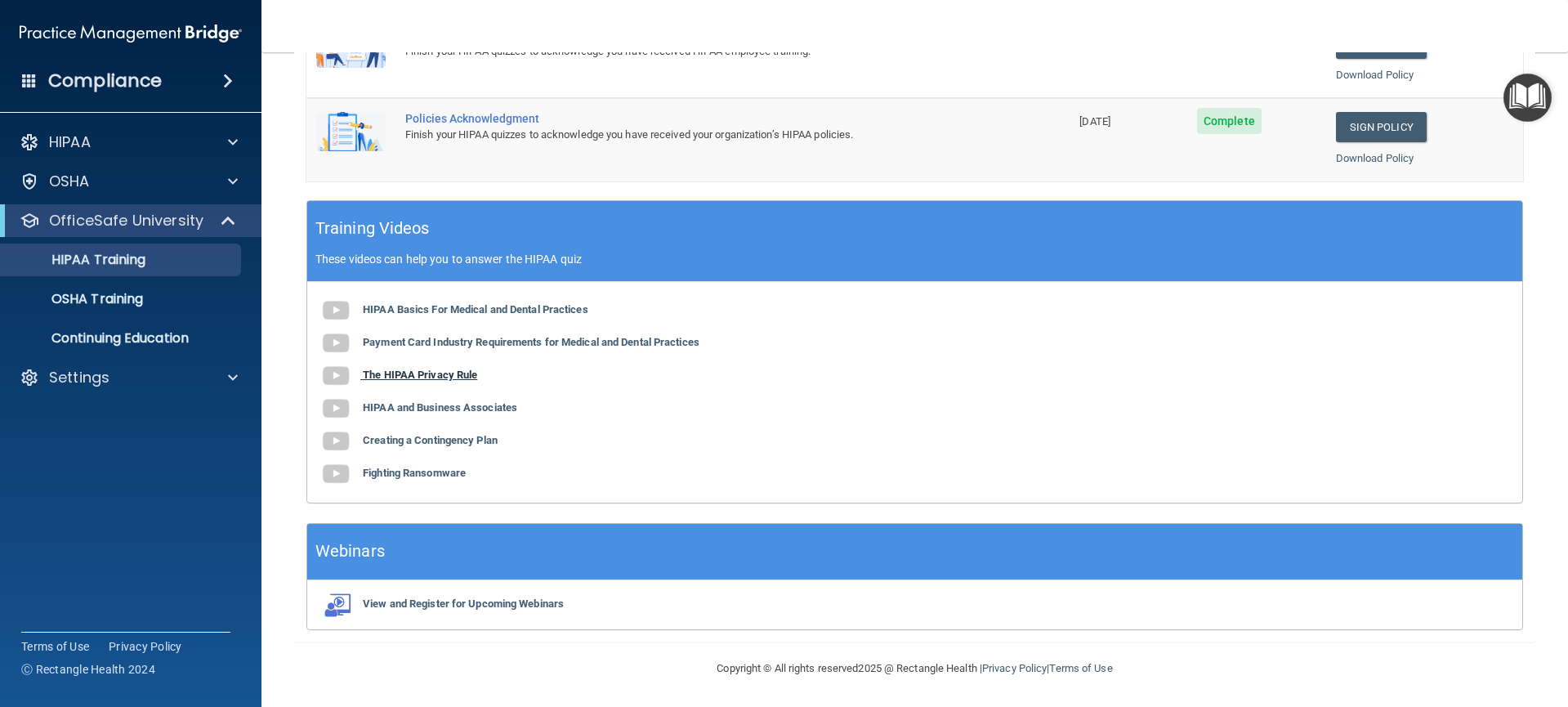
click at [432, 372] on b "The HIPAA Privacy Rule" at bounding box center [420, 374] width 115 height 12
click at [425, 606] on b "View and Register for Upcoming Webinars" at bounding box center [464, 603] width 201 height 12
click at [1509, 103] on img "Open Resource Center" at bounding box center [1527, 98] width 48 height 48
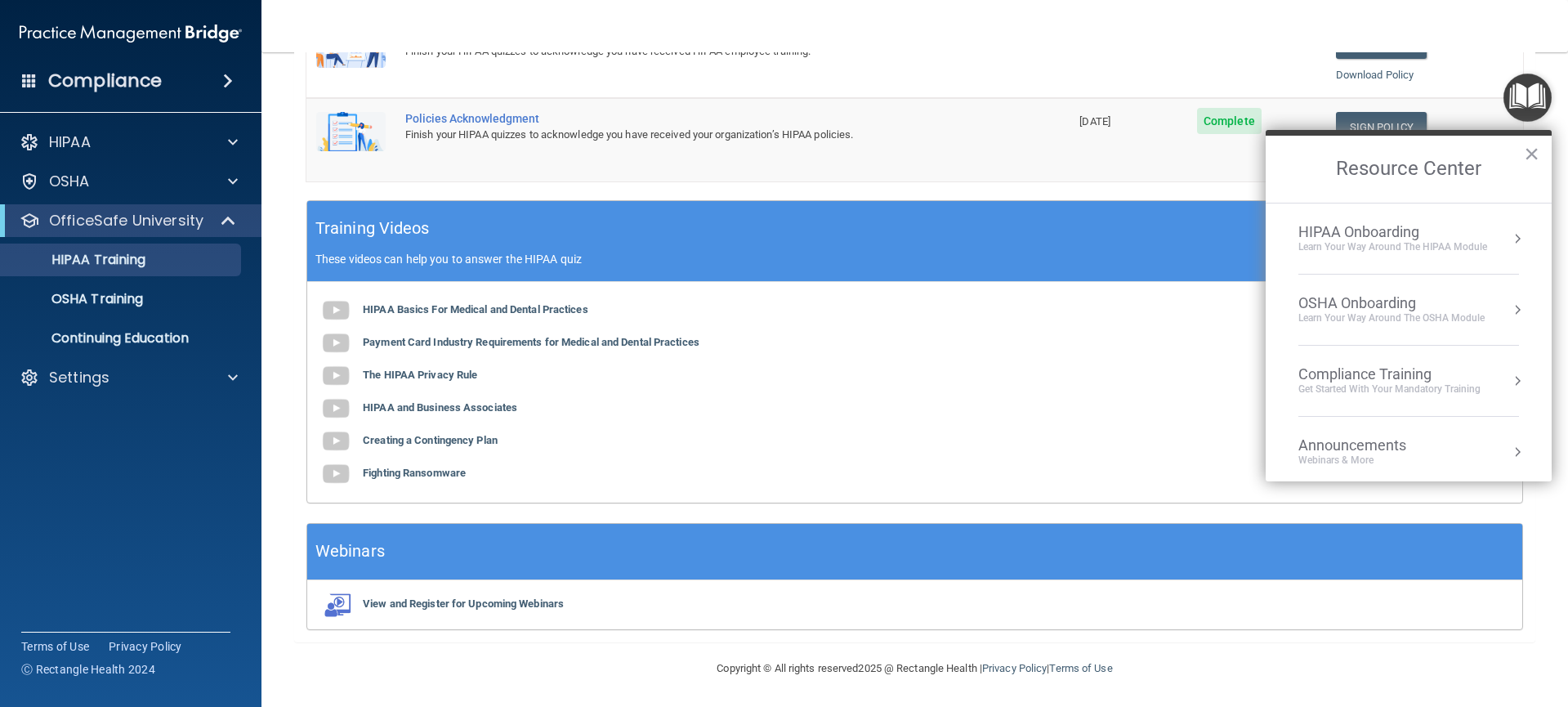
click at [1509, 240] on button "Resource Center" at bounding box center [1517, 238] width 17 height 17
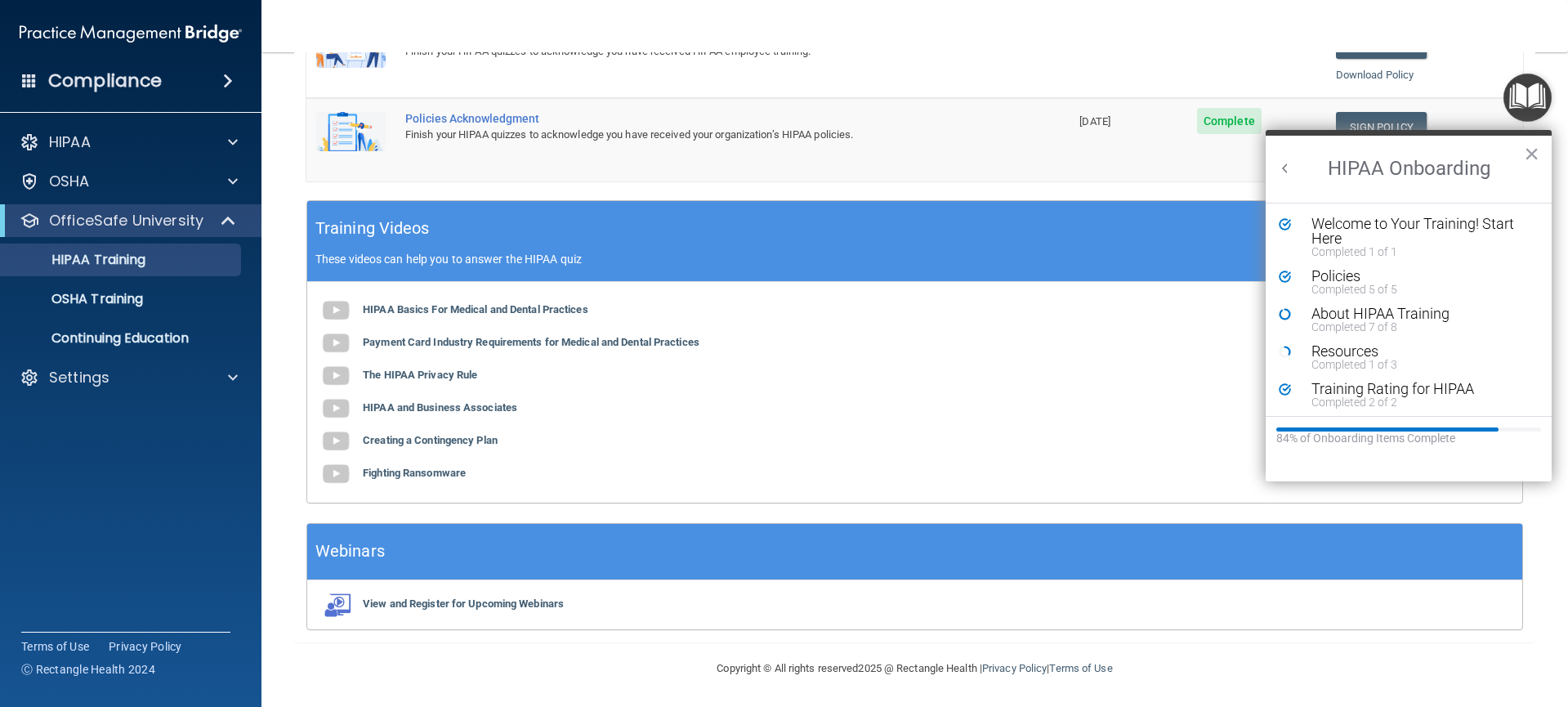
scroll to position [0, 0]
click at [1384, 322] on div "Completed 7 of 8" at bounding box center [1415, 327] width 207 height 11
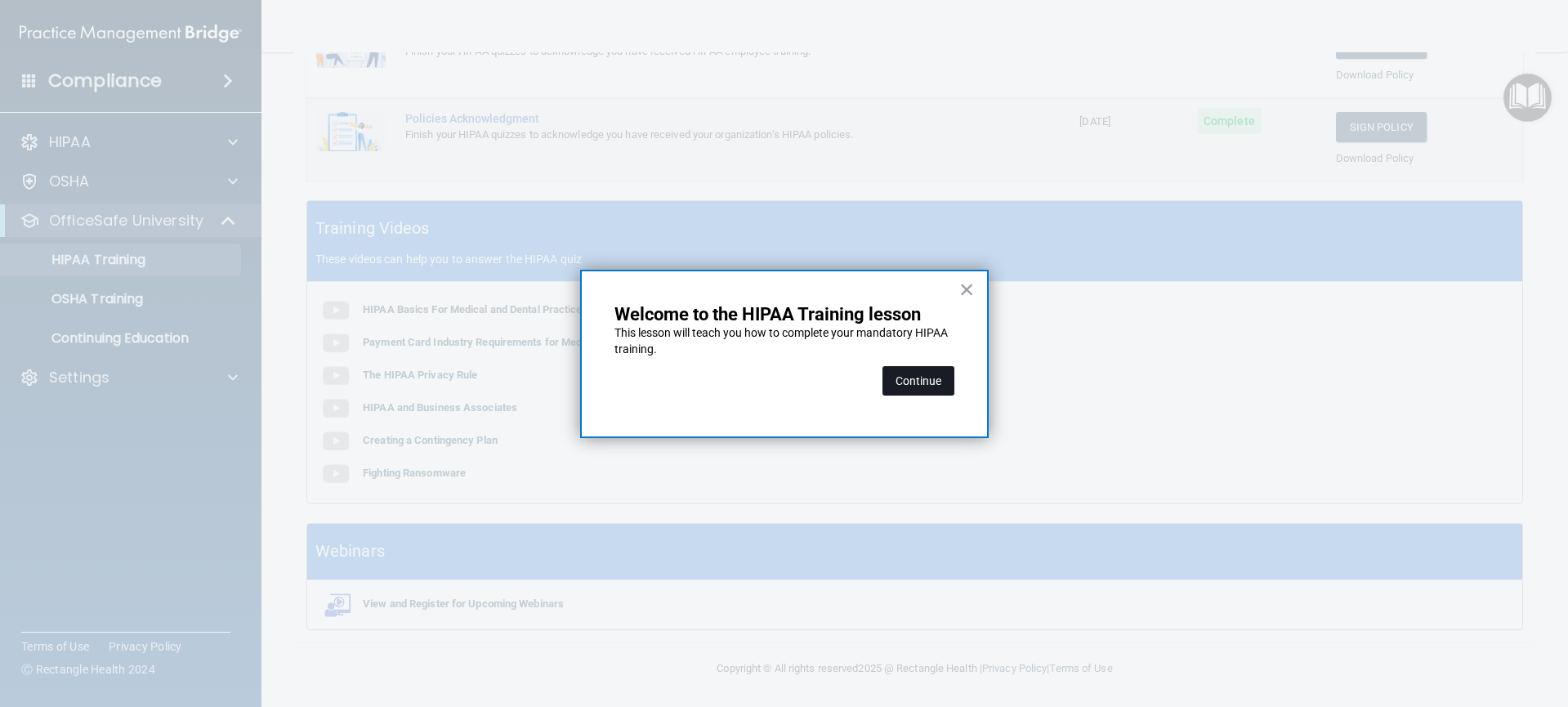
click at [897, 389] on button "Continue" at bounding box center [918, 381] width 72 height 30
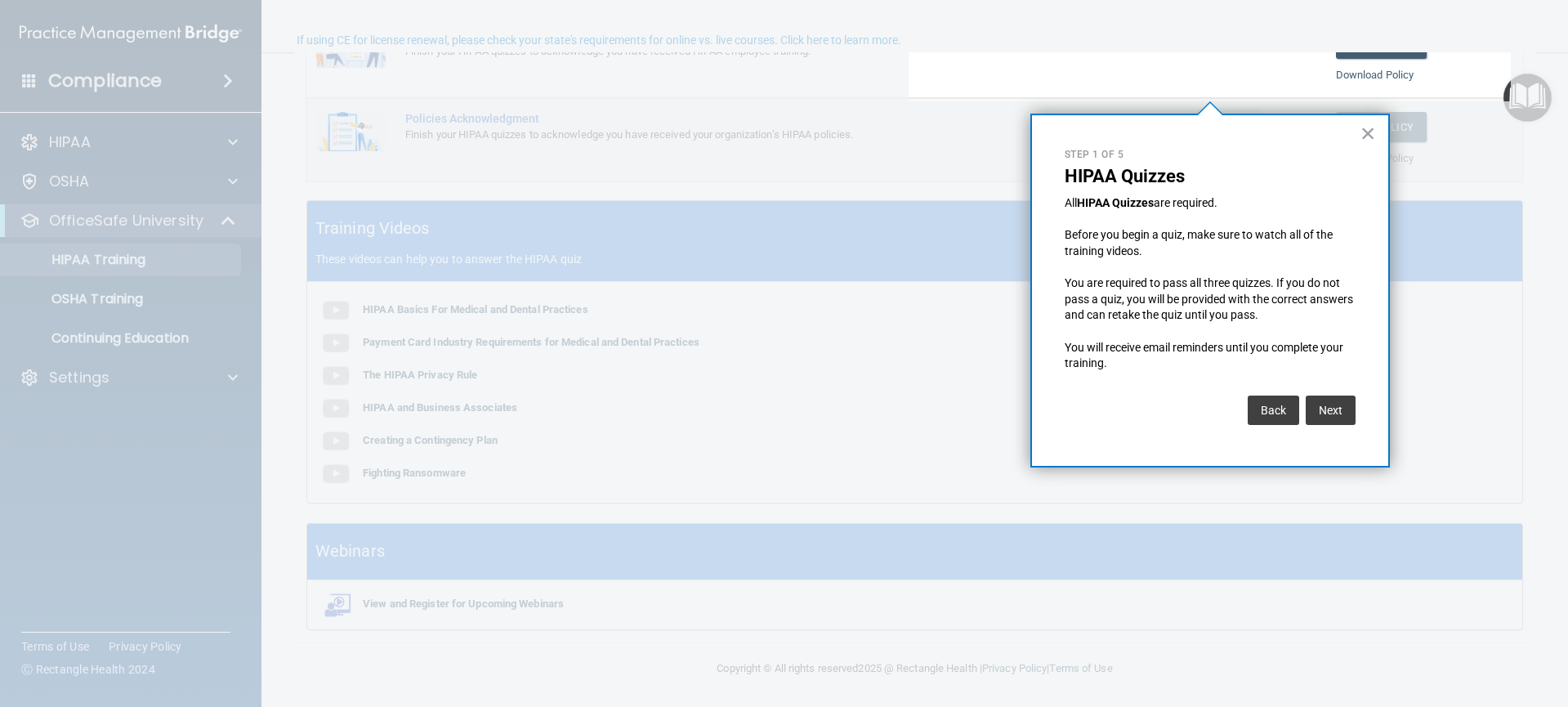
scroll to position [126, 0]
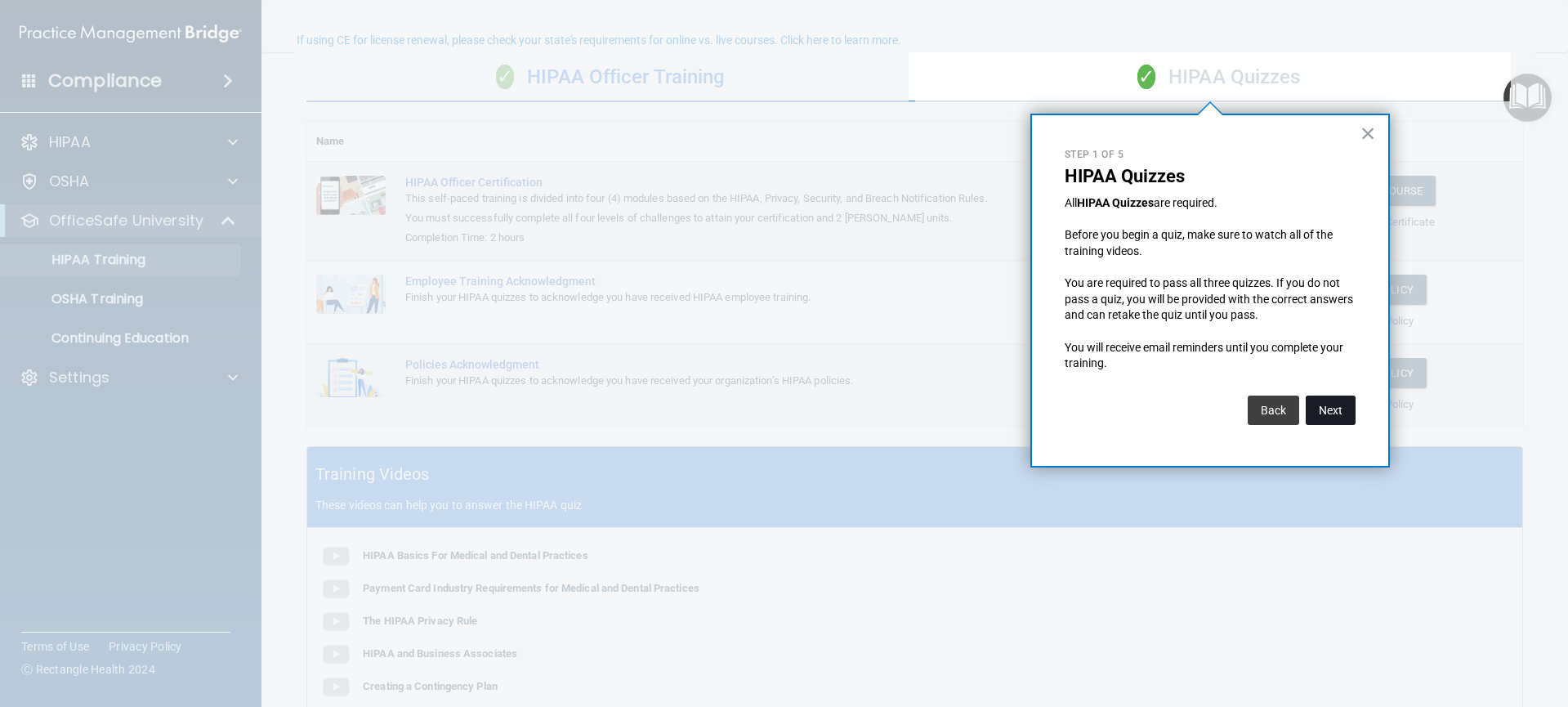
click at [1331, 397] on button "Next" at bounding box center [1331, 410] width 50 height 30
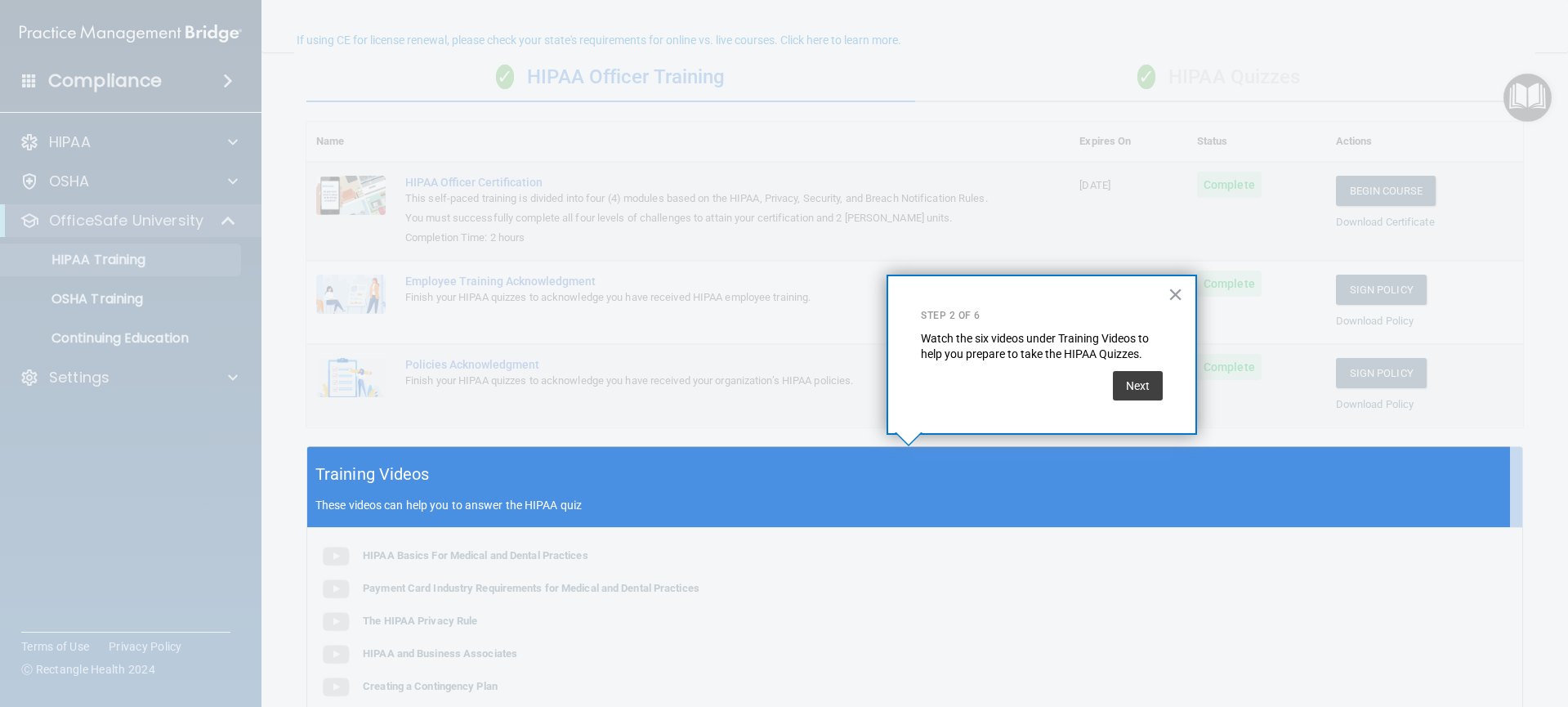
click at [988, 471] on div "Training Videos These videos can help you to answer the HIPAA quiz" at bounding box center [915, 488] width 1215 height 81
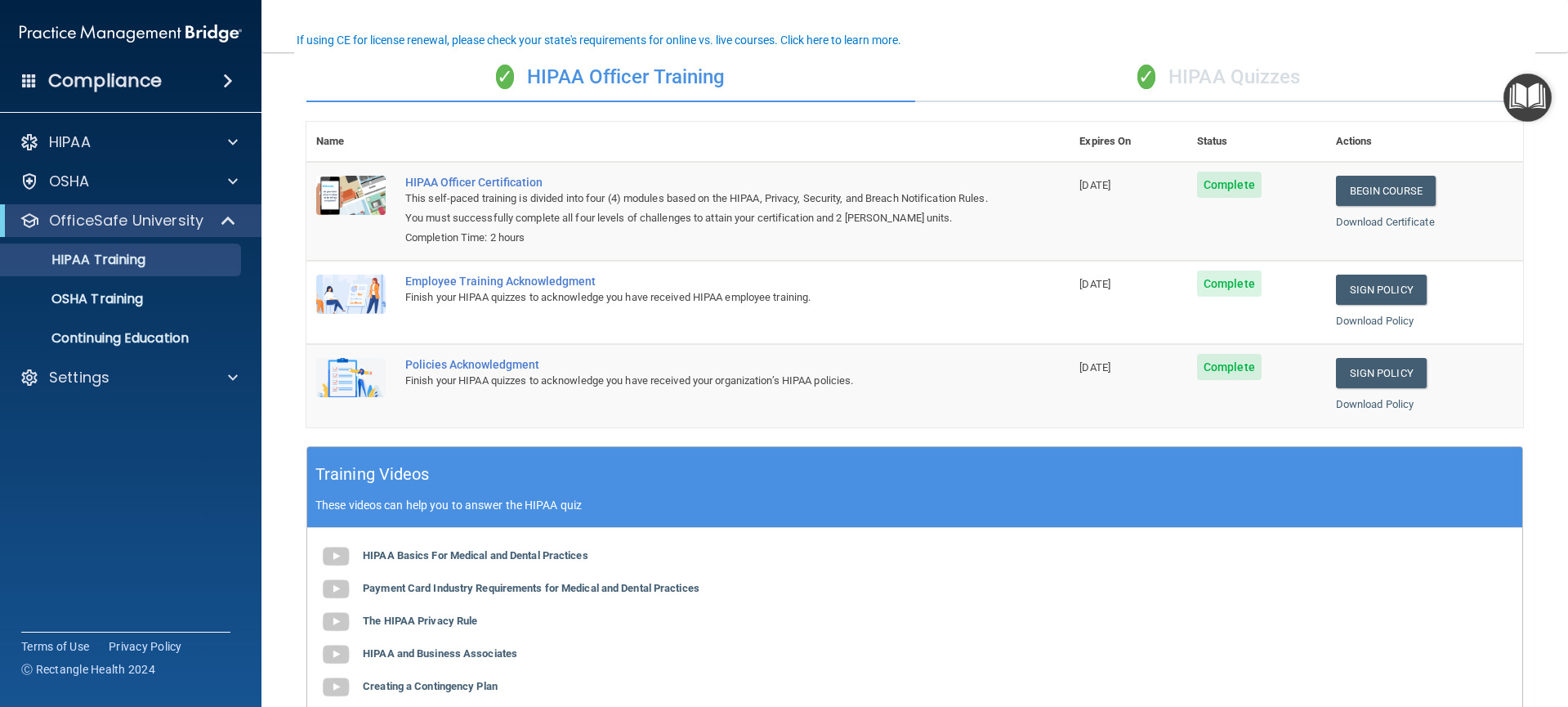
click at [344, 483] on h5 "Training Videos" at bounding box center [372, 474] width 115 height 29
click at [1517, 103] on img "Open Resource Center" at bounding box center [1527, 98] width 48 height 48
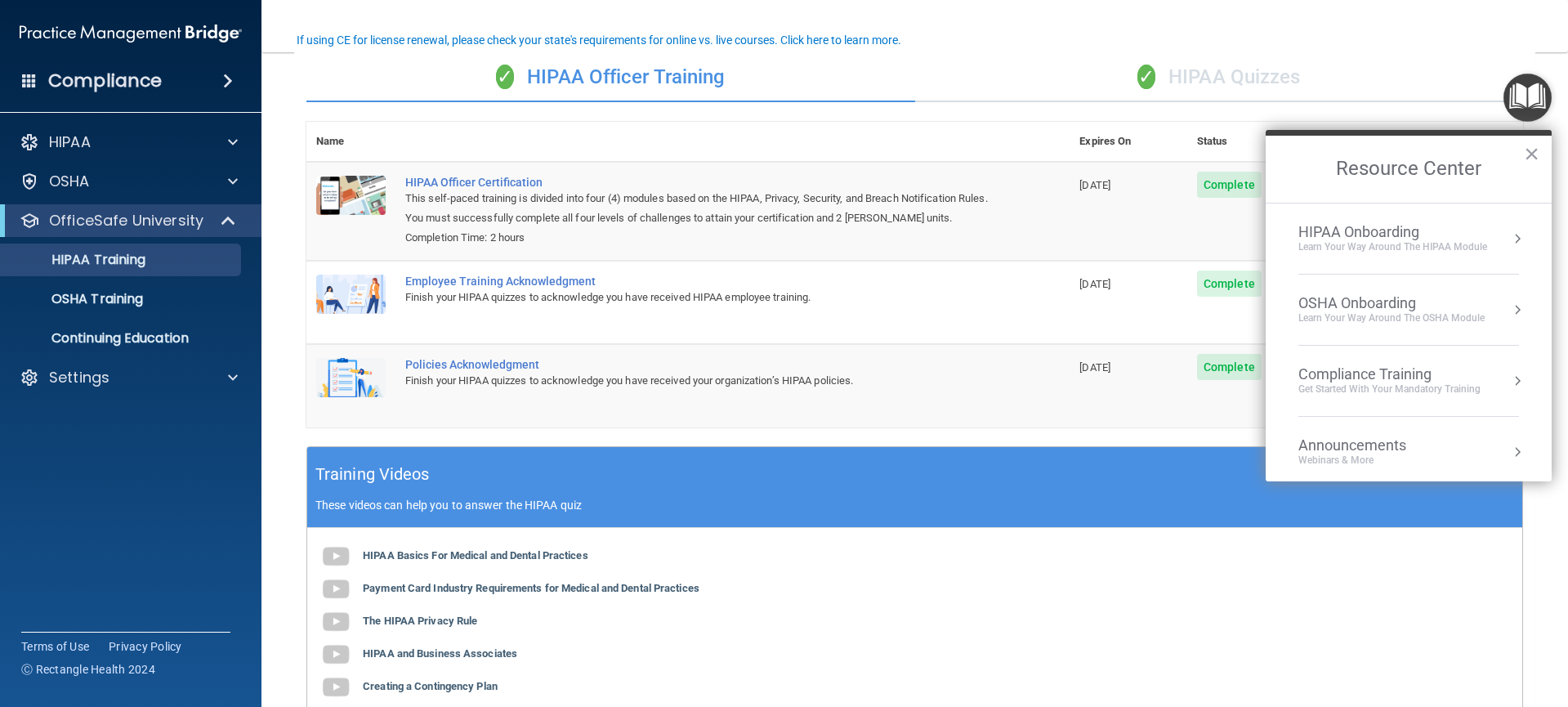
click at [1510, 237] on button "Resource Center" at bounding box center [1517, 238] width 17 height 17
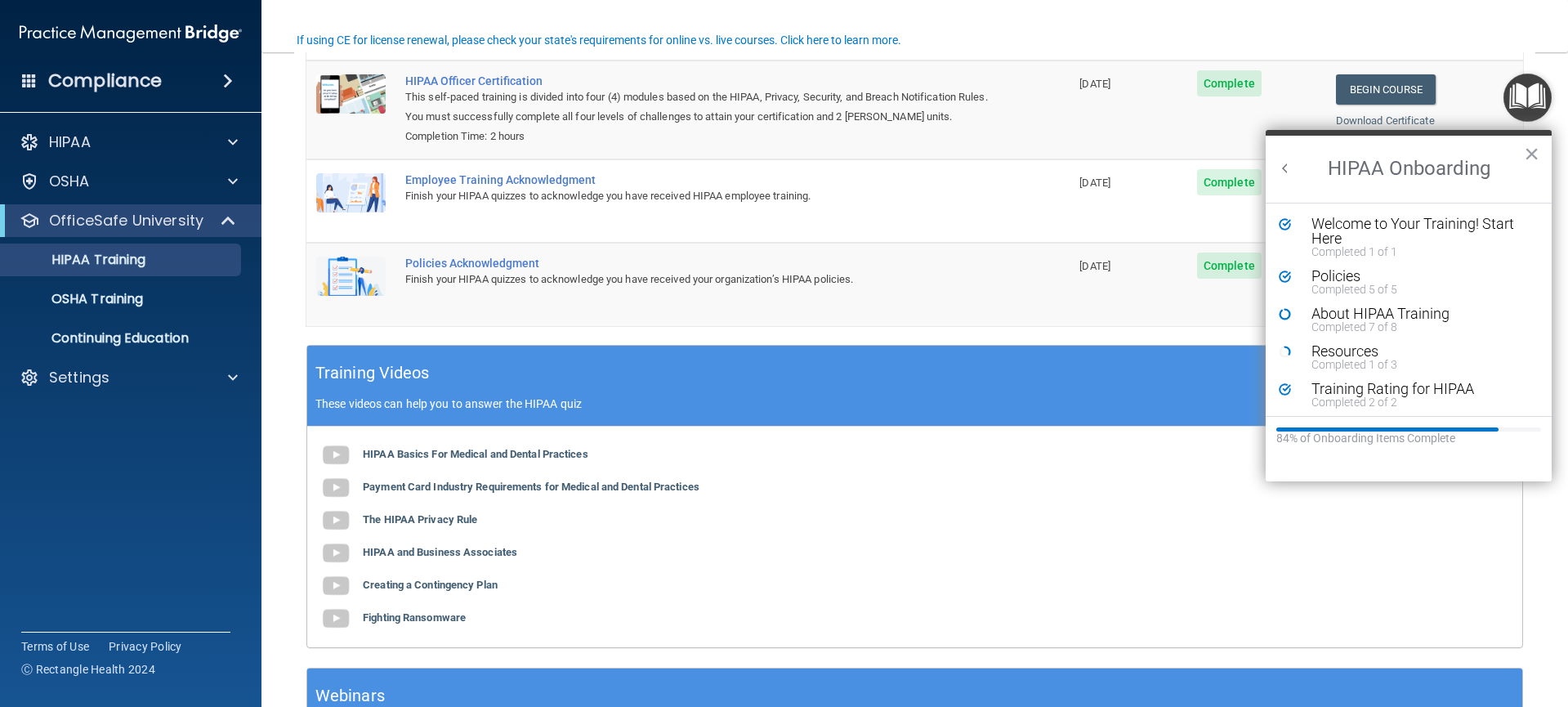
scroll to position [372, 0]
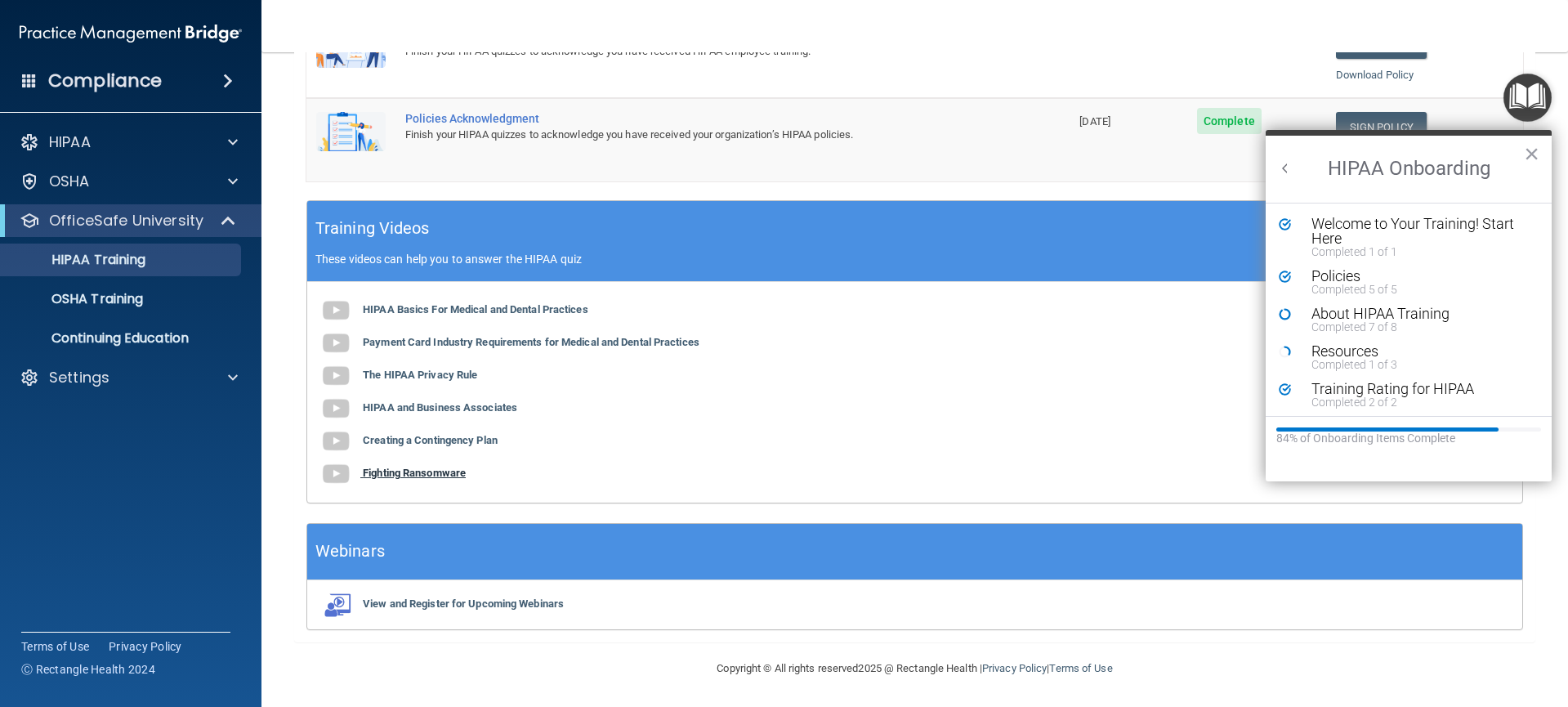
click at [420, 469] on b "Fighting Ransomware" at bounding box center [414, 472] width 103 height 12
click at [463, 444] on b "Creating a Contingency Plan" at bounding box center [431, 440] width 135 height 12
click at [422, 414] on div "HIPAA Basics For Medical and Dental Practices Payment Card Industry Requirement…" at bounding box center [915, 392] width 1215 height 221
click at [426, 409] on b "HIPAA and Business Associates" at bounding box center [440, 407] width 154 height 12
click at [430, 371] on b "The HIPAA Privacy Rule" at bounding box center [420, 374] width 115 height 12
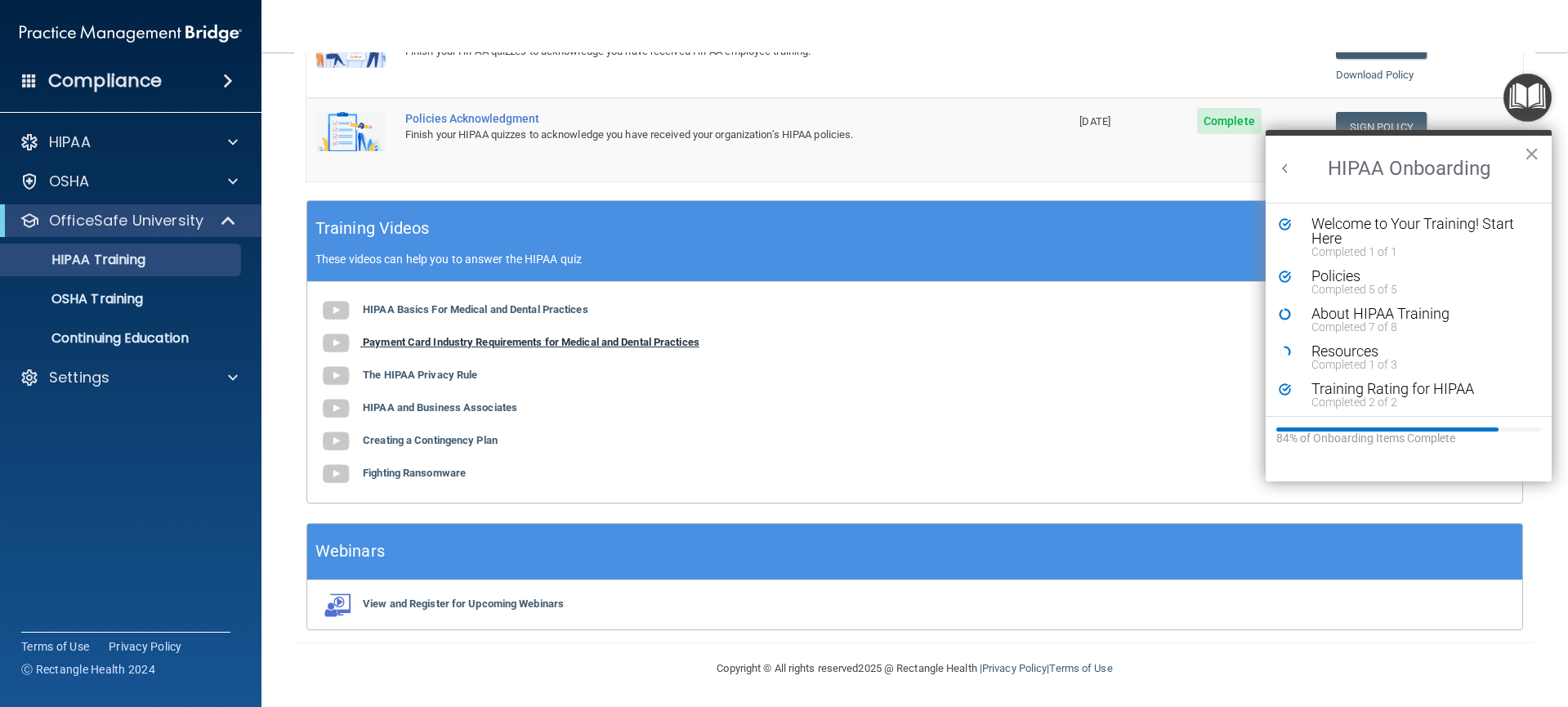
click at [450, 342] on b "Payment Card Industry Requirements for Medical and Dental Practices" at bounding box center [531, 341] width 336 height 12
click at [503, 308] on b "HIPAA Basics For Medical and Dental Practices" at bounding box center [476, 309] width 225 height 12
click at [1148, 253] on p "These videos can help you to answer the HIPAA quiz" at bounding box center [914, 259] width 1198 height 13
click at [1282, 169] on button "Back to Resource Center Home" at bounding box center [1285, 168] width 17 height 17
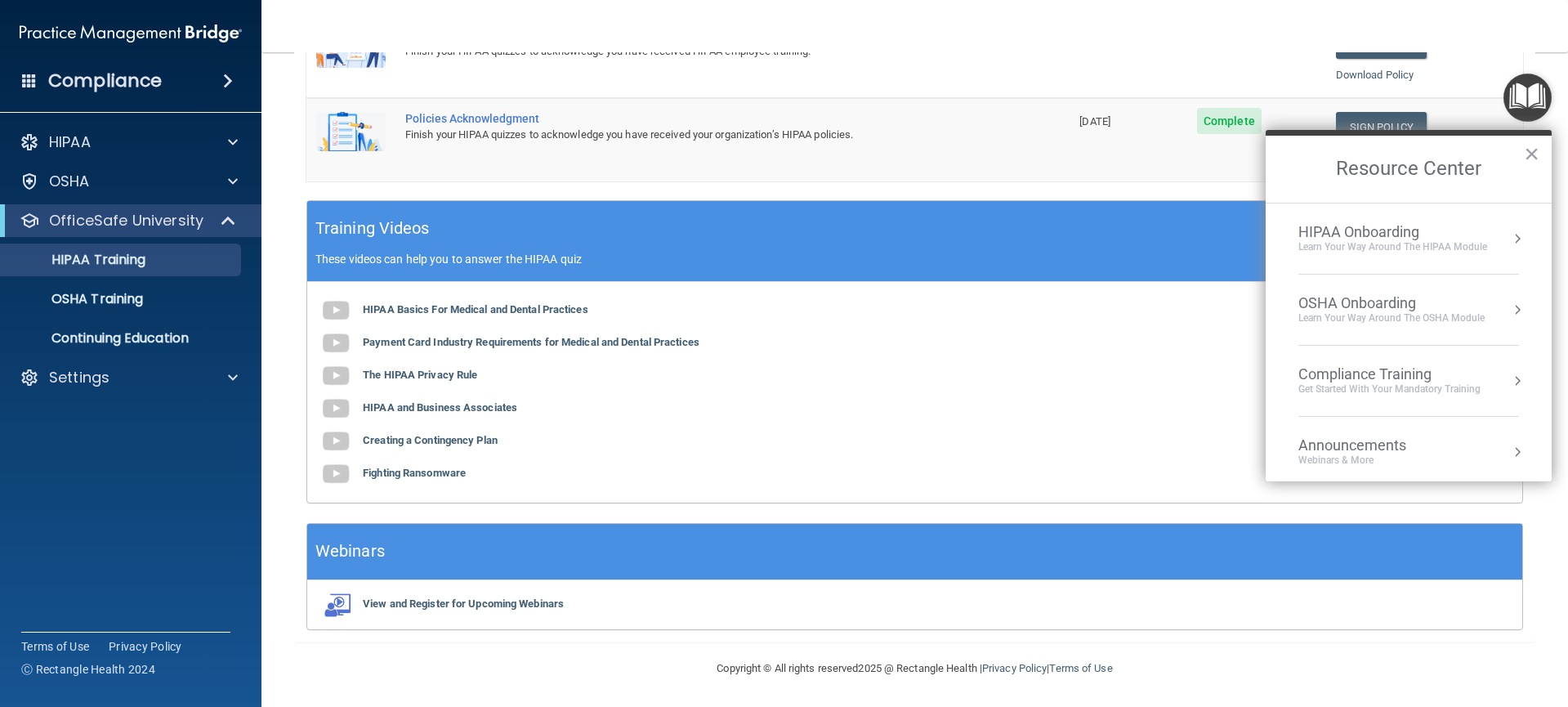
click at [1429, 246] on div "Learn Your Way around the HIPAA module" at bounding box center [1392, 247] width 188 height 14
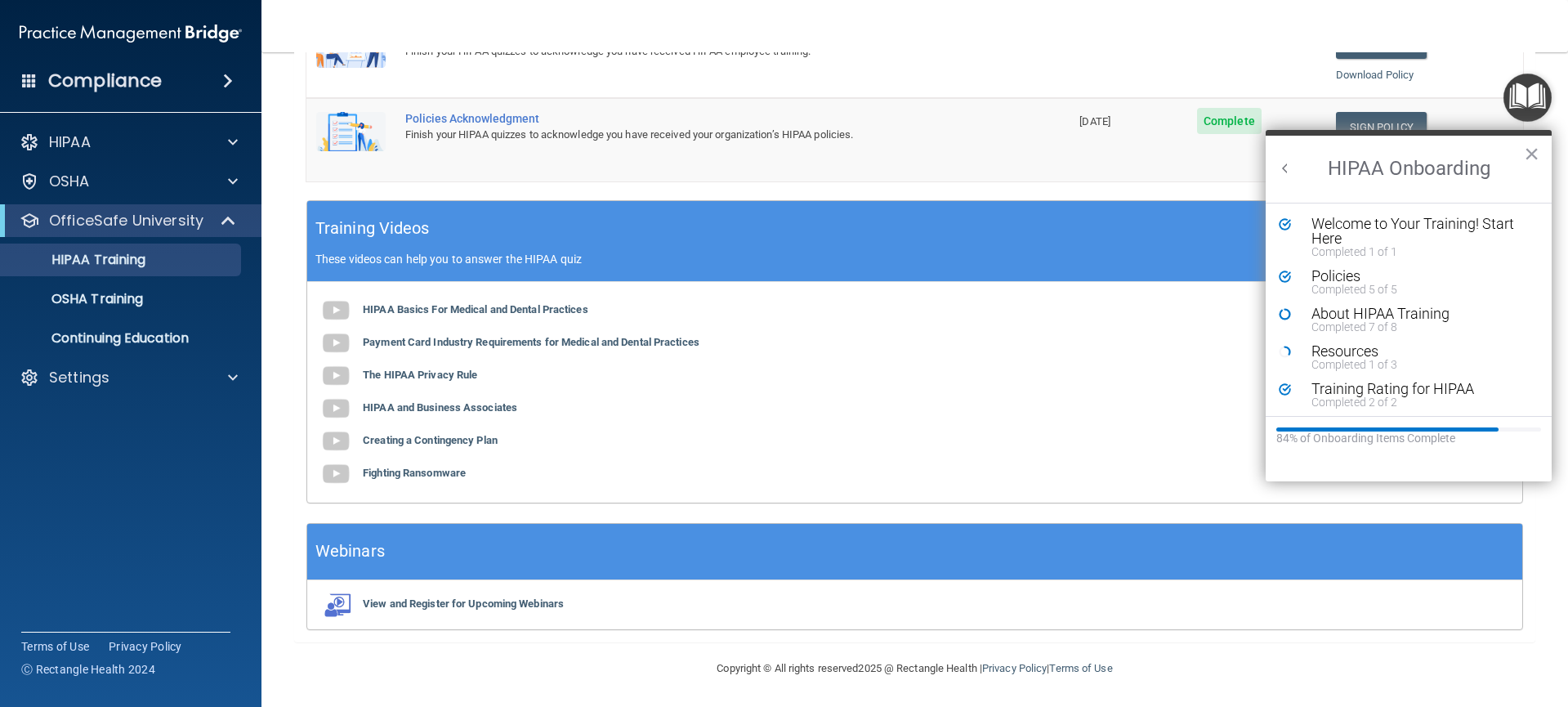
scroll to position [0, 0]
click at [1363, 355] on div "Resources" at bounding box center [1415, 351] width 207 height 15
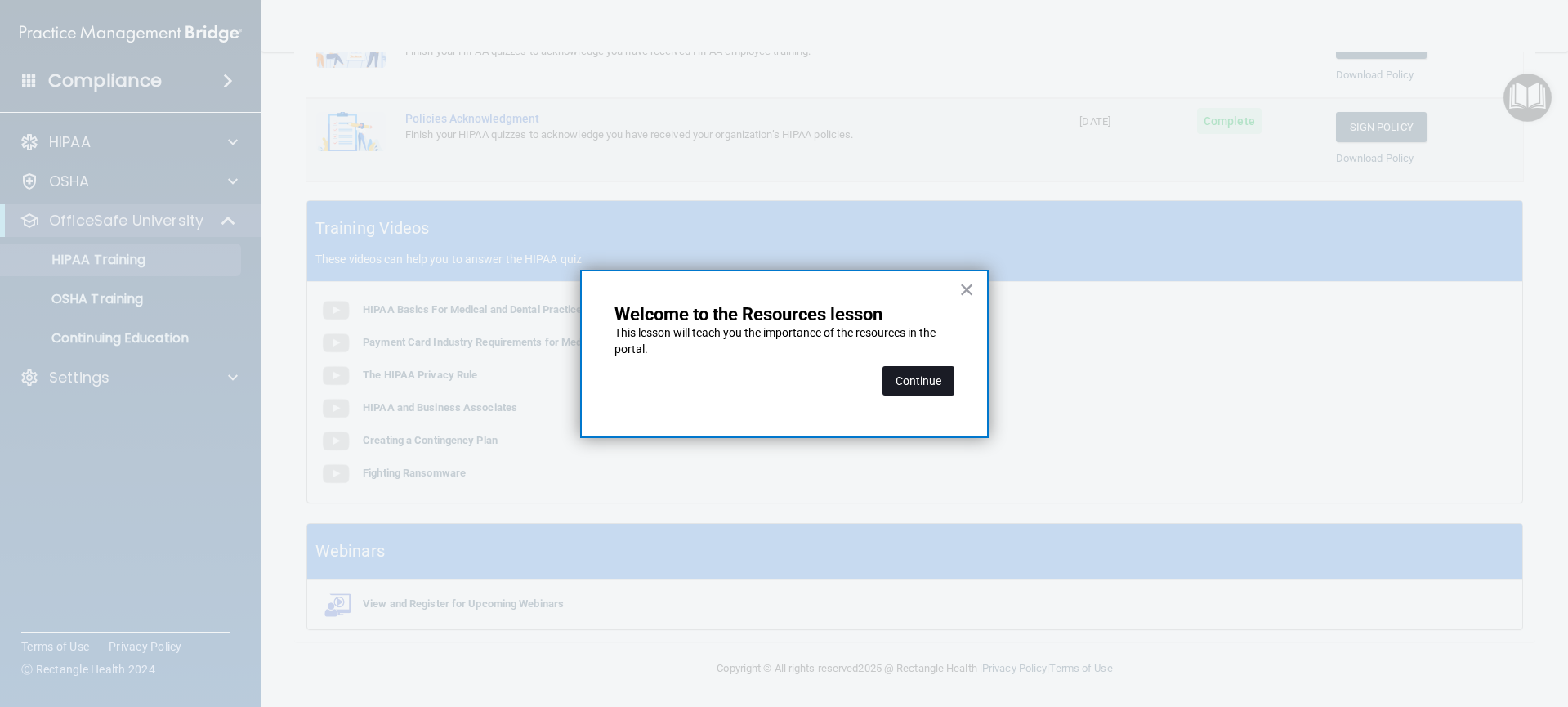
click at [906, 381] on button "Continue" at bounding box center [918, 381] width 72 height 30
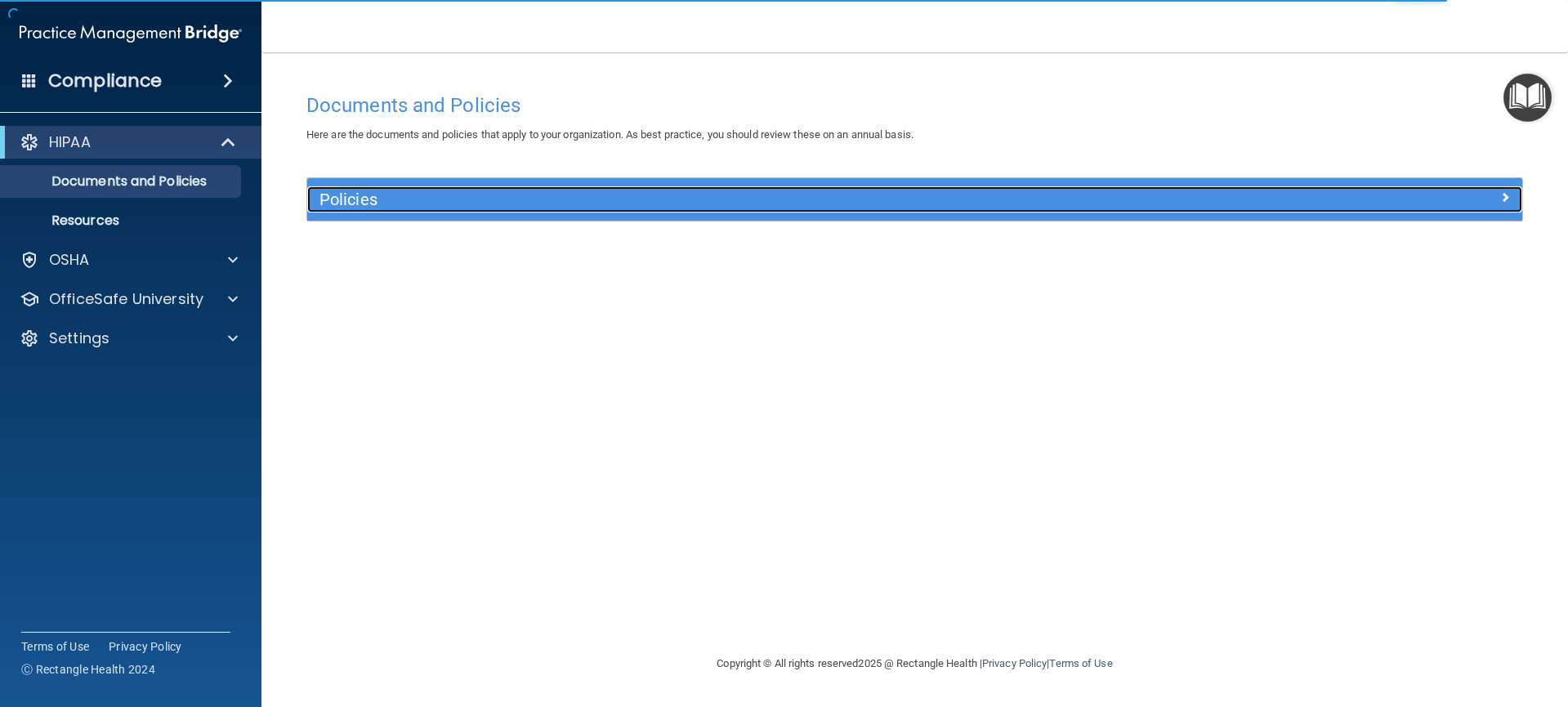
click at [365, 202] on h5 "Policies" at bounding box center [763, 199] width 887 height 18
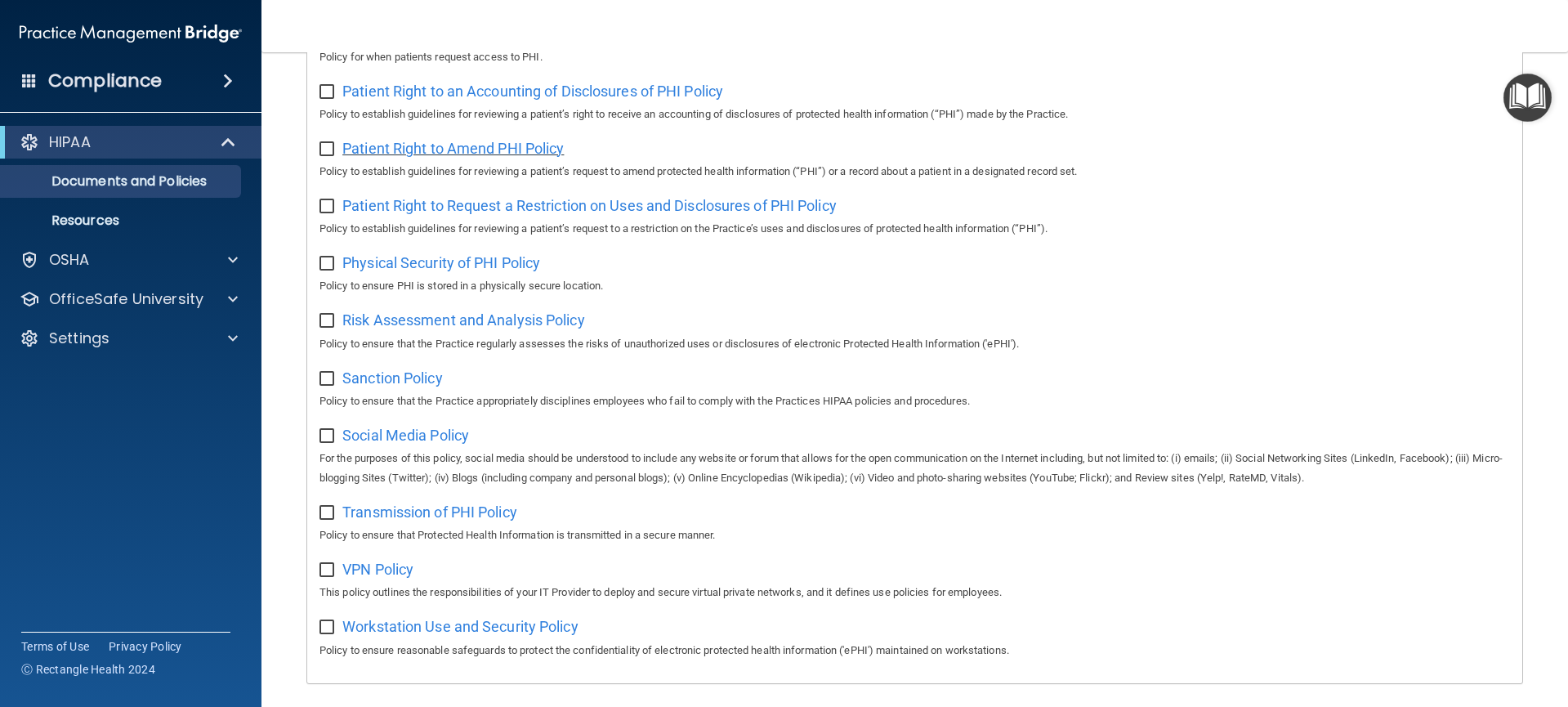
scroll to position [915, 0]
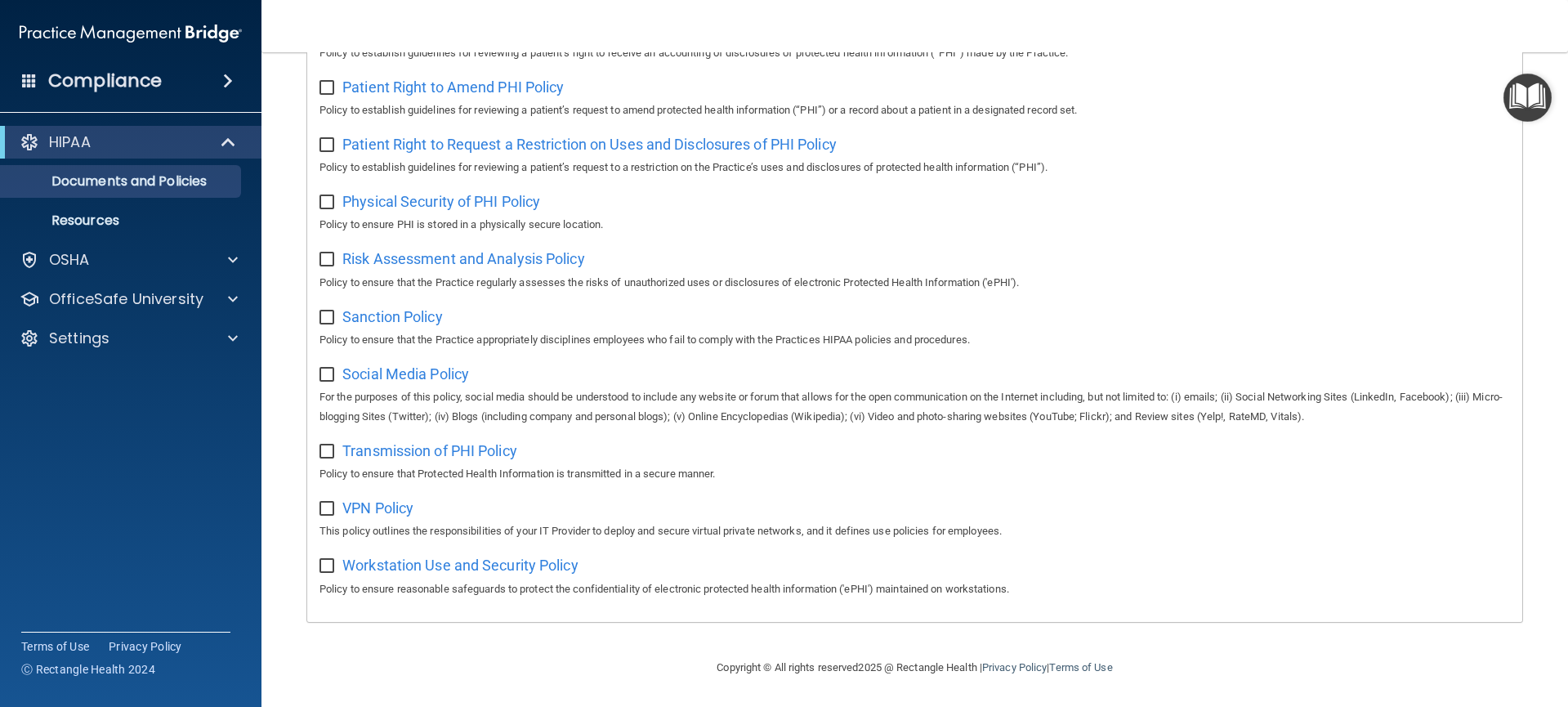
click at [322, 561] on input "checkbox" at bounding box center [329, 567] width 18 height 13
checkbox input "true"
click at [327, 512] on input "checkbox" at bounding box center [329, 509] width 18 height 13
checkbox input "true"
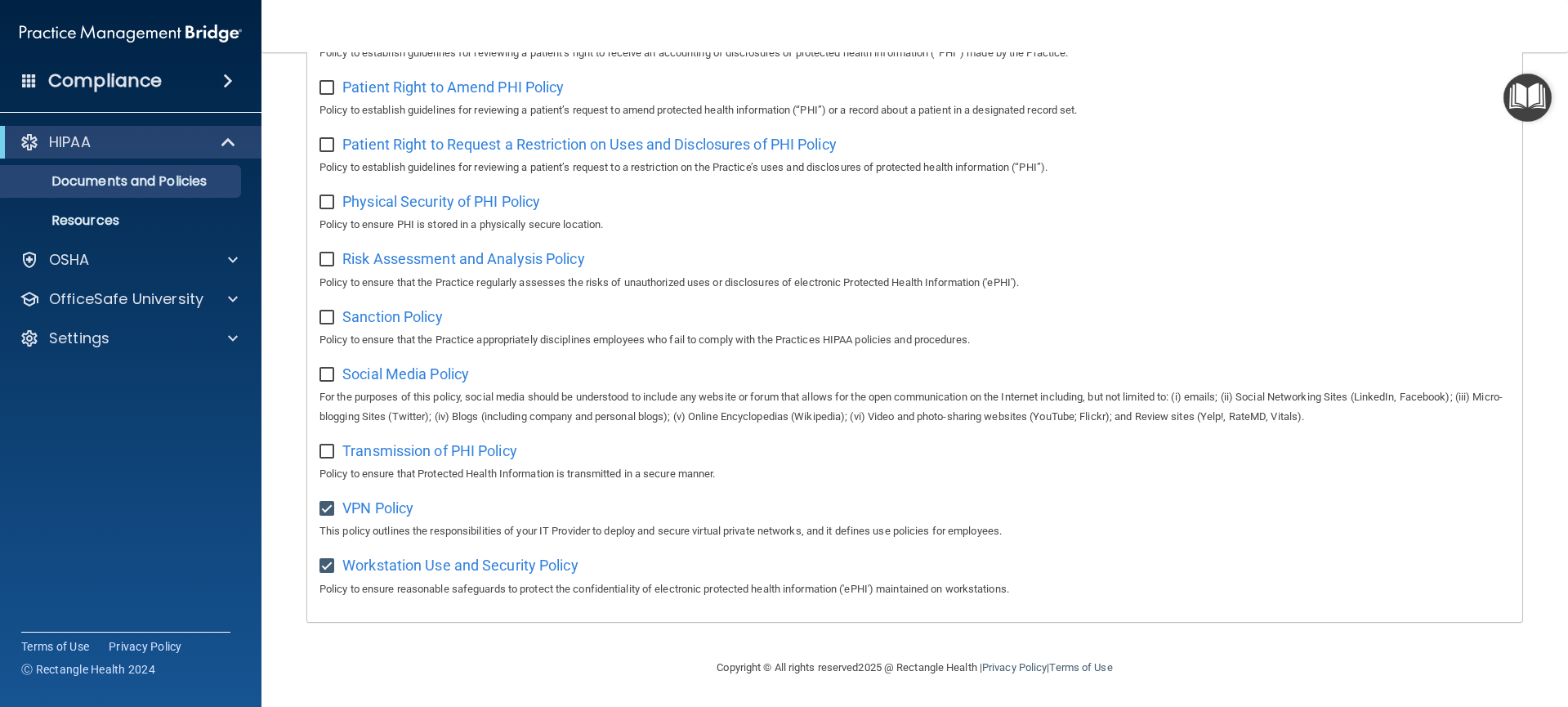
click at [335, 457] on input "checkbox" at bounding box center [329, 452] width 18 height 13
checkbox input "true"
drag, startPoint x: 333, startPoint y: 374, endPoint x: 332, endPoint y: 364, distance: 10.0
click at [333, 374] on input "checkbox" at bounding box center [329, 375] width 18 height 13
checkbox input "true"
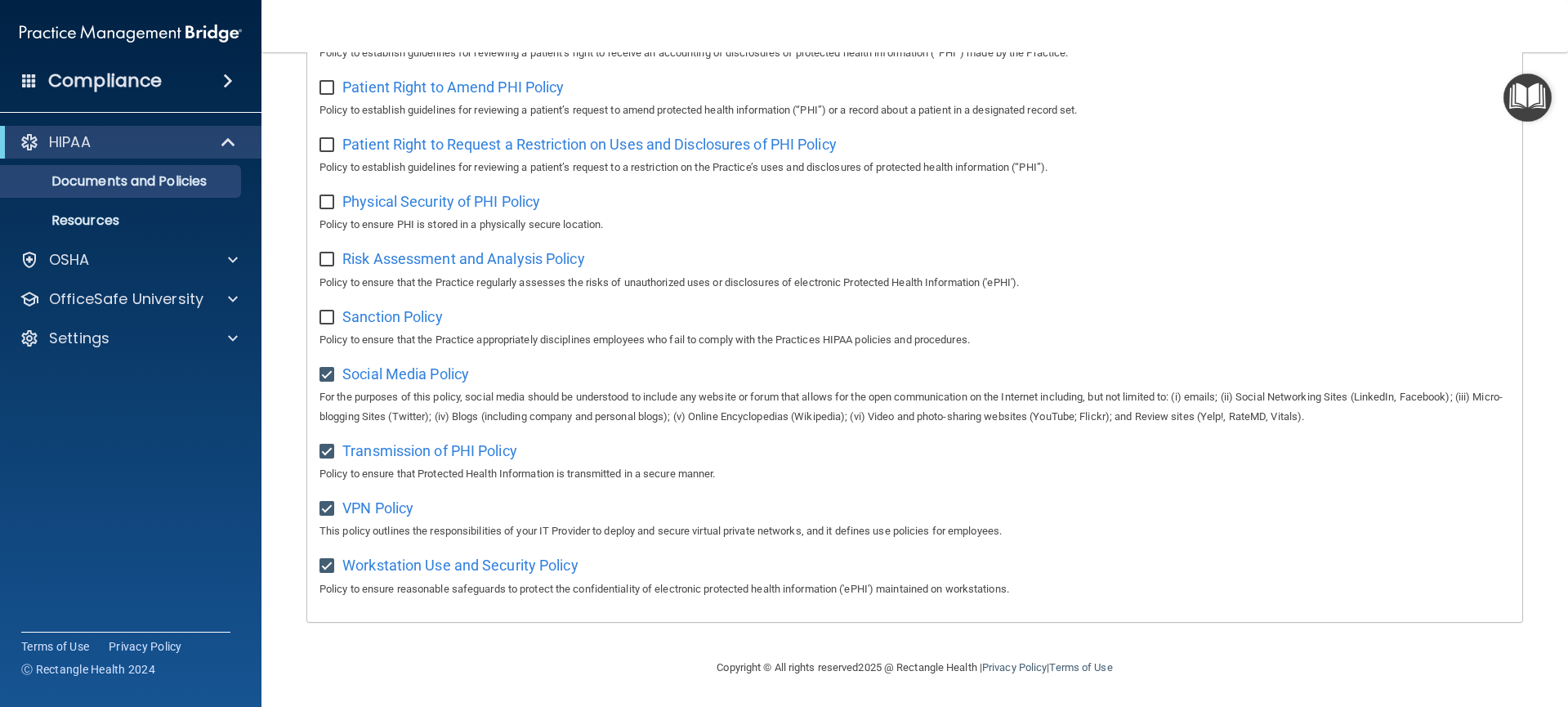
click at [333, 308] on label at bounding box center [330, 312] width 20 height 18
click at [333, 311] on input "checkbox" at bounding box center [329, 318] width 18 height 13
checkbox input "true"
click at [330, 265] on input "checkbox" at bounding box center [329, 260] width 18 height 13
checkbox input "true"
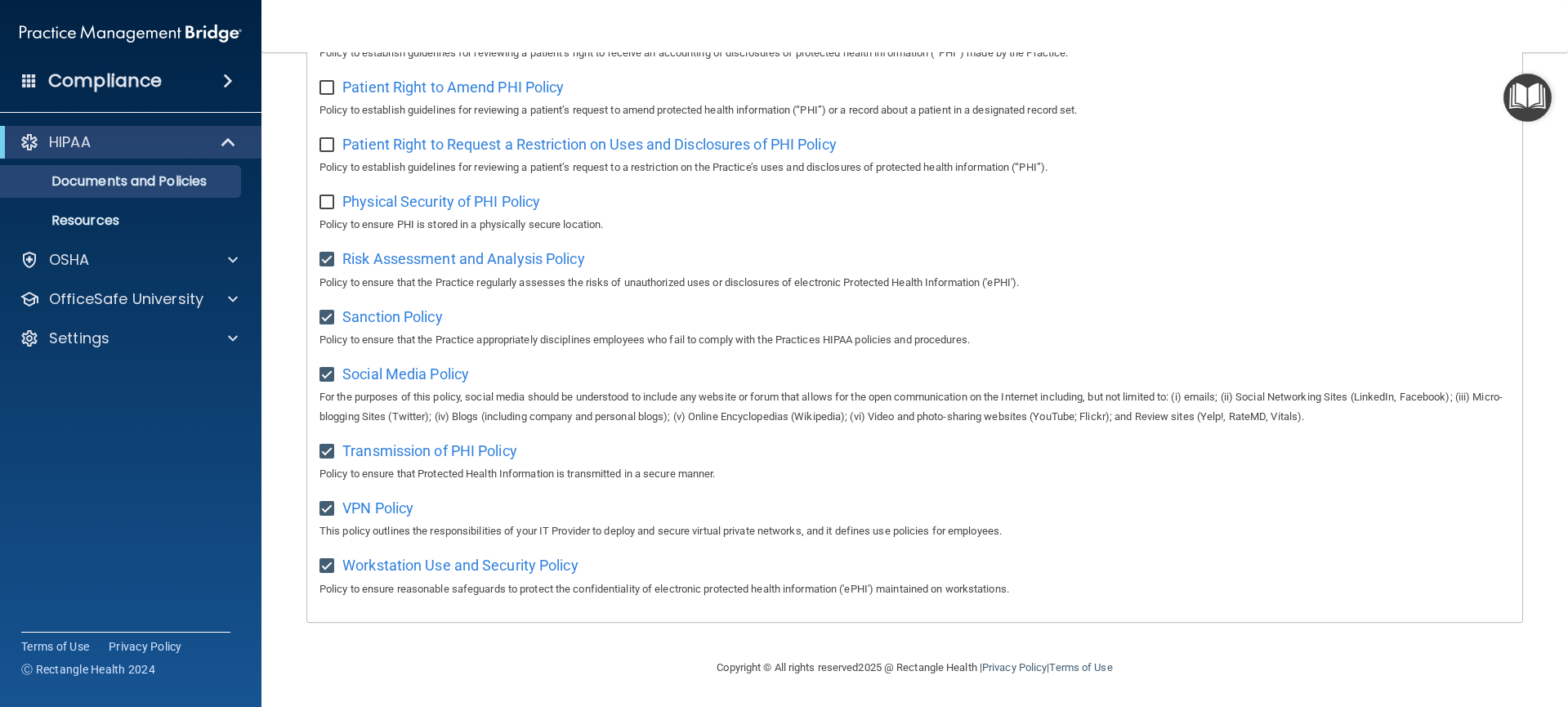
click at [330, 198] on input "checkbox" at bounding box center [329, 202] width 18 height 13
checkbox input "true"
click at [334, 148] on input "checkbox" at bounding box center [329, 145] width 18 height 13
checkbox input "true"
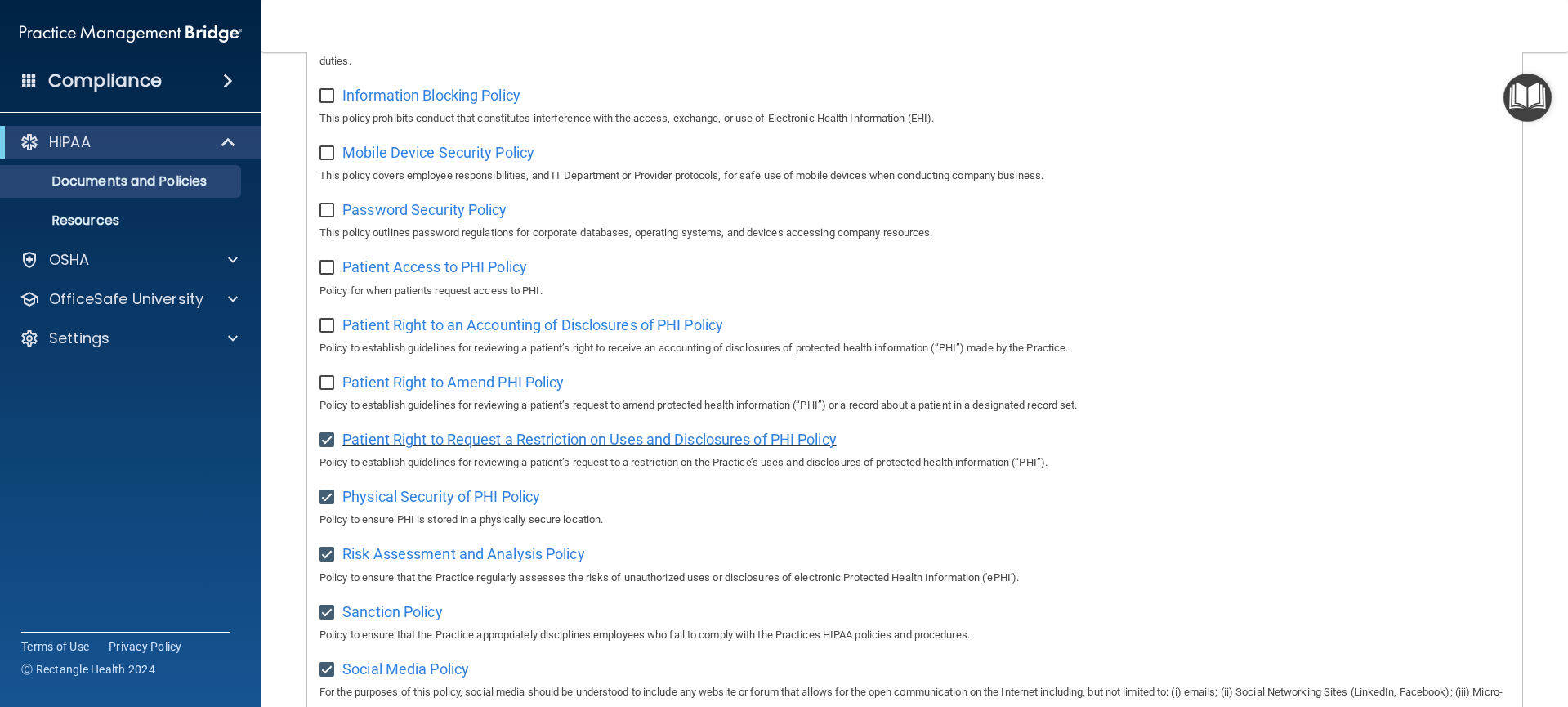
scroll to position [617, 0]
click at [332, 386] on input "checkbox" at bounding box center [329, 386] width 18 height 13
checkbox input "true"
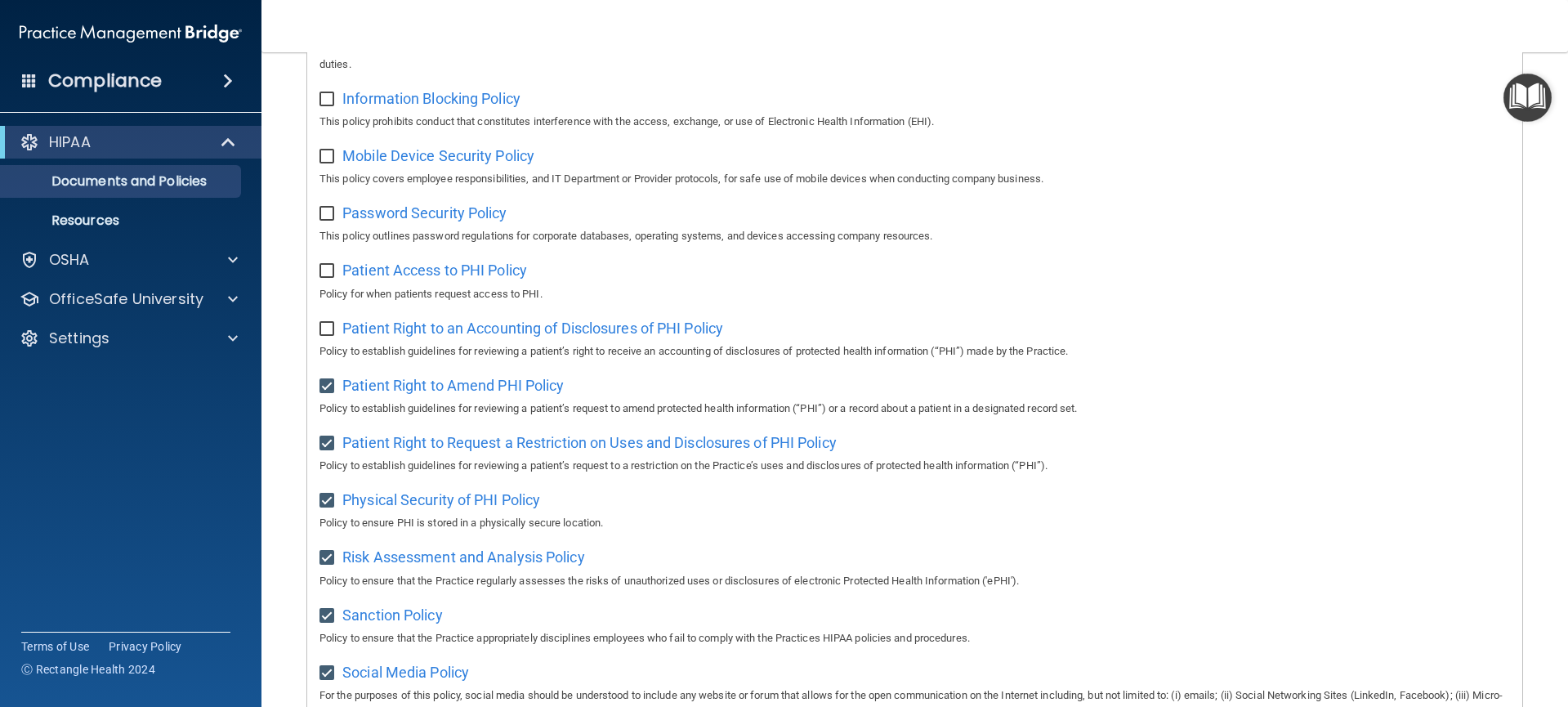
click at [326, 335] on input "checkbox" at bounding box center [329, 329] width 18 height 13
checkbox input "true"
click at [323, 272] on input "checkbox" at bounding box center [329, 272] width 18 height 13
checkbox input "true"
click at [326, 215] on input "checkbox" at bounding box center [329, 214] width 18 height 13
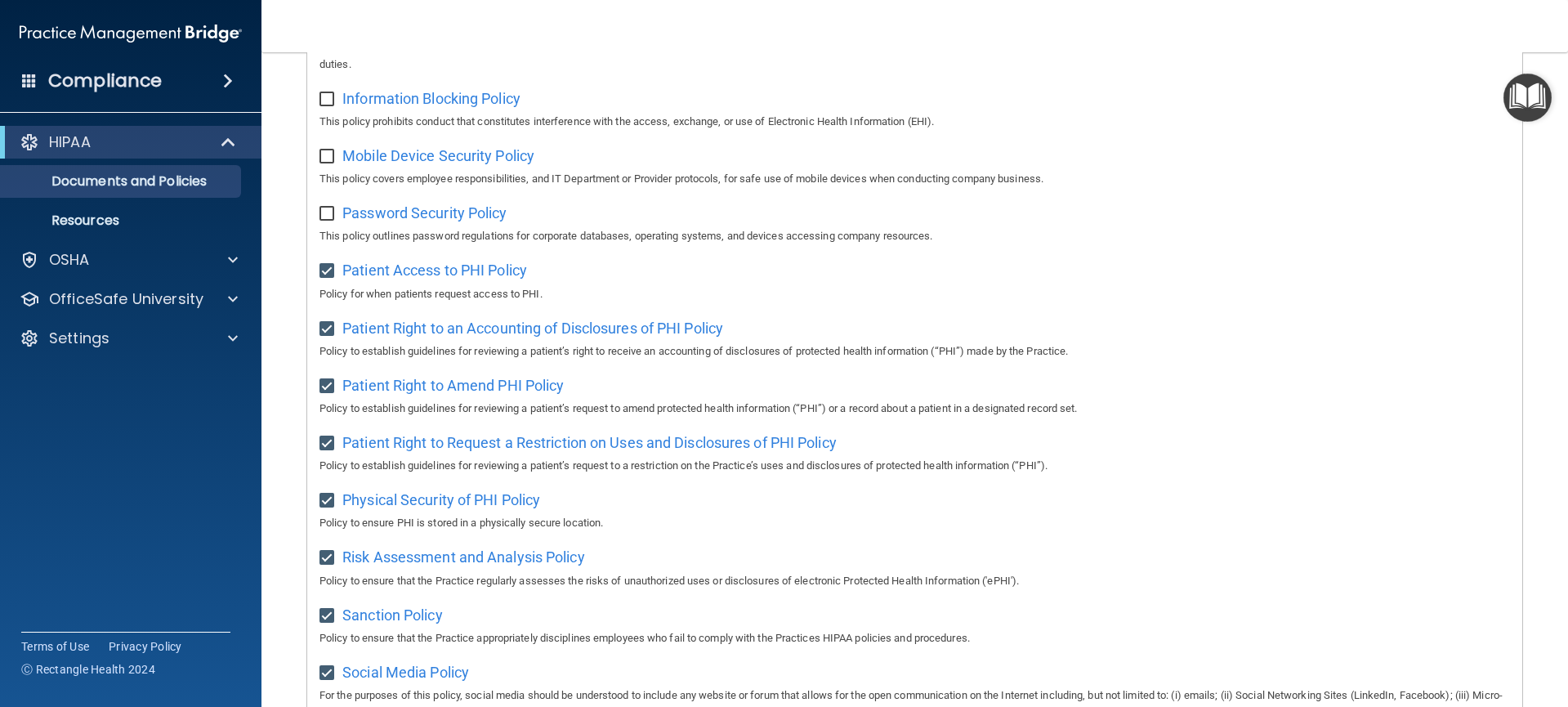
checkbox input "true"
click at [333, 165] on div "Mobile Device Security Policy This policy covers employee responsibilities, and…" at bounding box center [915, 165] width 1190 height 46
click at [331, 154] on input "checkbox" at bounding box center [329, 157] width 18 height 13
checkbox input "true"
click at [330, 105] on input "checkbox" at bounding box center [329, 100] width 18 height 13
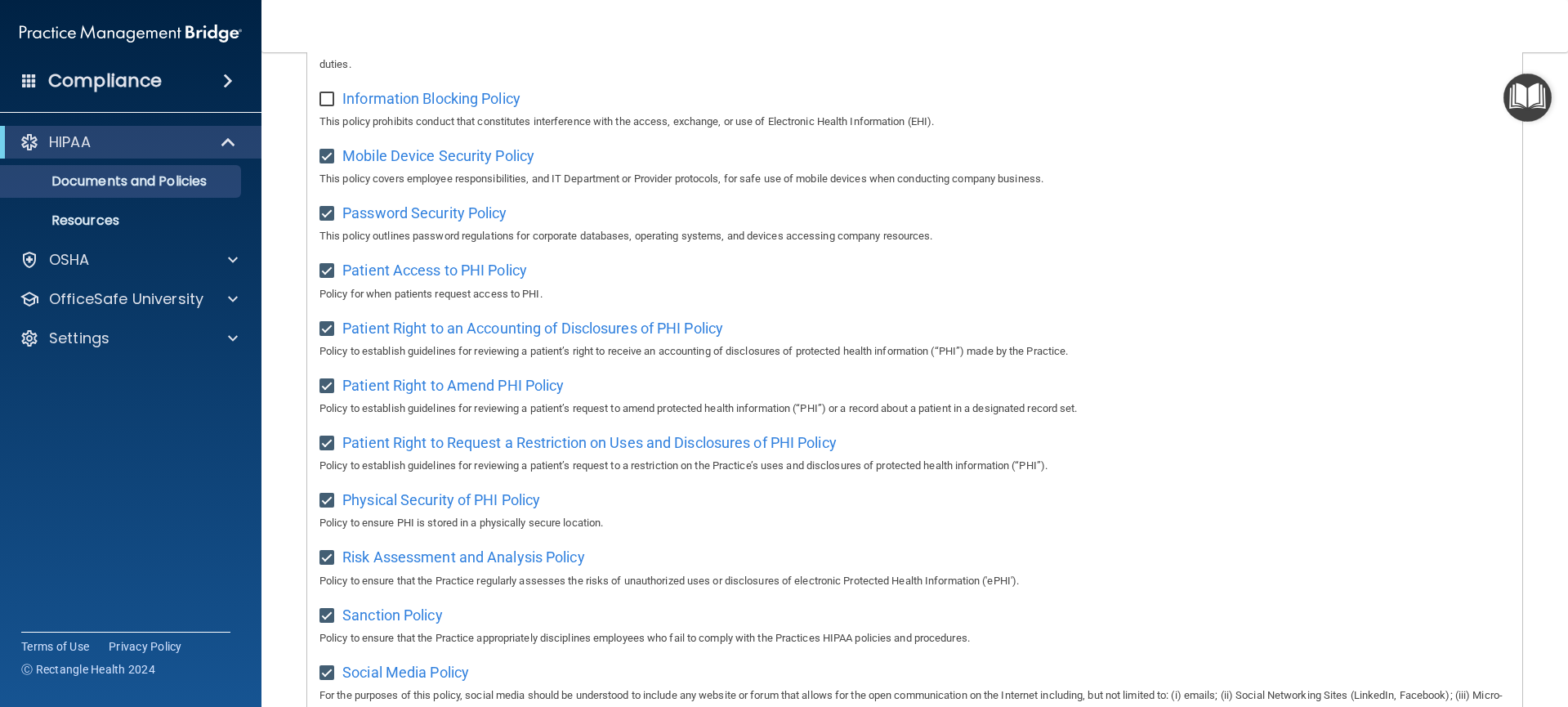
checkbox input "true"
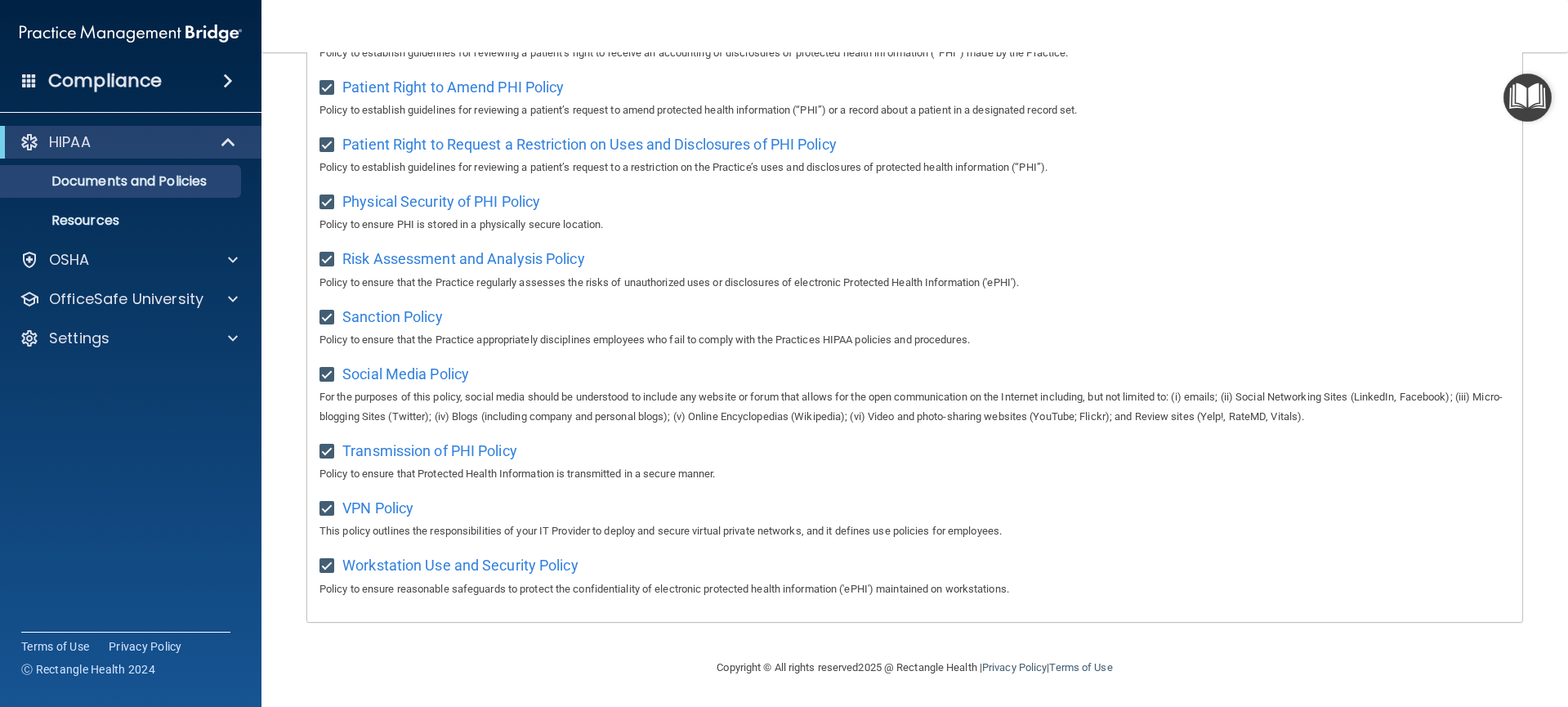
scroll to position [0, 0]
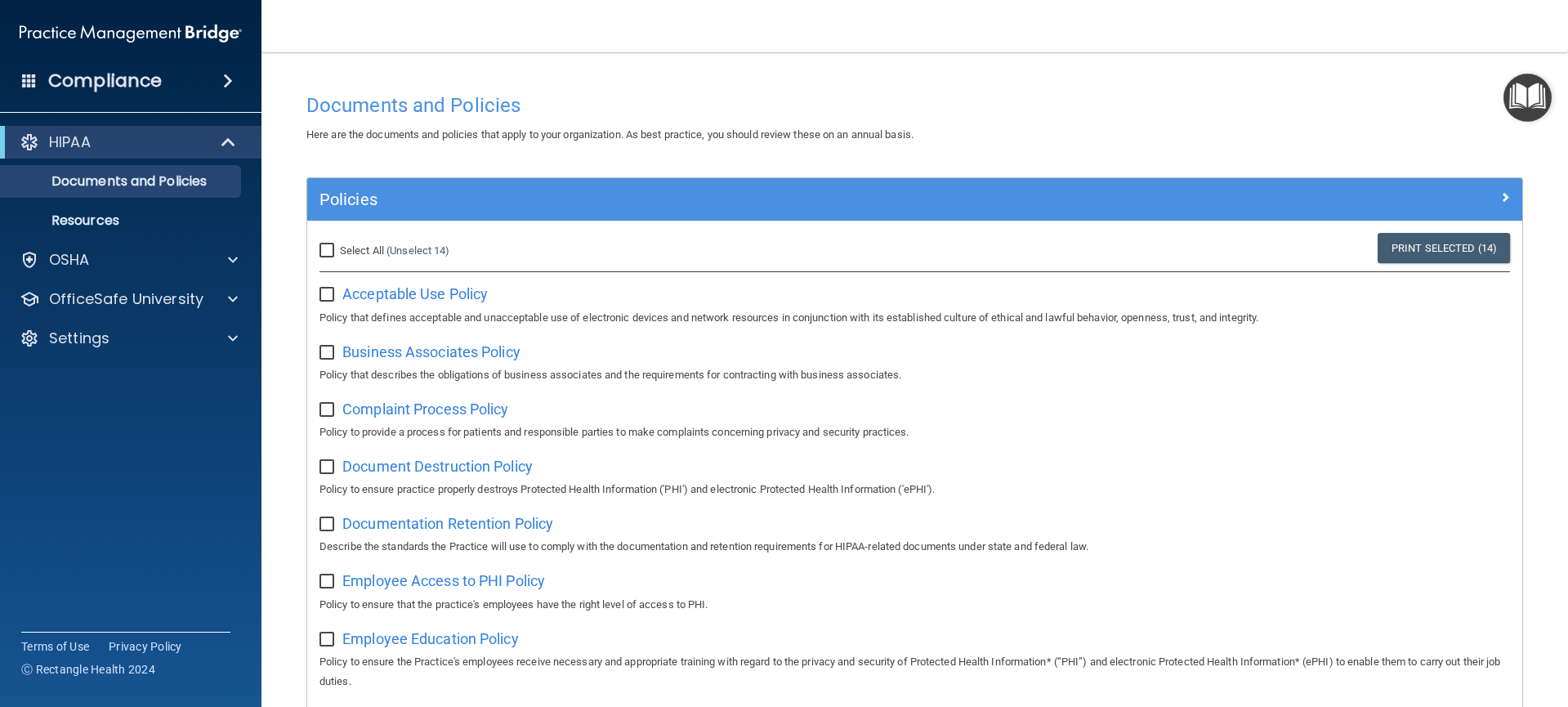
click at [1261, 250] on div "Select All (Unselect 14) Unselect All Print Selected (14)" at bounding box center [915, 250] width 1215 height 36
click at [331, 248] on input "Select All (Unselect 14) Unselect All" at bounding box center [329, 250] width 18 height 13
checkbox input "true"
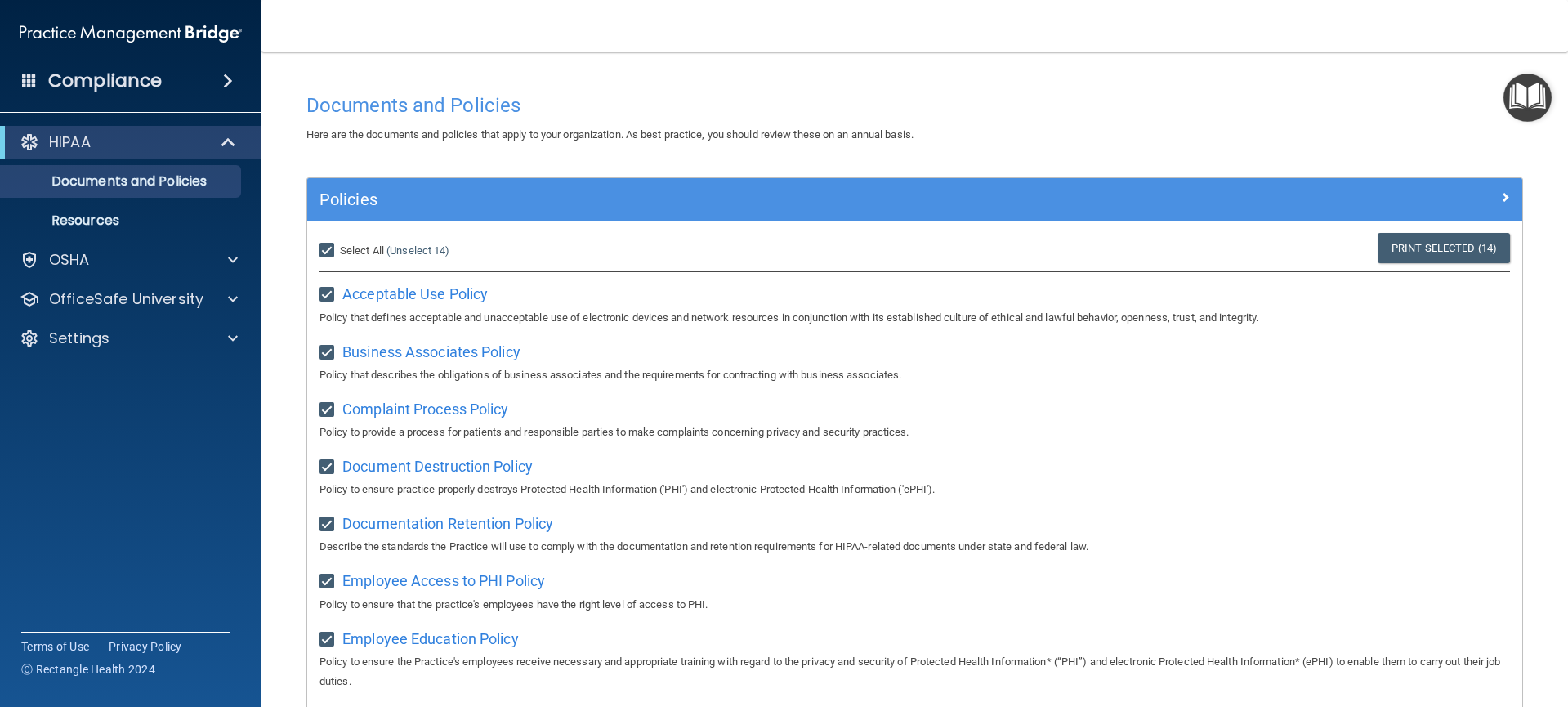
checkbox input "true"
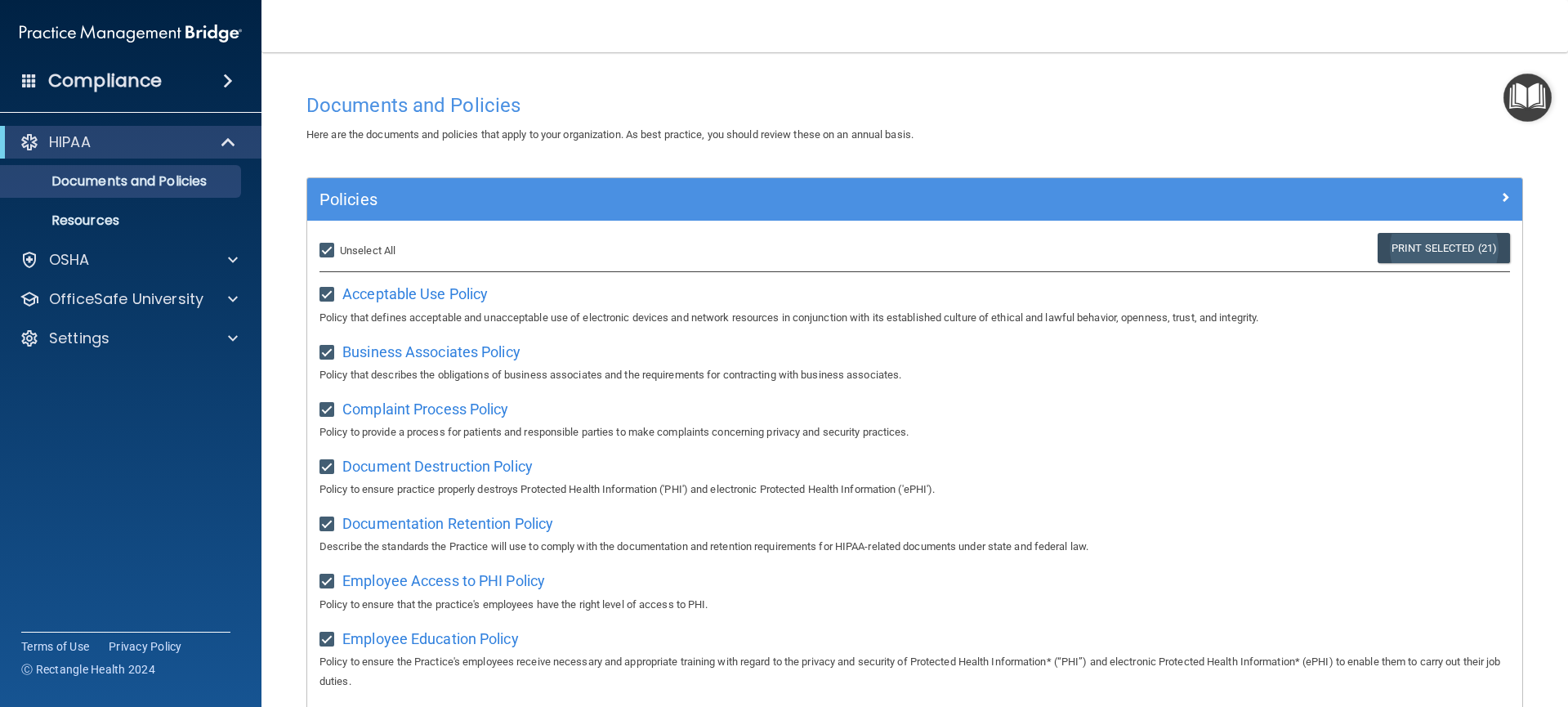
click at [1424, 248] on link "Print Selected (21)" at bounding box center [1443, 248] width 132 height 30
click at [1527, 110] on img "Open Resource Center" at bounding box center [1527, 98] width 48 height 48
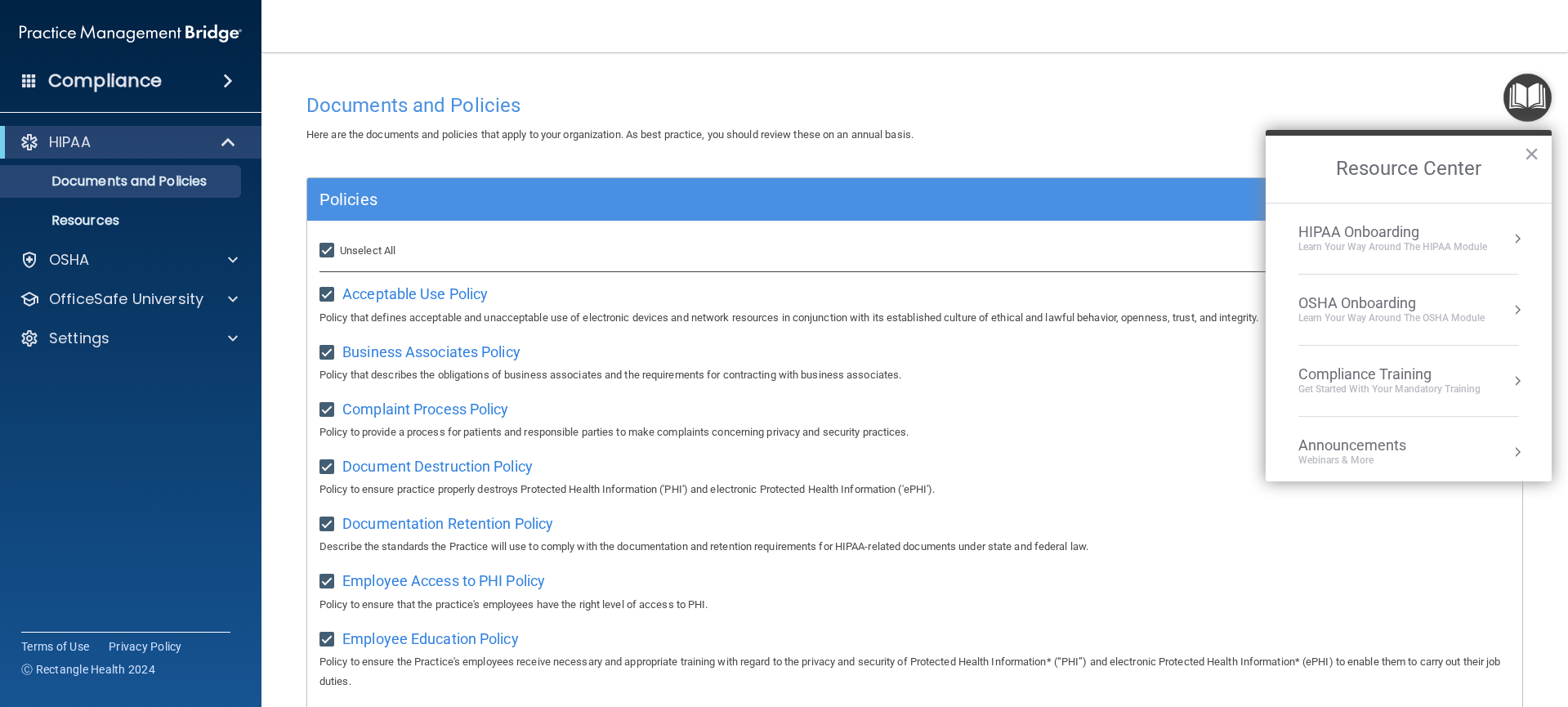
click at [1509, 238] on button "Resource Center" at bounding box center [1517, 238] width 17 height 17
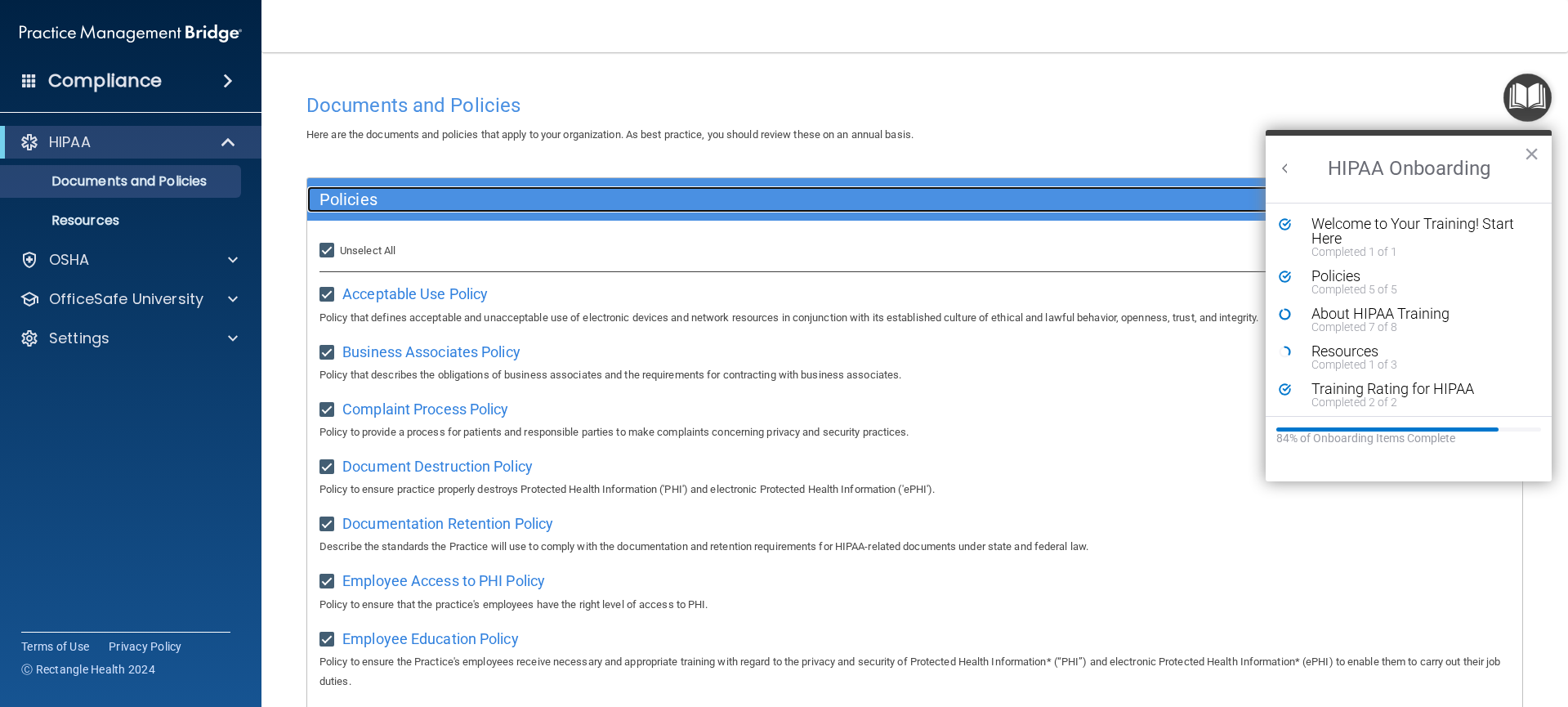
click at [354, 199] on h5 "Policies" at bounding box center [763, 199] width 887 height 18
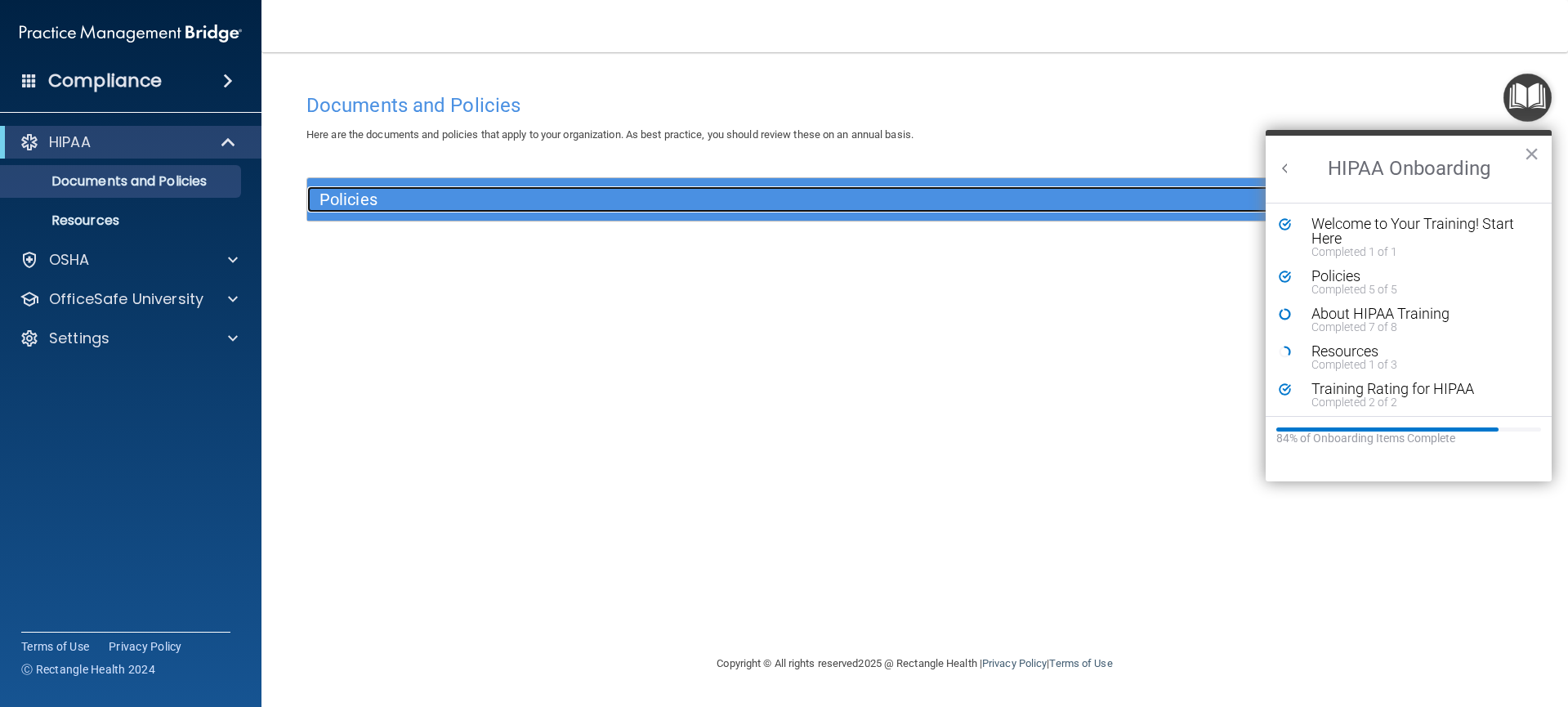
click at [354, 200] on h5 "Policies" at bounding box center [763, 199] width 887 height 18
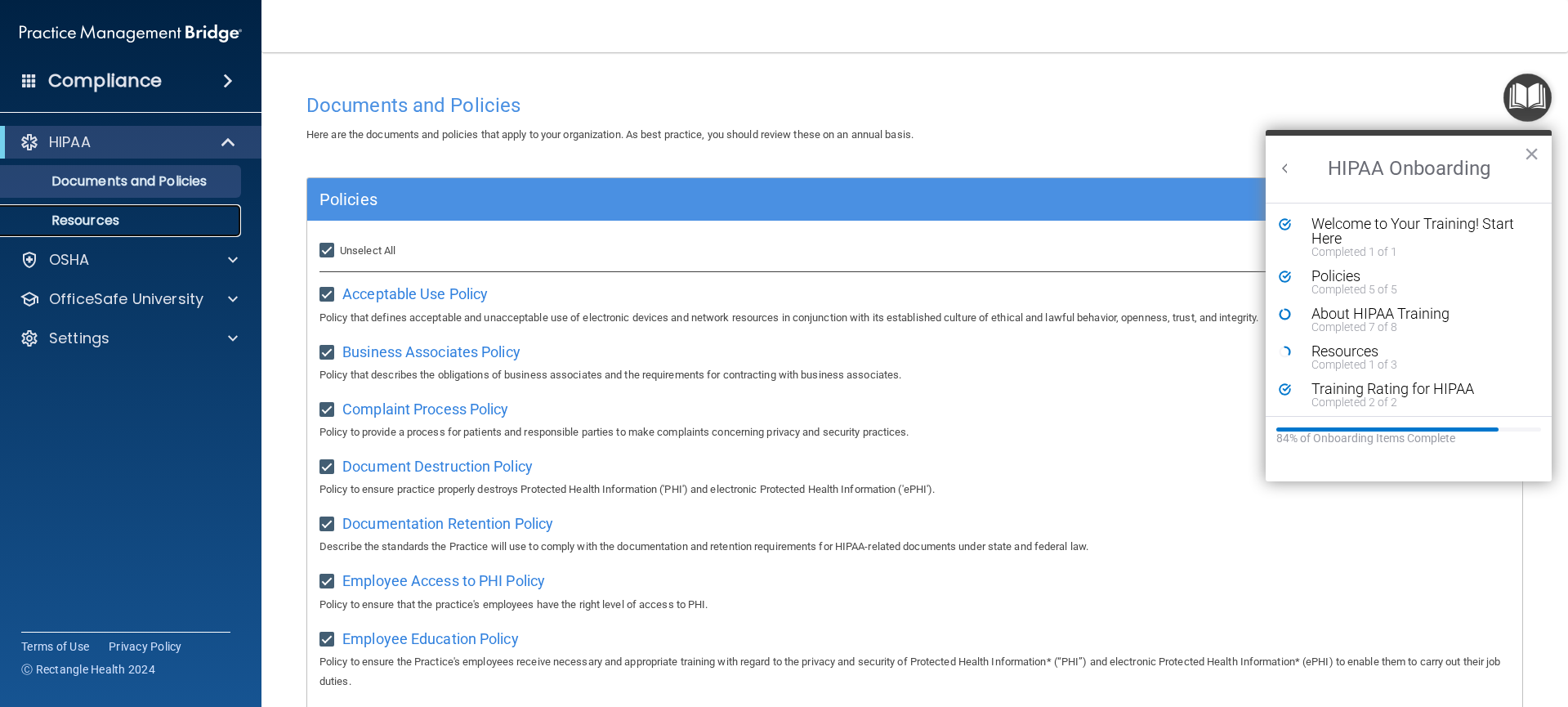
click at [127, 225] on p "Resources" at bounding box center [121, 221] width 223 height 17
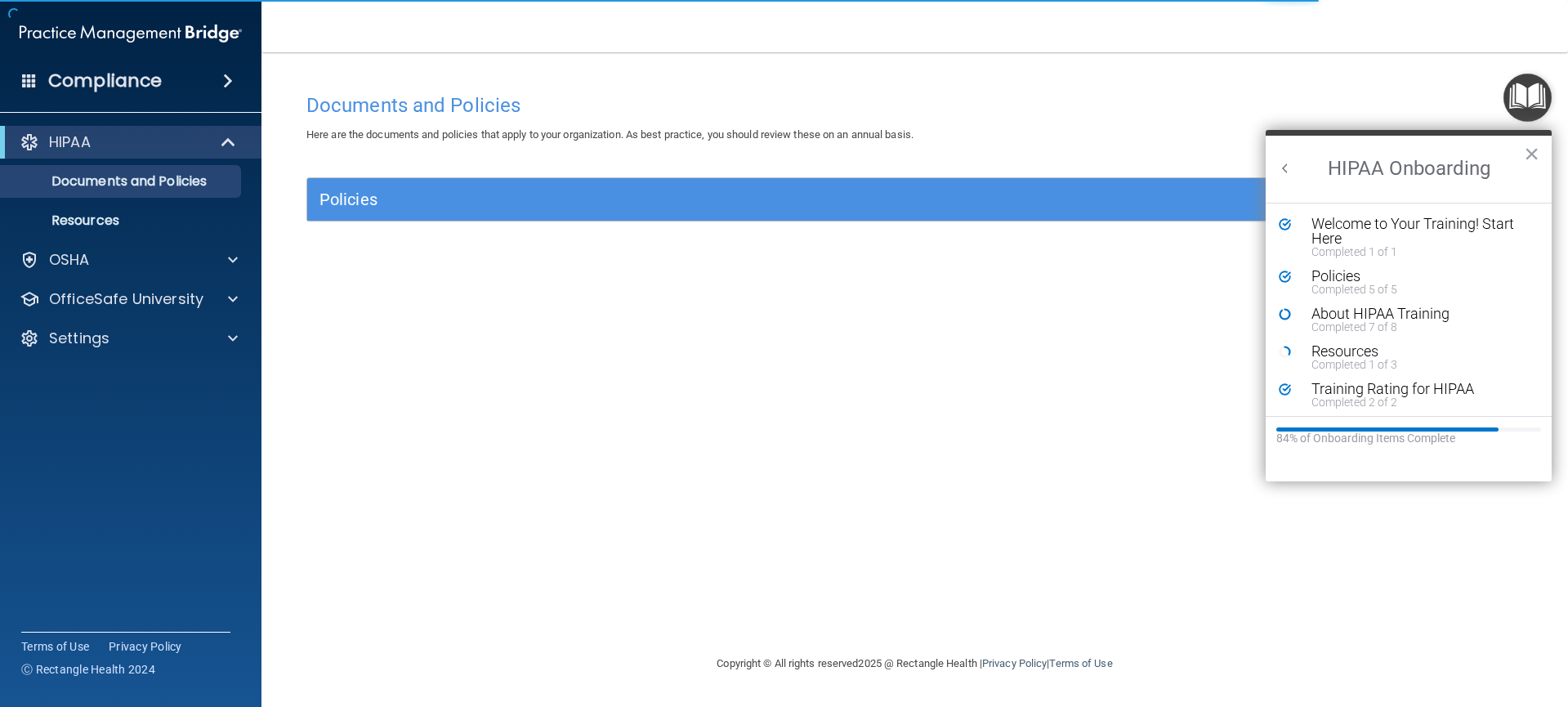
click at [1529, 107] on img "Open Resource Center" at bounding box center [1527, 98] width 48 height 48
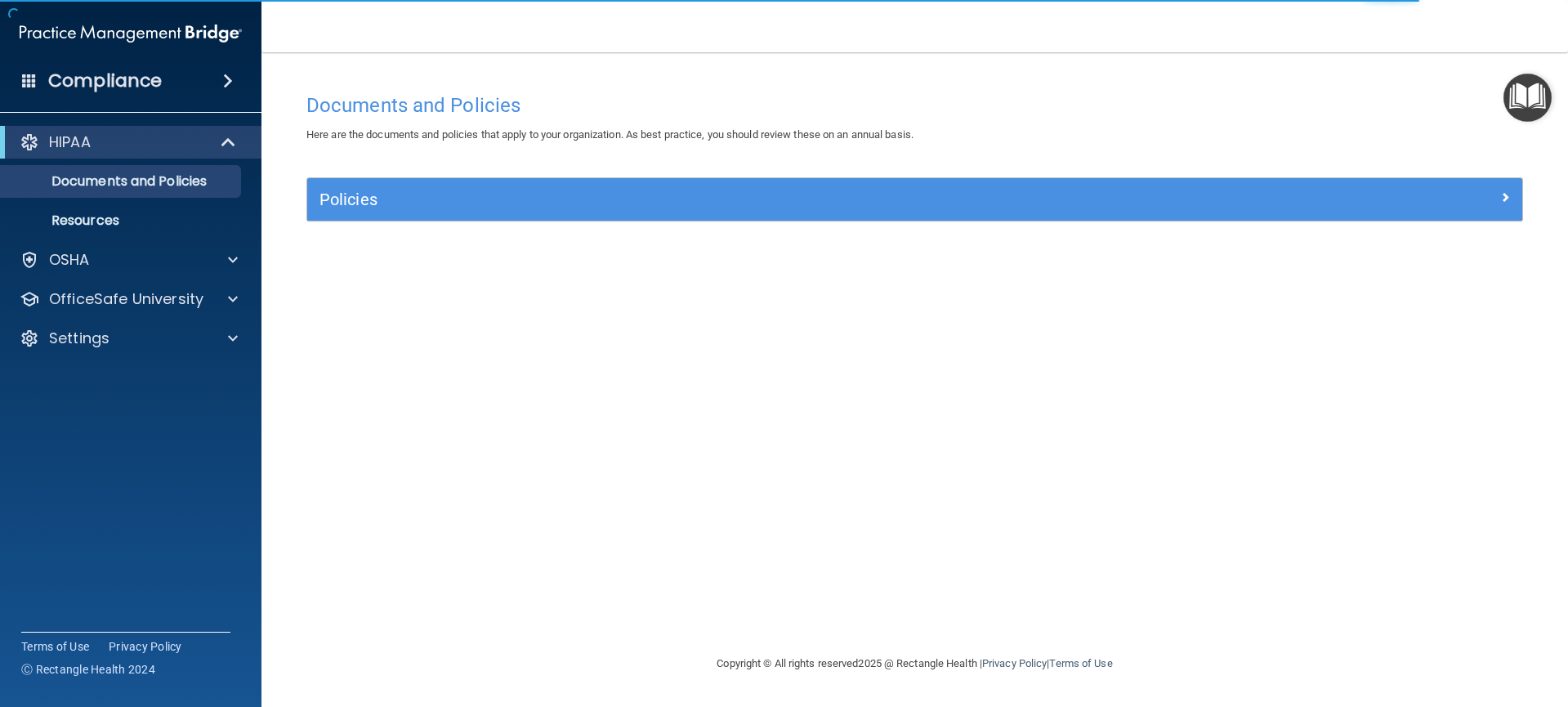
click at [1529, 107] on img "Open Resource Center" at bounding box center [1527, 98] width 48 height 48
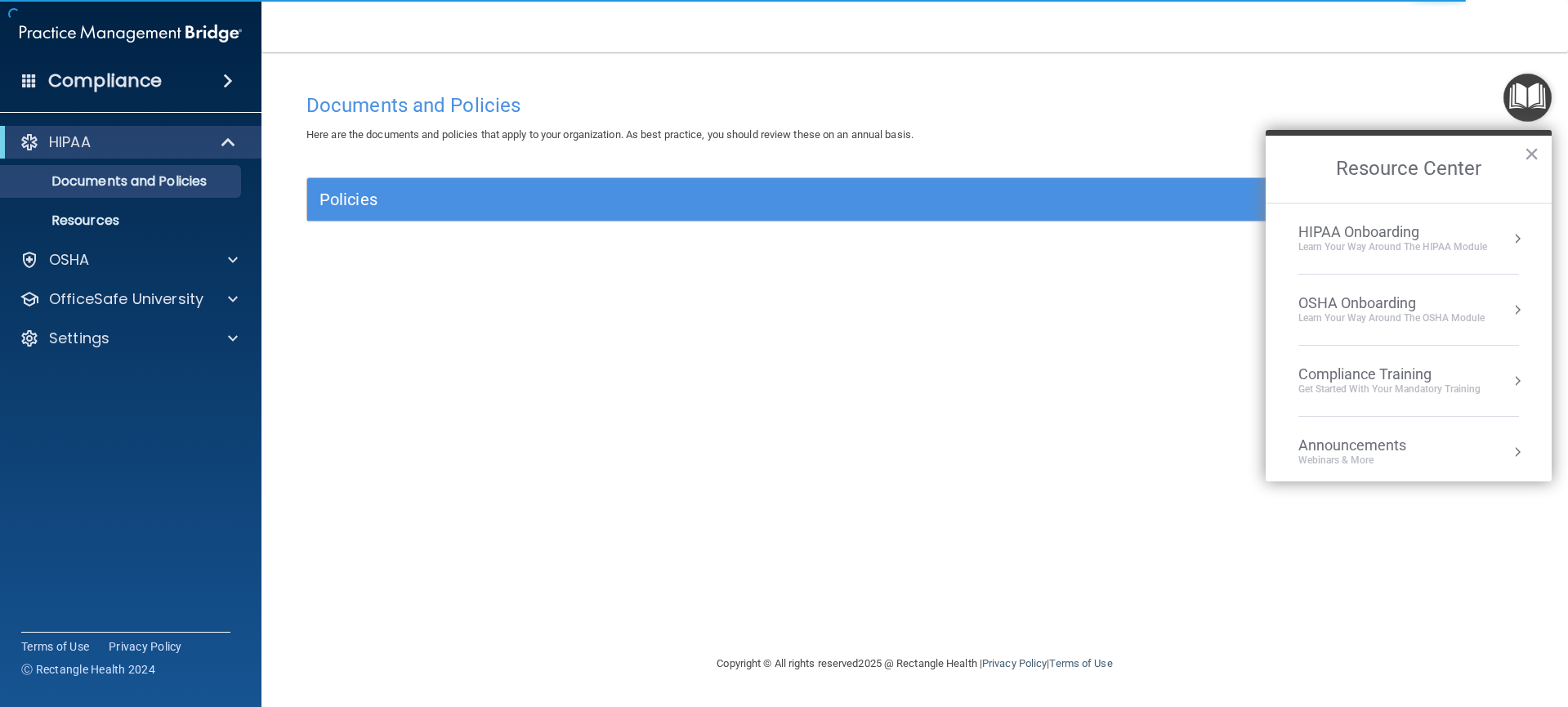
click at [1509, 239] on button "Resource Center" at bounding box center [1517, 238] width 17 height 17
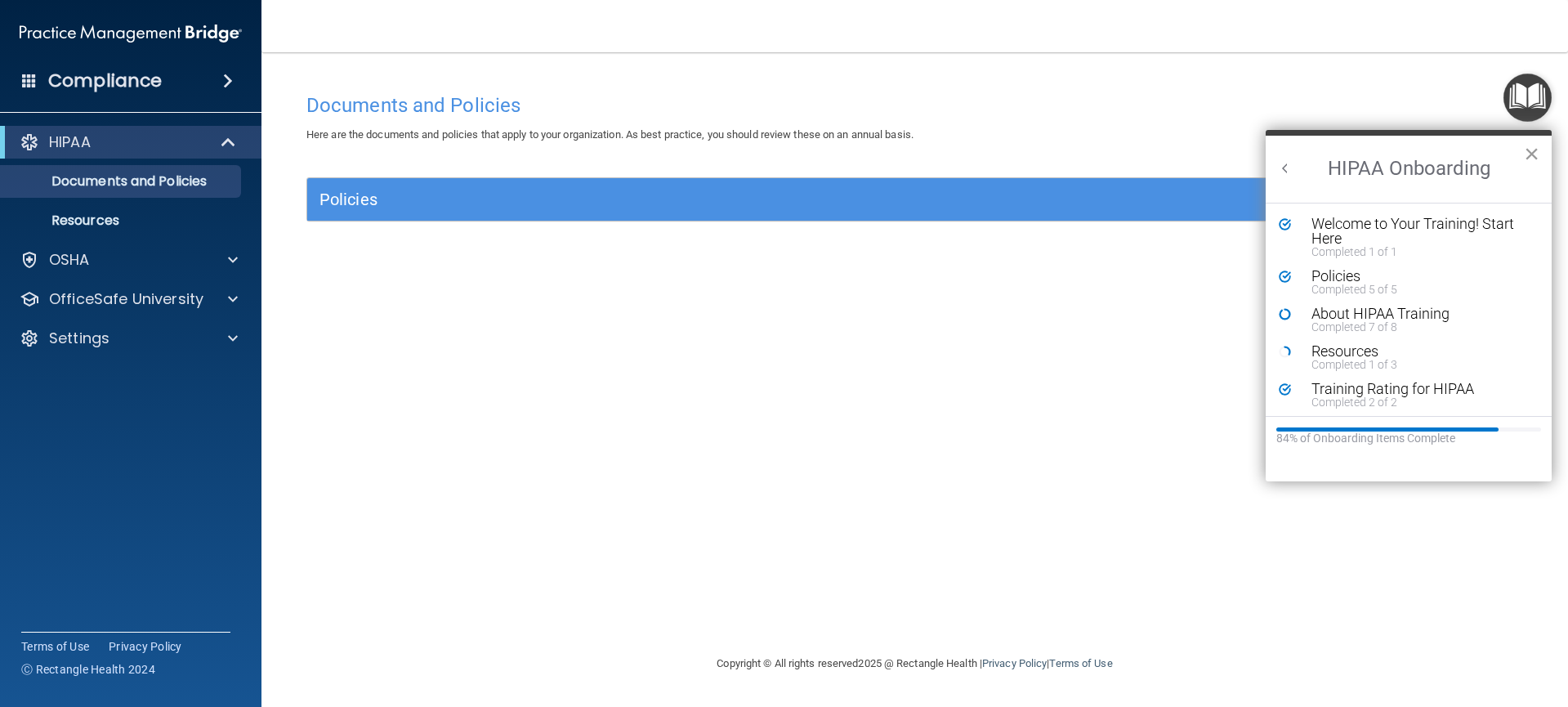
click at [1528, 155] on button "×" at bounding box center [1531, 153] width 16 height 26
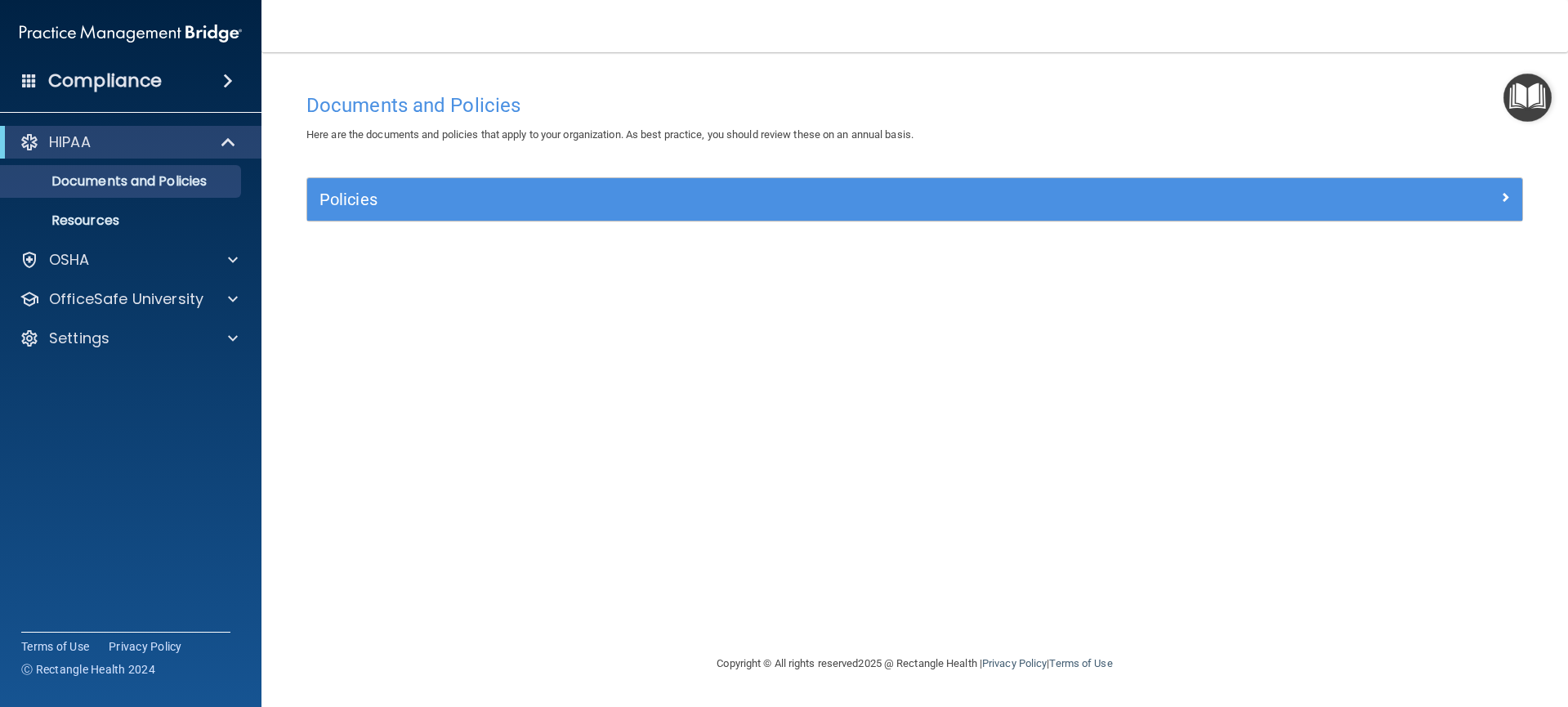
click at [159, 446] on accordion "HIPAA Documents and Policies Report an Incident Business Associates Emergency P…" at bounding box center [131, 307] width 262 height 376
